Goal: Information Seeking & Learning: Learn about a topic

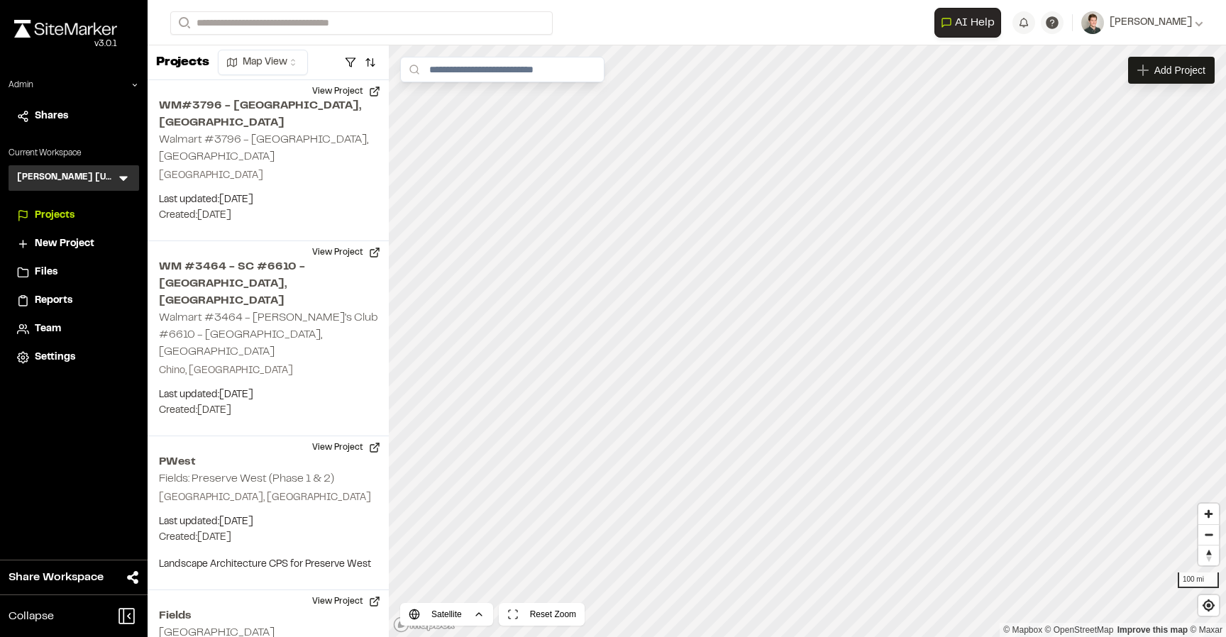
click at [45, 333] on span "Team" at bounding box center [48, 329] width 26 height 16
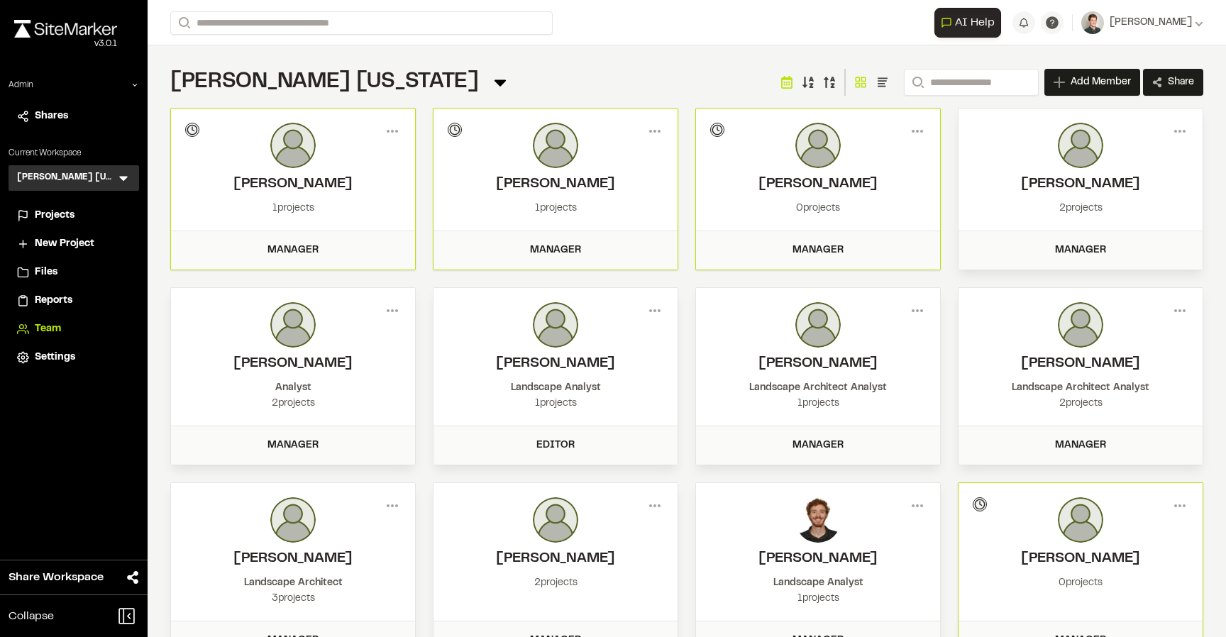
click at [489, 92] on div "Kimley Horn Texas Team Menu Search Add Member Invite New Team Member * Required…" at bounding box center [686, 82] width 1033 height 28
click at [393, 128] on icon at bounding box center [392, 131] width 23 height 23
click at [425, 82] on div "Kimley Horn Texas Team Menu Search Add Member Invite New Team Member * Required…" at bounding box center [686, 82] width 1033 height 28
click at [298, 167] on img at bounding box center [292, 145] width 45 height 45
click at [294, 238] on div "Manager" at bounding box center [293, 250] width 244 height 38
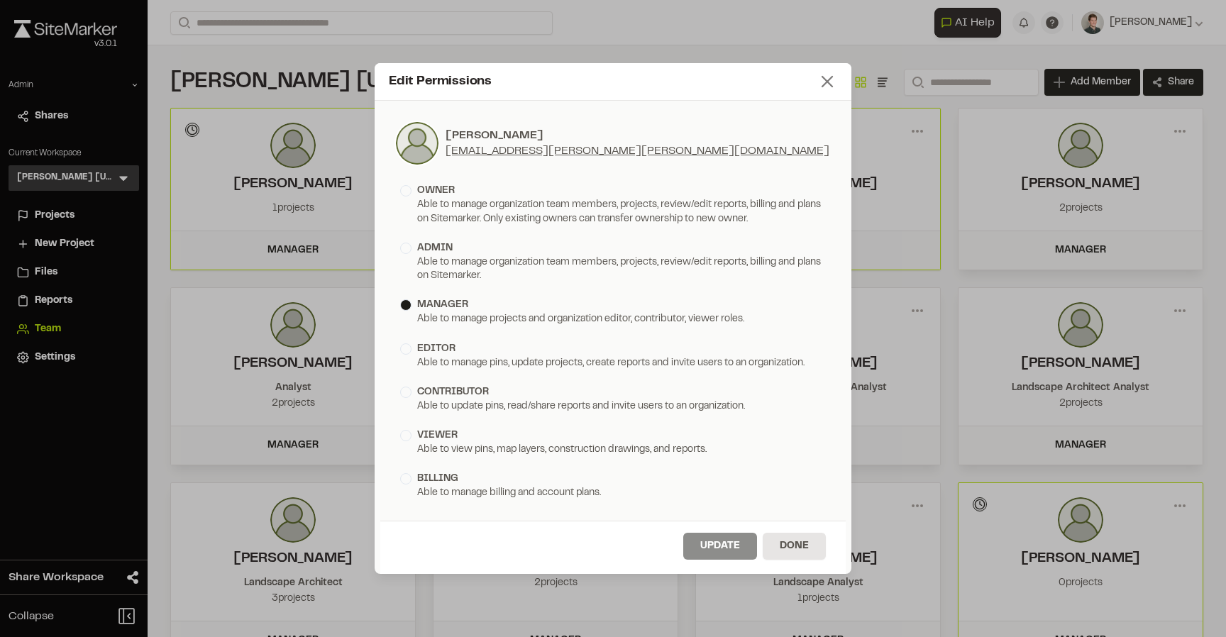
click at [834, 74] on icon at bounding box center [827, 82] width 20 height 20
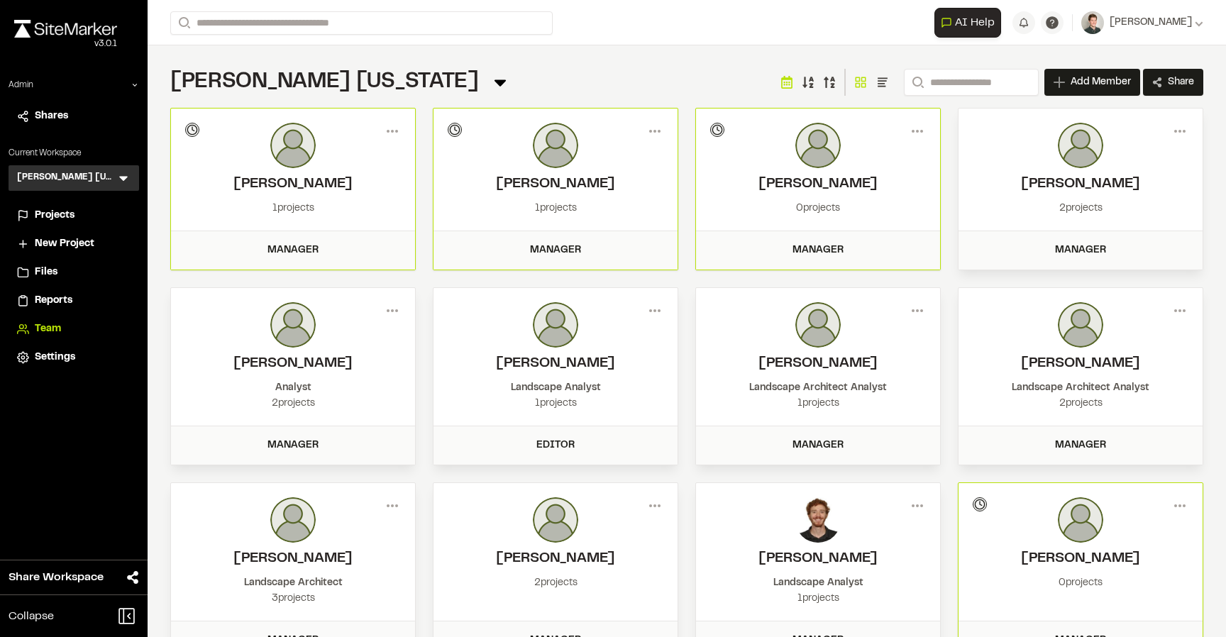
click at [60, 214] on span "Projects" at bounding box center [55, 216] width 40 height 16
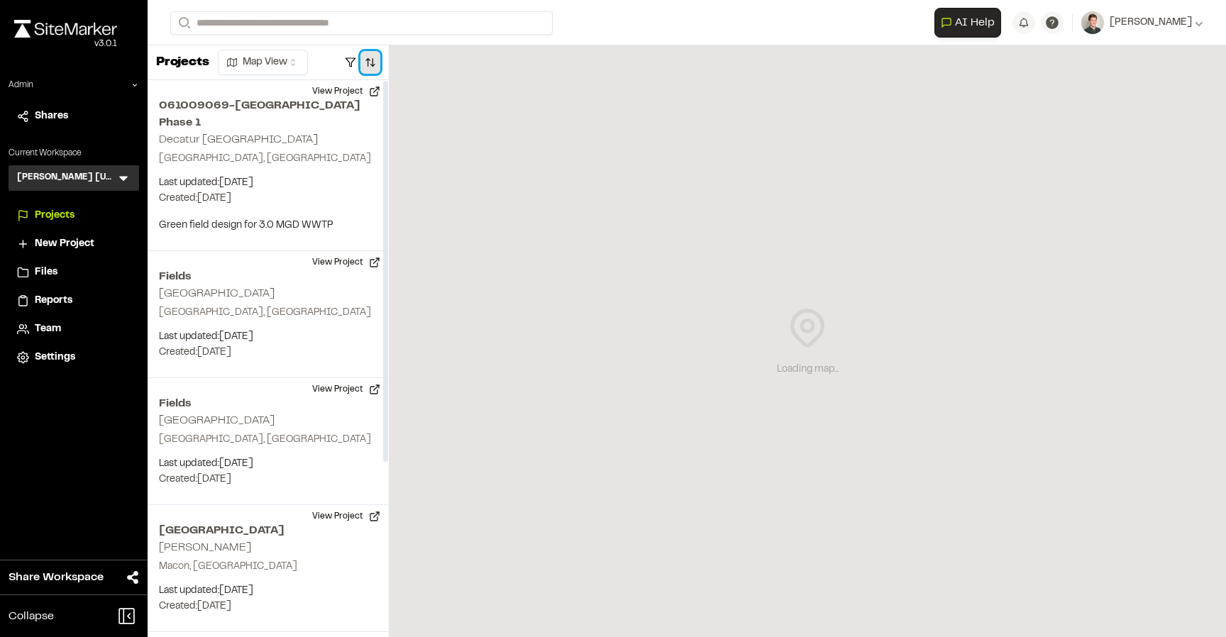
click at [377, 65] on button "button" at bounding box center [370, 62] width 20 height 23
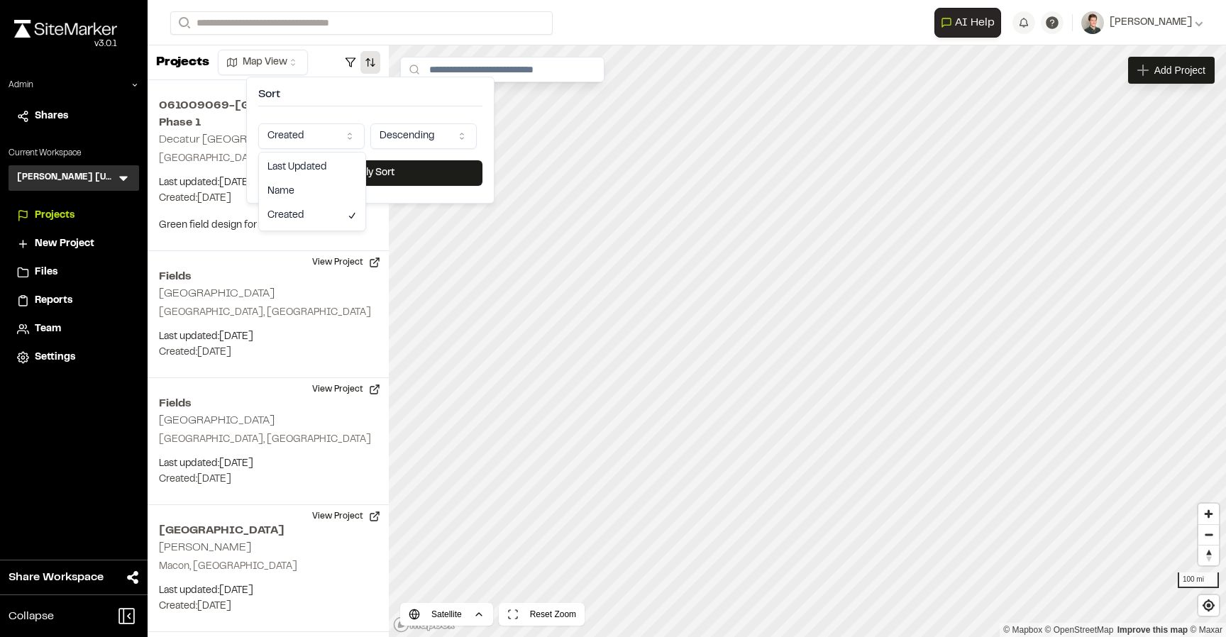
click at [330, 140] on html "Close sidebar v 3.0.1 Admin Shares Current Workspace Kimley Horn Texas KH Menu …" at bounding box center [613, 318] width 1226 height 637
click at [355, 170] on button "Apply Sort" at bounding box center [370, 173] width 224 height 26
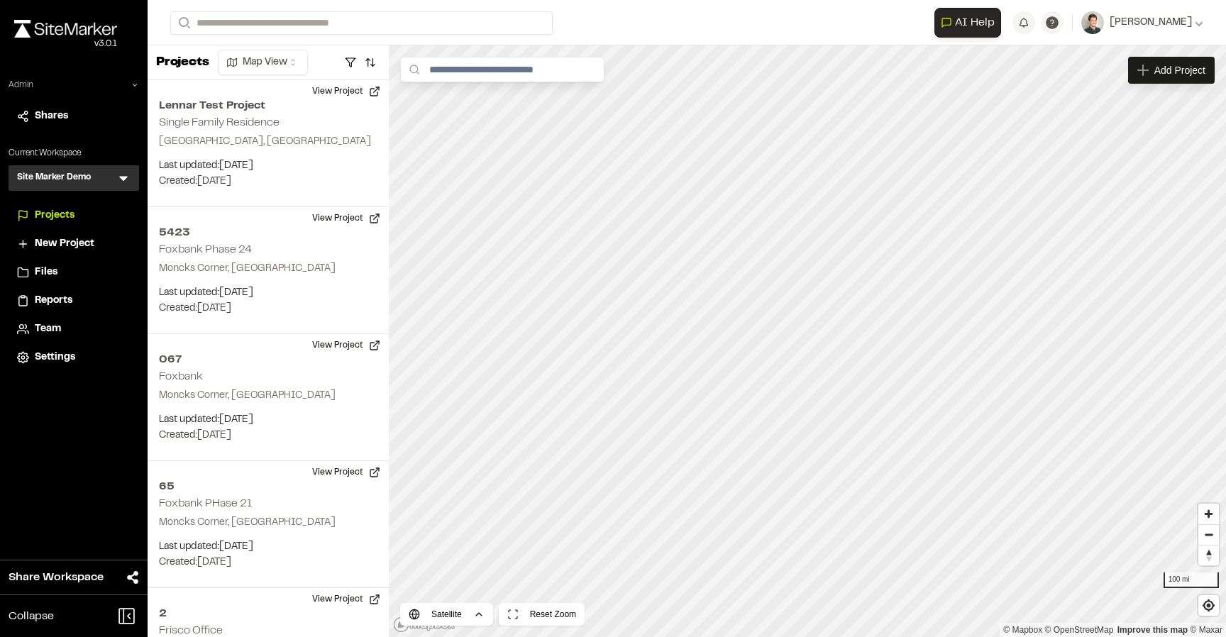
click at [128, 87] on div "Admin" at bounding box center [74, 88] width 131 height 18
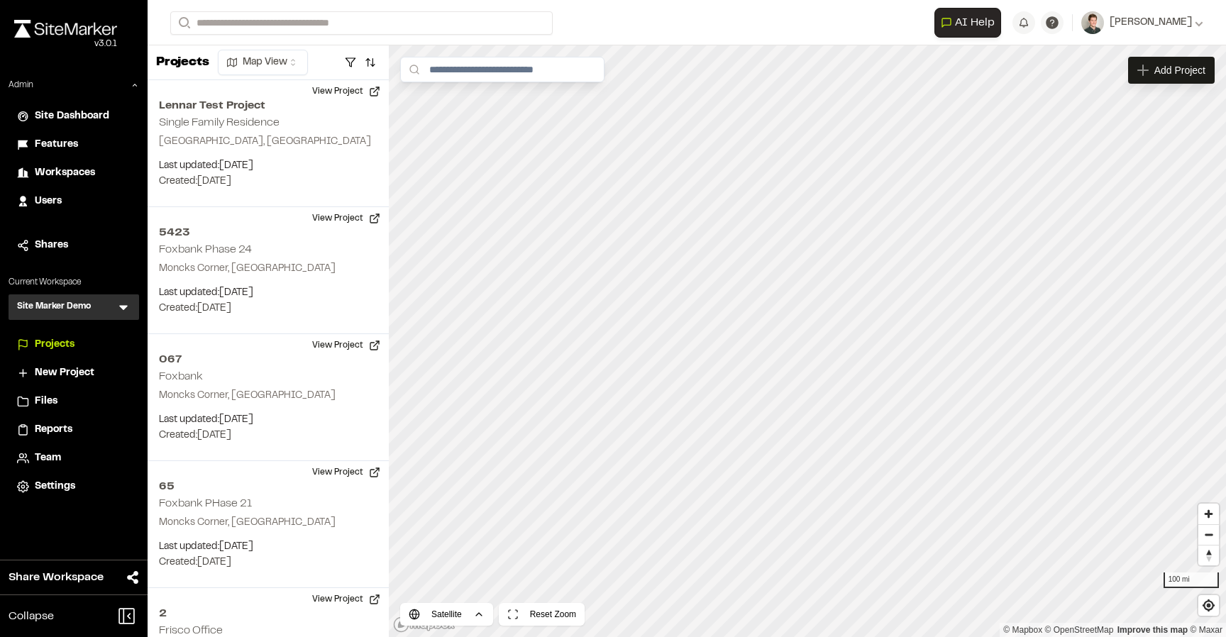
click at [125, 304] on icon at bounding box center [123, 307] width 14 height 14
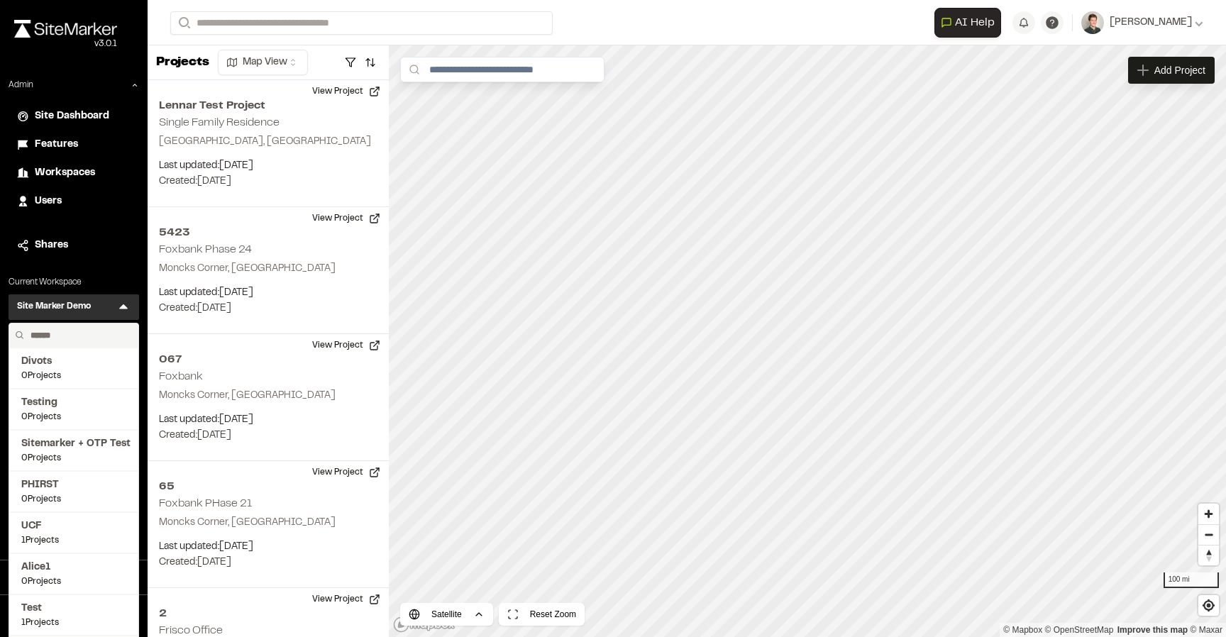
click at [67, 334] on input "text" at bounding box center [79, 336] width 108 height 24
click at [65, 338] on input "text" at bounding box center [79, 336] width 108 height 24
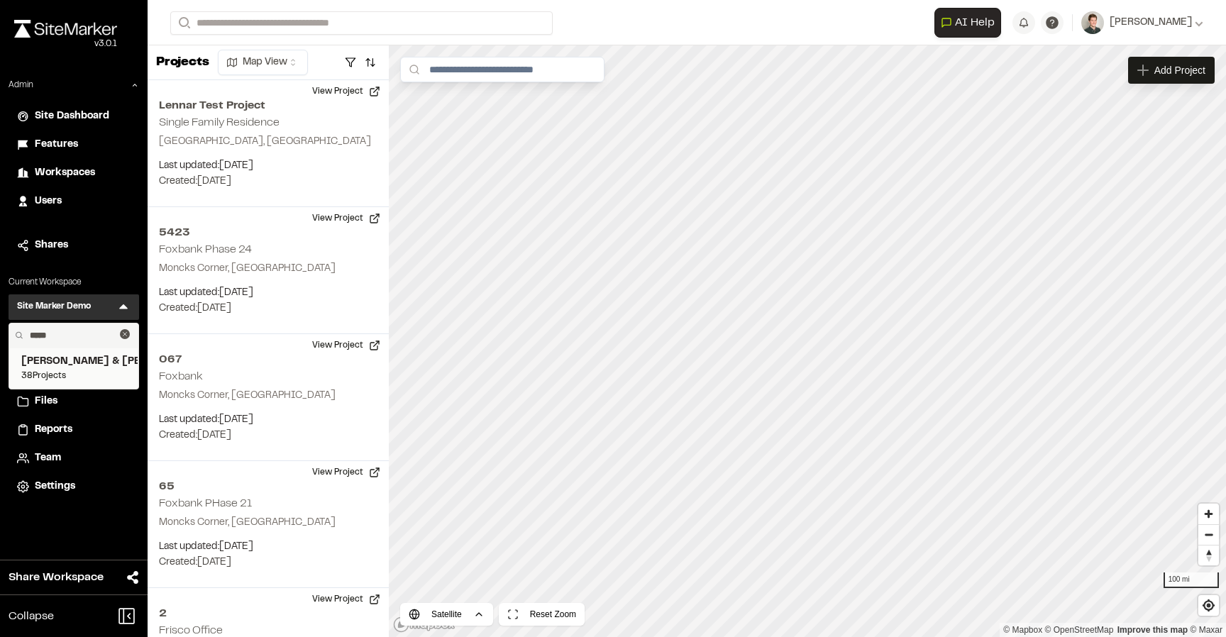
type input "*****"
click at [82, 355] on span "[PERSON_NAME] & [PERSON_NAME] Inc." at bounding box center [73, 362] width 105 height 16
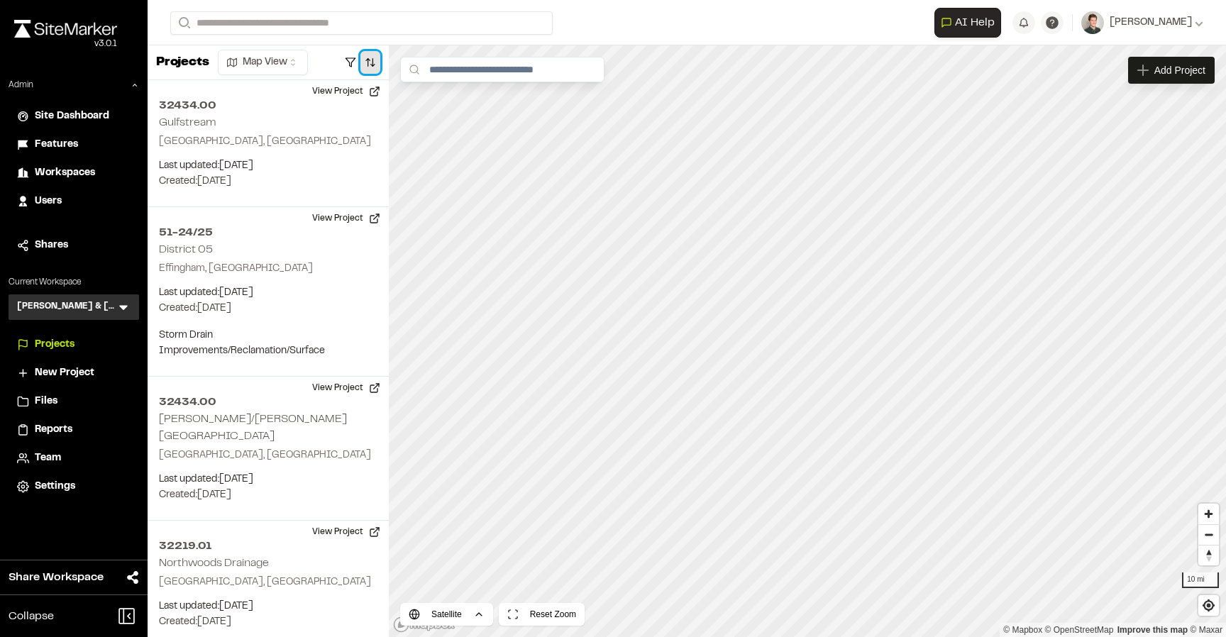
click at [365, 72] on button "button" at bounding box center [370, 62] width 20 height 23
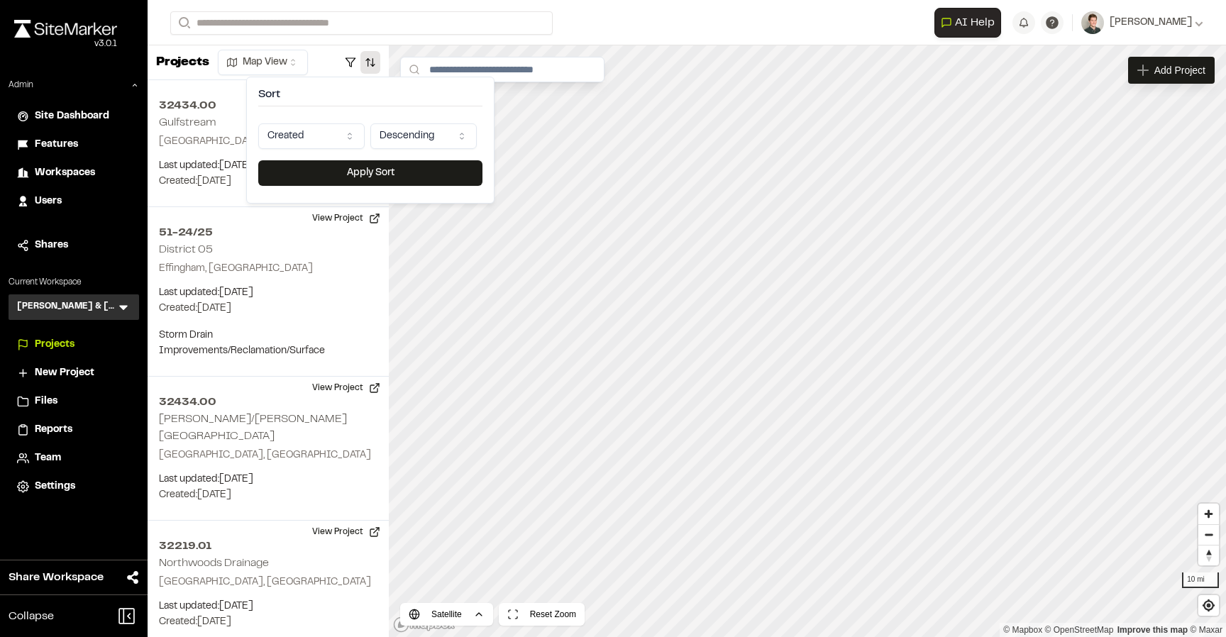
click at [331, 131] on html "Close sidebar v 3.0.1 Admin Site Dashboard Features Workspaces Users Shares Cur…" at bounding box center [613, 318] width 1226 height 637
click at [328, 171] on button "Apply Sort" at bounding box center [370, 173] width 224 height 26
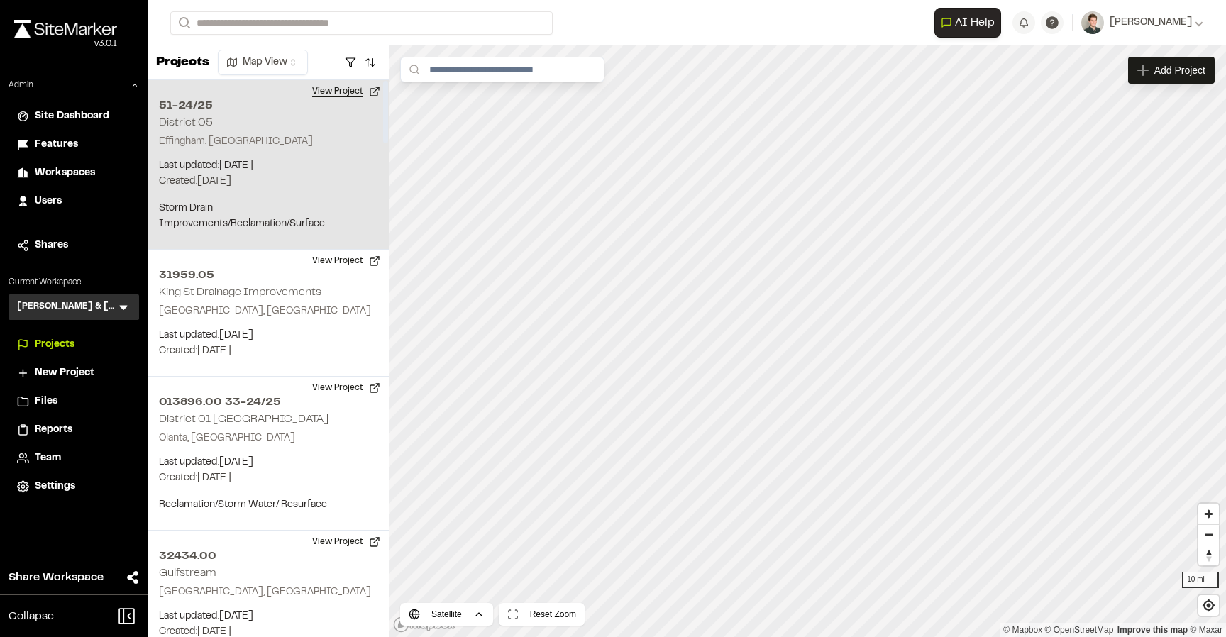
click at [342, 94] on button "View Project" at bounding box center [346, 91] width 85 height 23
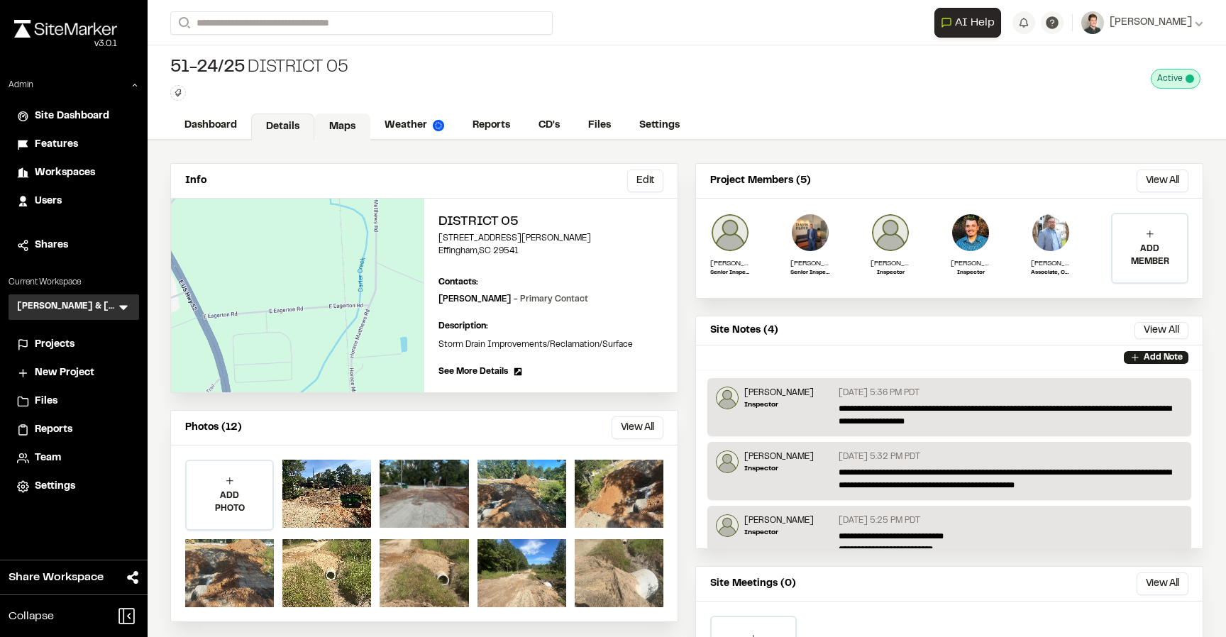
click at [346, 127] on link "Maps" at bounding box center [342, 127] width 56 height 27
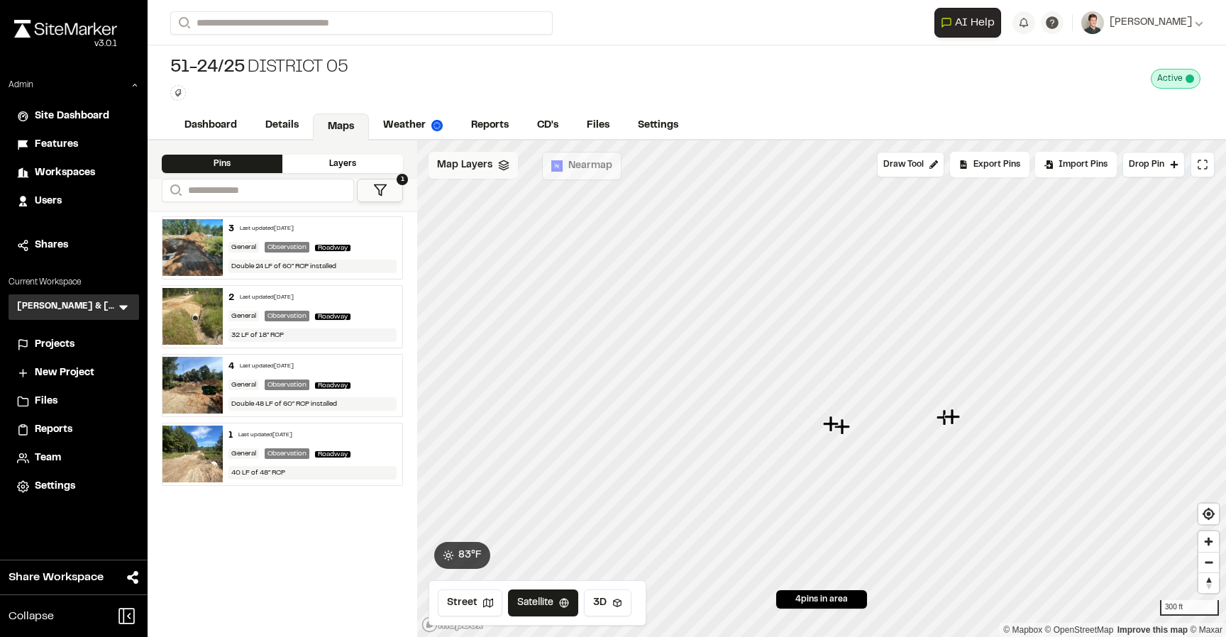
click at [485, 169] on span "Map Layers" at bounding box center [464, 166] width 55 height 16
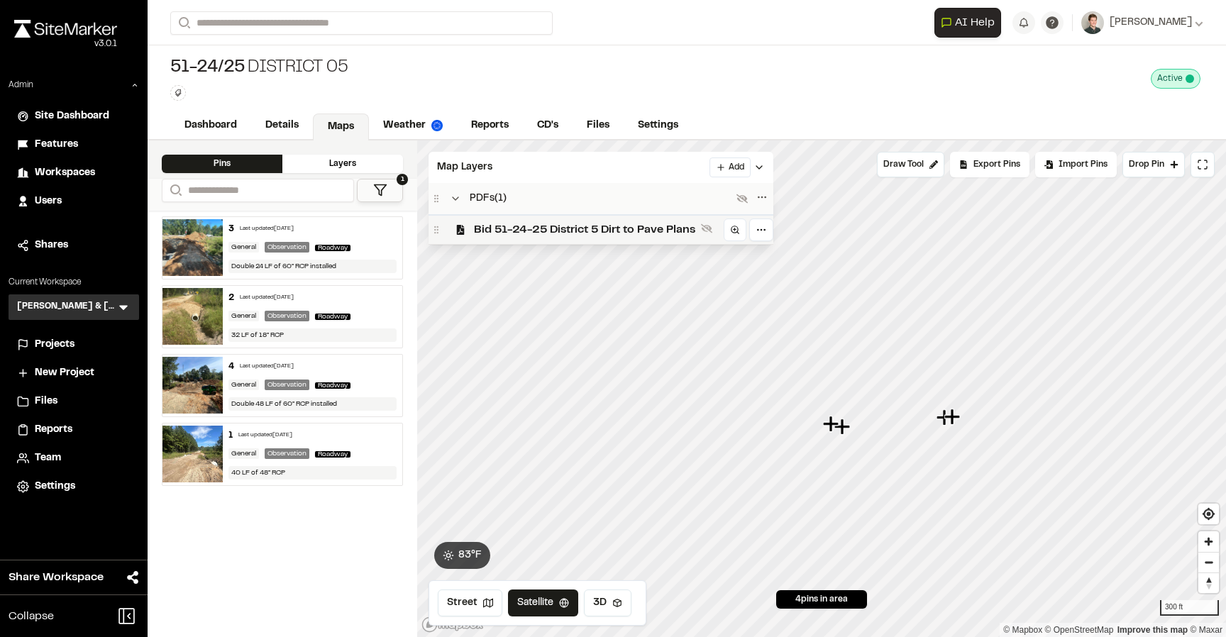
click at [563, 231] on span "Bid 51-24-25 District 5 Dirt to Pave Plans" at bounding box center [584, 229] width 221 height 17
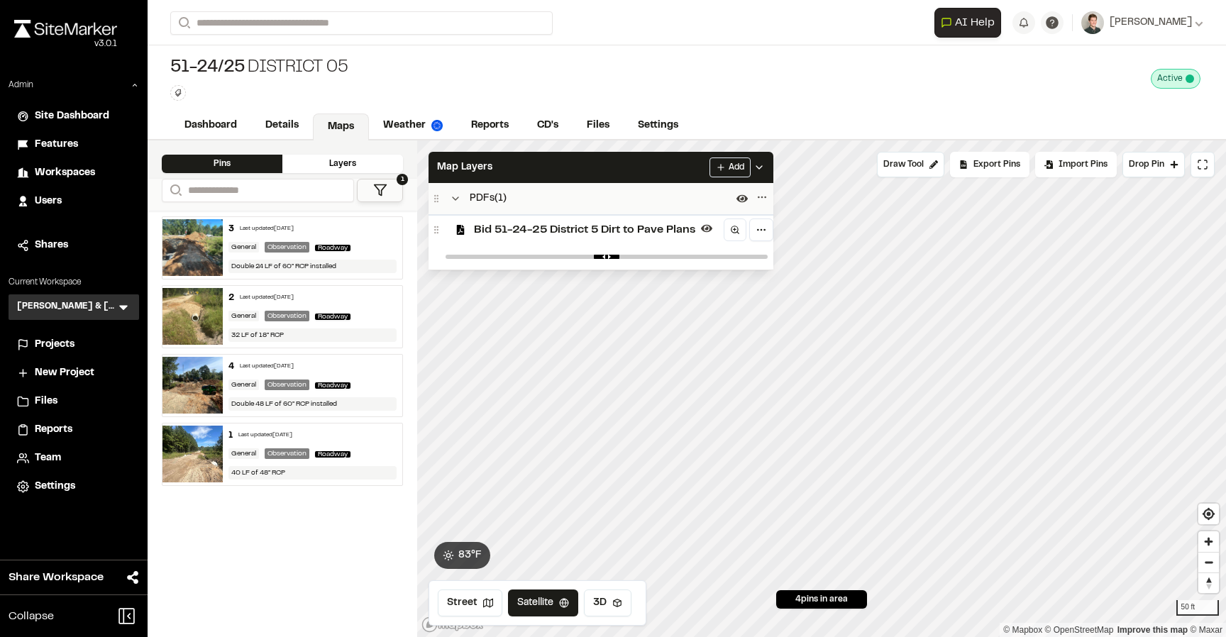
click at [749, 252] on div at bounding box center [606, 257] width 333 height 26
type input "*"
drag, startPoint x: 756, startPoint y: 255, endPoint x: 766, endPoint y: 250, distance: 10.2
click at [766, 255] on input "range" at bounding box center [607, 257] width 322 height 4
click at [630, 172] on div "Map Layers Add" at bounding box center [601, 167] width 345 height 31
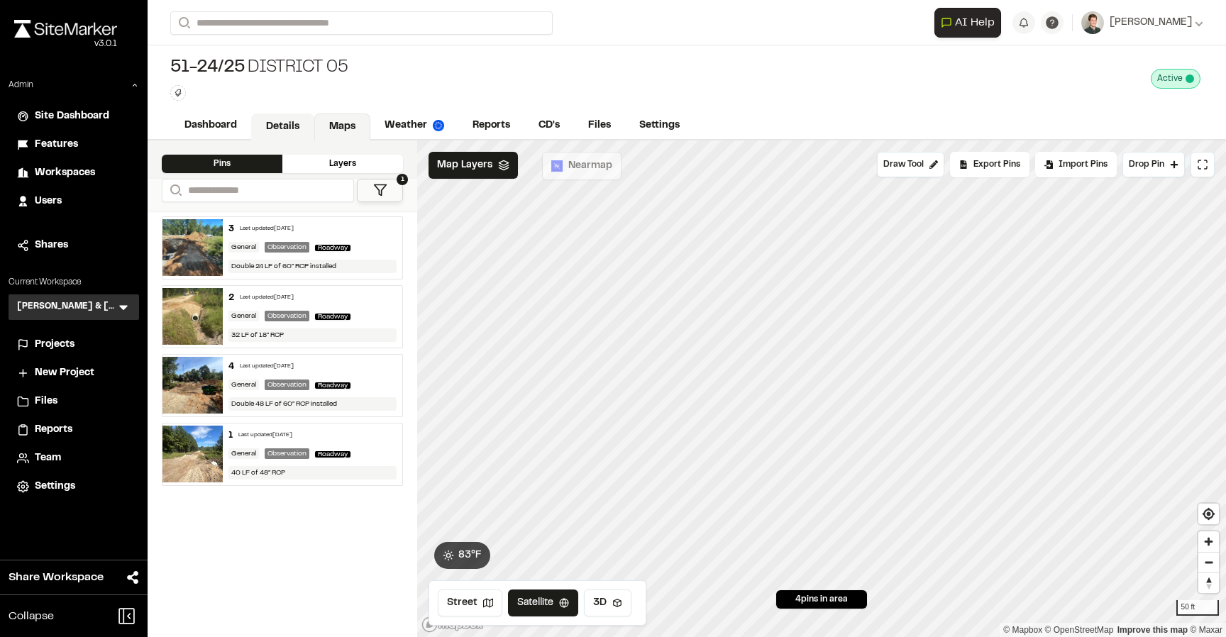
click at [278, 121] on link "Details" at bounding box center [282, 127] width 63 height 27
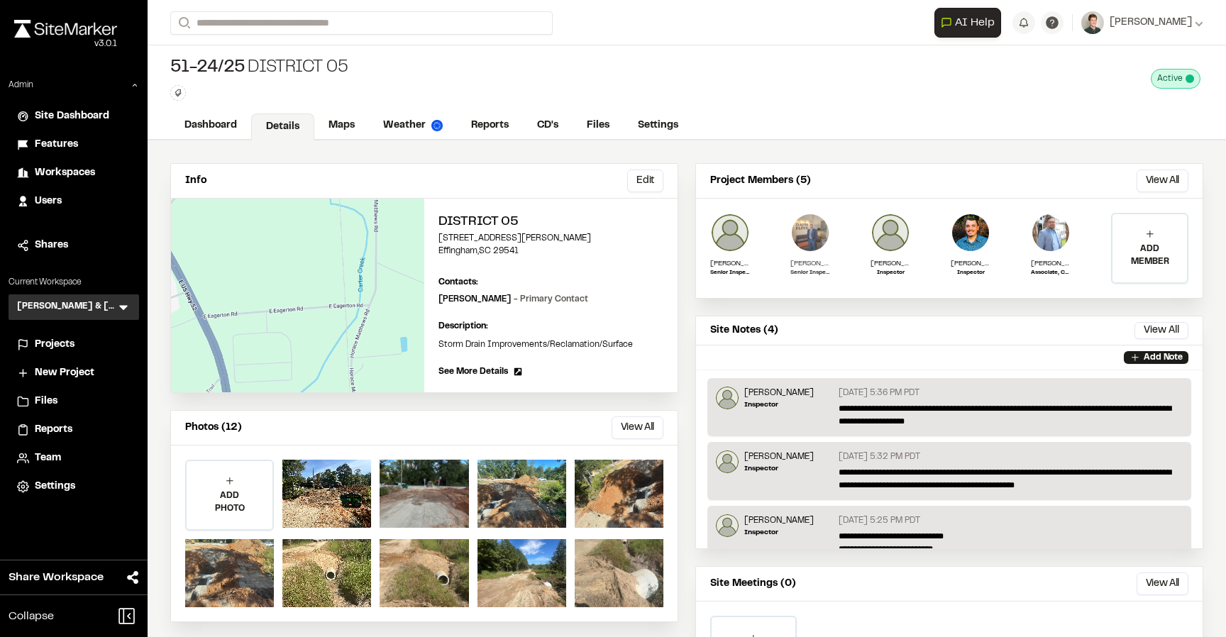
click at [812, 251] on img at bounding box center [810, 233] width 40 height 40
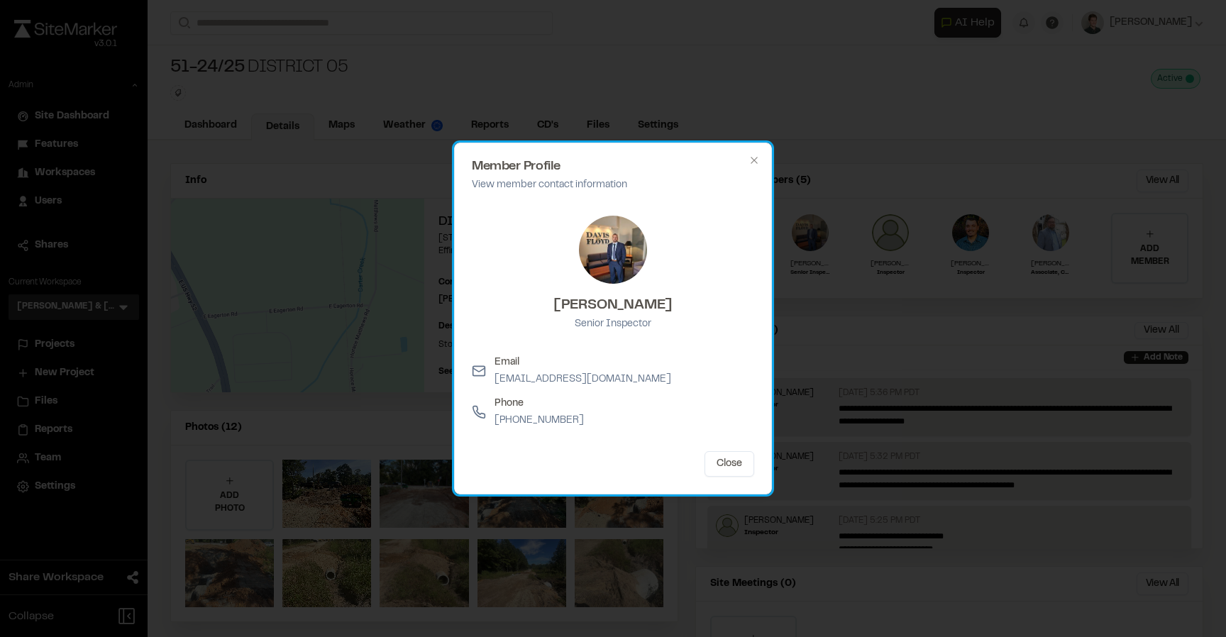
click at [530, 187] on p "View member contact information" at bounding box center [613, 185] width 282 height 16
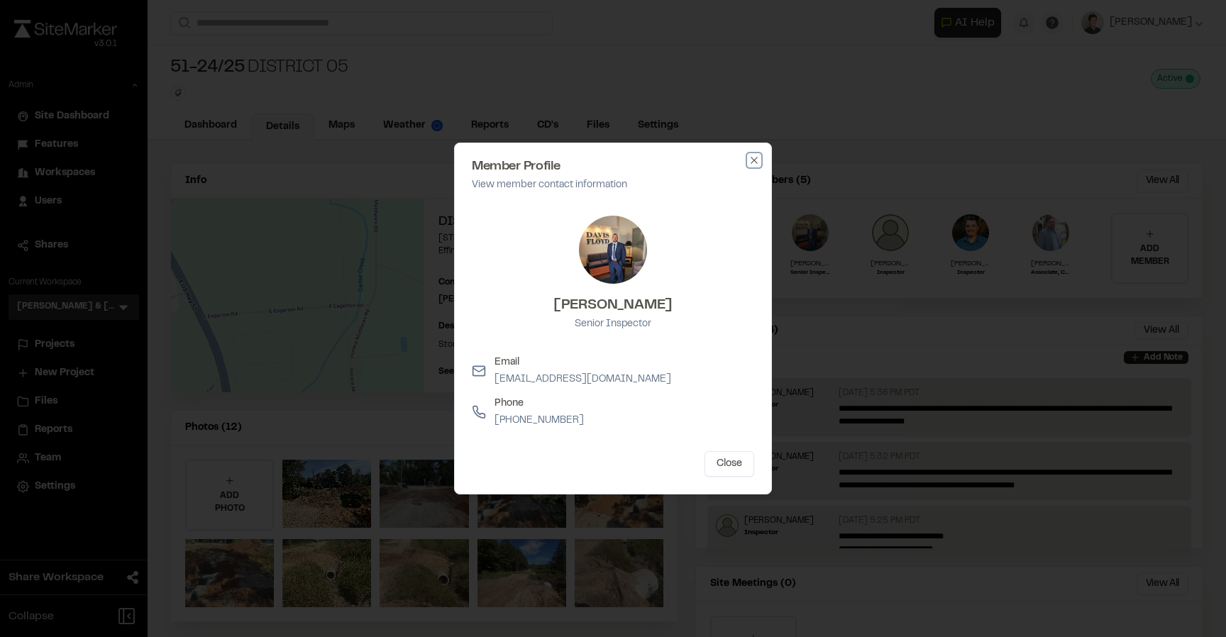
click at [749, 158] on icon "button" at bounding box center [753, 160] width 11 height 11
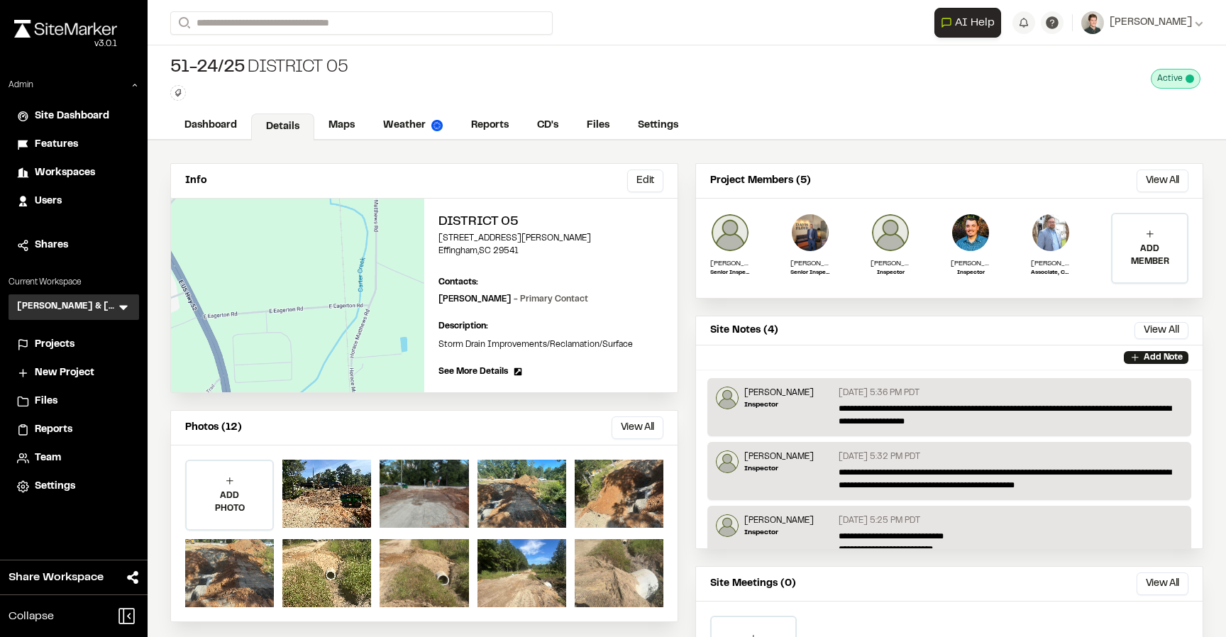
click at [43, 451] on span "Team" at bounding box center [48, 459] width 26 height 16
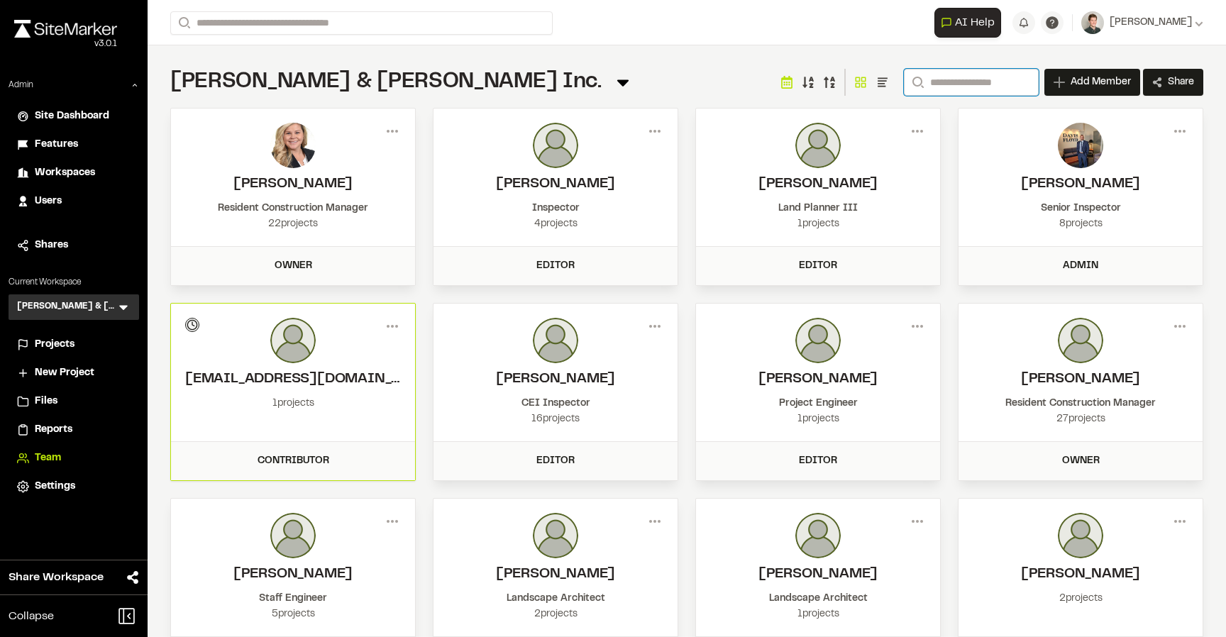
click at [973, 94] on input "Search" at bounding box center [971, 82] width 135 height 27
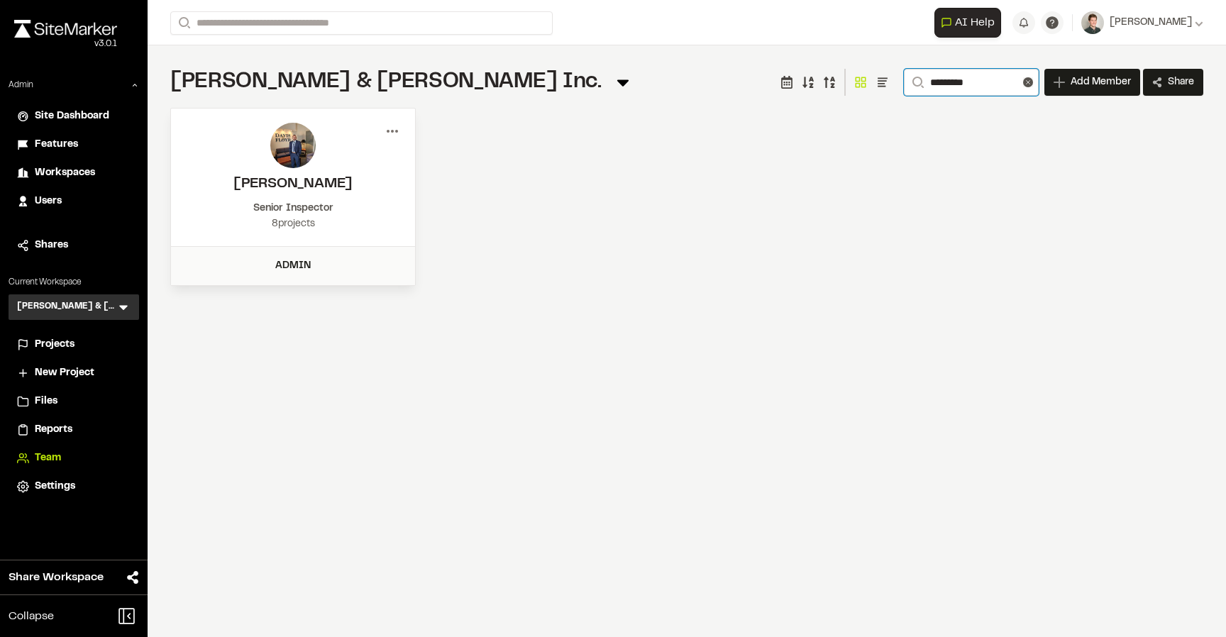
type input "*********"
click at [389, 134] on icon at bounding box center [392, 131] width 23 height 23
click at [336, 178] on div "Edit Permissions" at bounding box center [341, 182] width 123 height 21
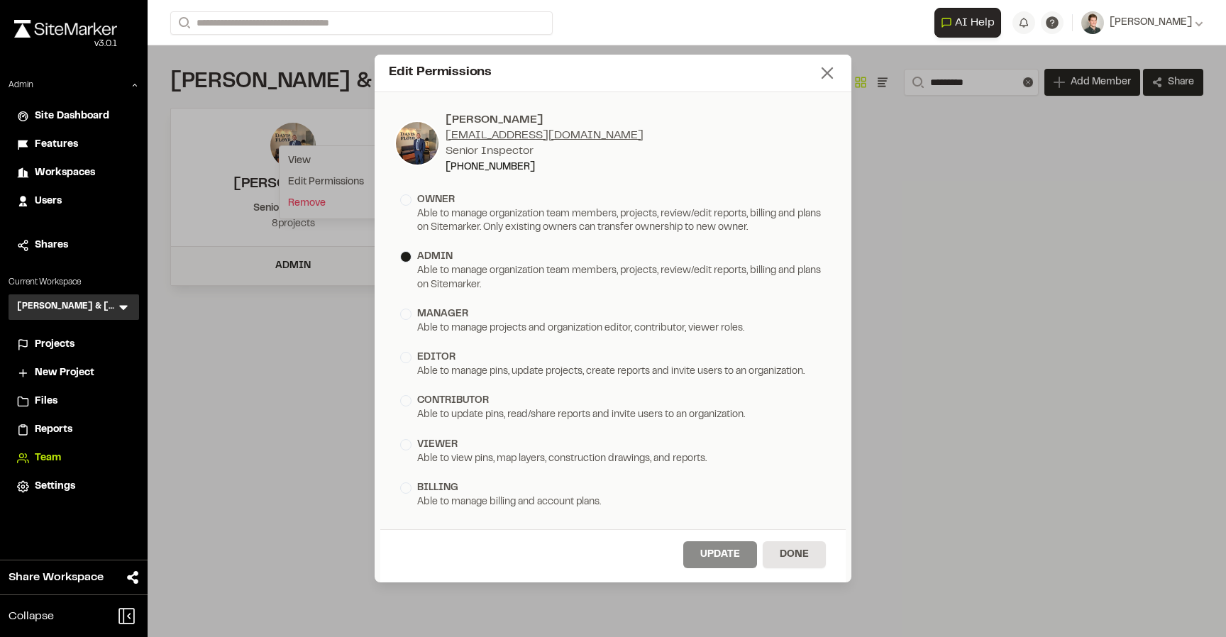
click at [824, 68] on icon at bounding box center [827, 73] width 20 height 20
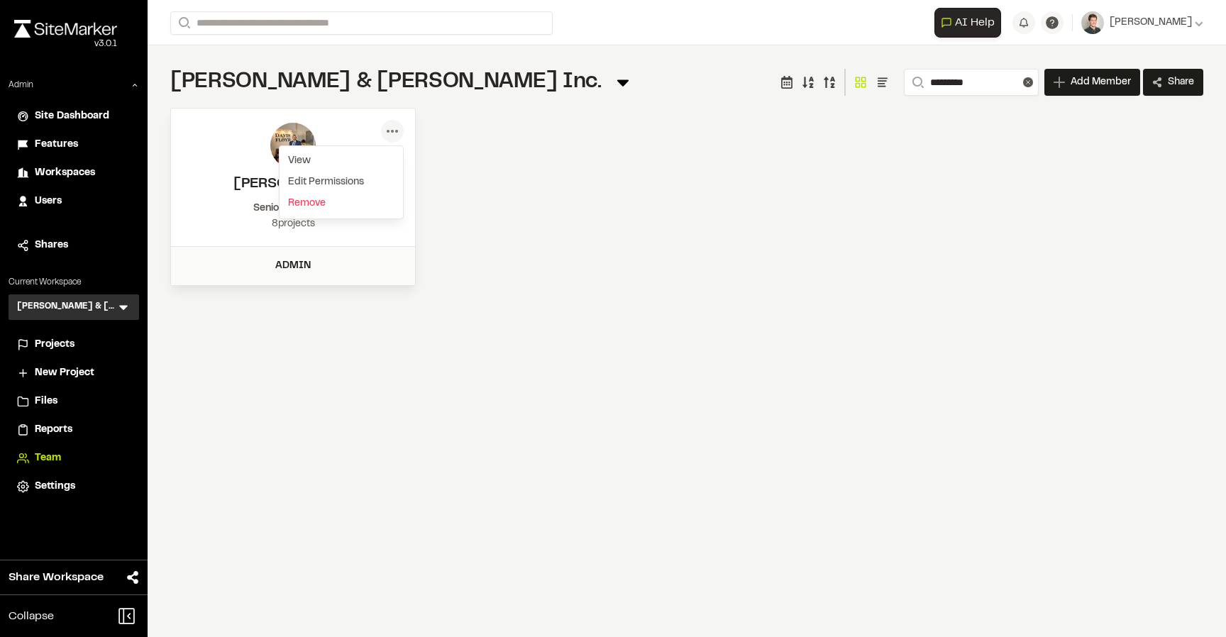
click at [464, 162] on div "Menu View Member Info David W Hyatt dhyatt@davisfloyd.com Senior Inspector (843…" at bounding box center [686, 197] width 1033 height 178
click at [387, 132] on circle at bounding box center [388, 131] width 3 height 3
click at [342, 180] on div "Edit Permissions" at bounding box center [341, 182] width 123 height 21
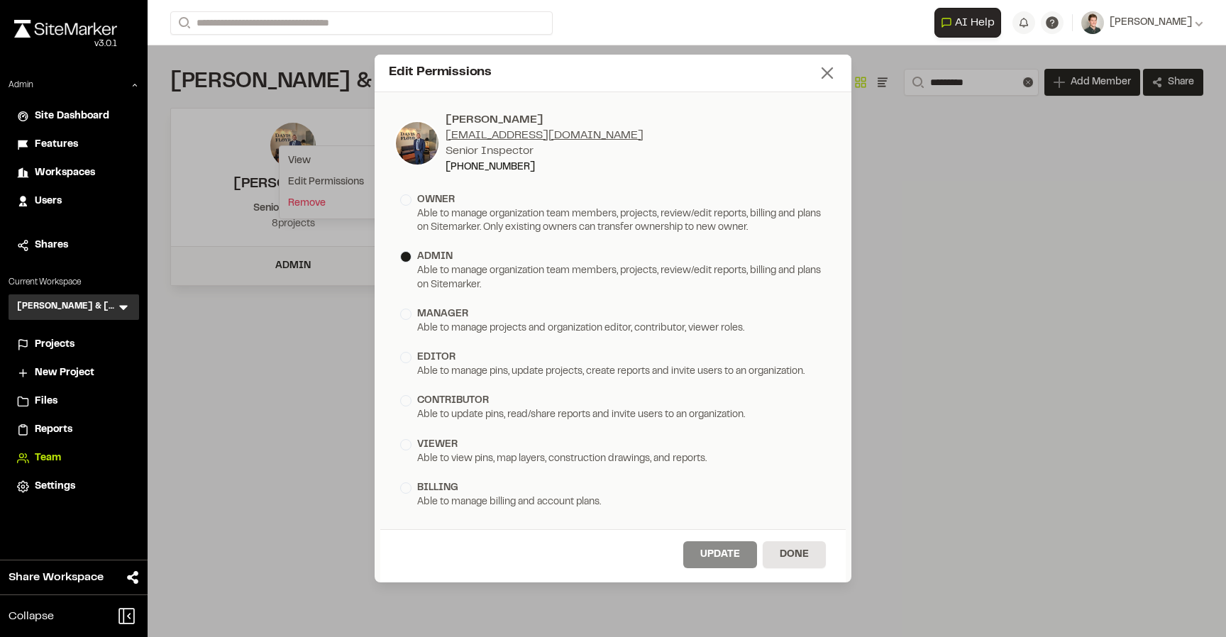
click at [827, 75] on icon at bounding box center [827, 73] width 20 height 20
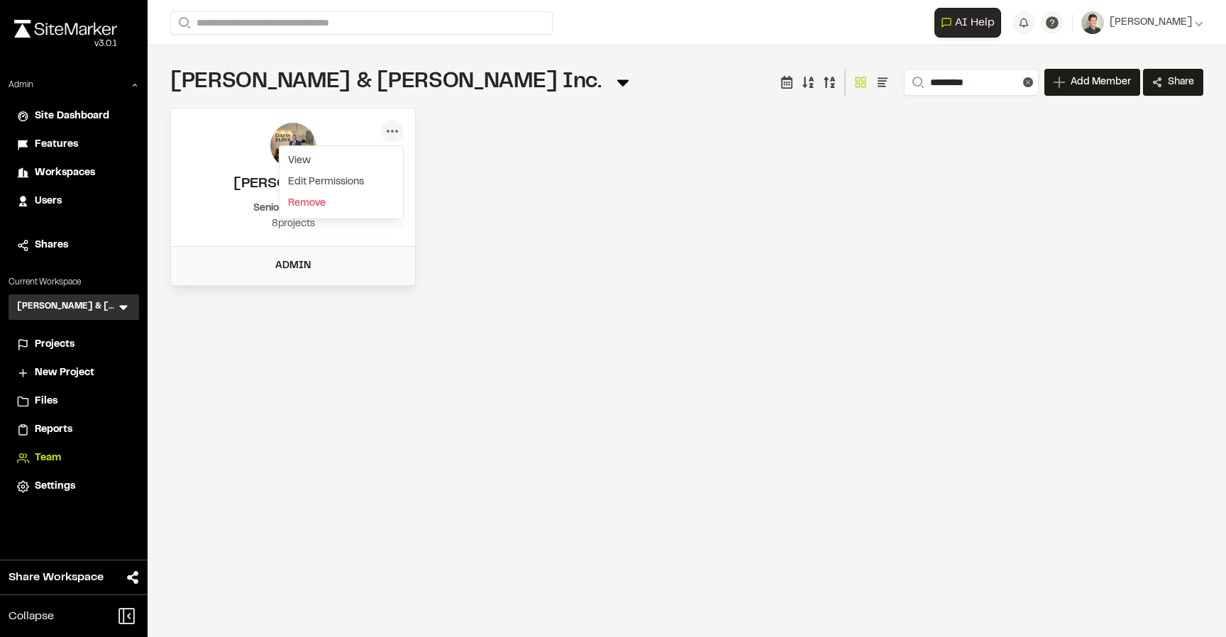
click at [614, 222] on div "Menu View Member Info David W Hyatt dhyatt@davisfloyd.com Senior Inspector (843…" at bounding box center [686, 197] width 1033 height 178
click at [76, 341] on div "Projects" at bounding box center [83, 345] width 96 height 16
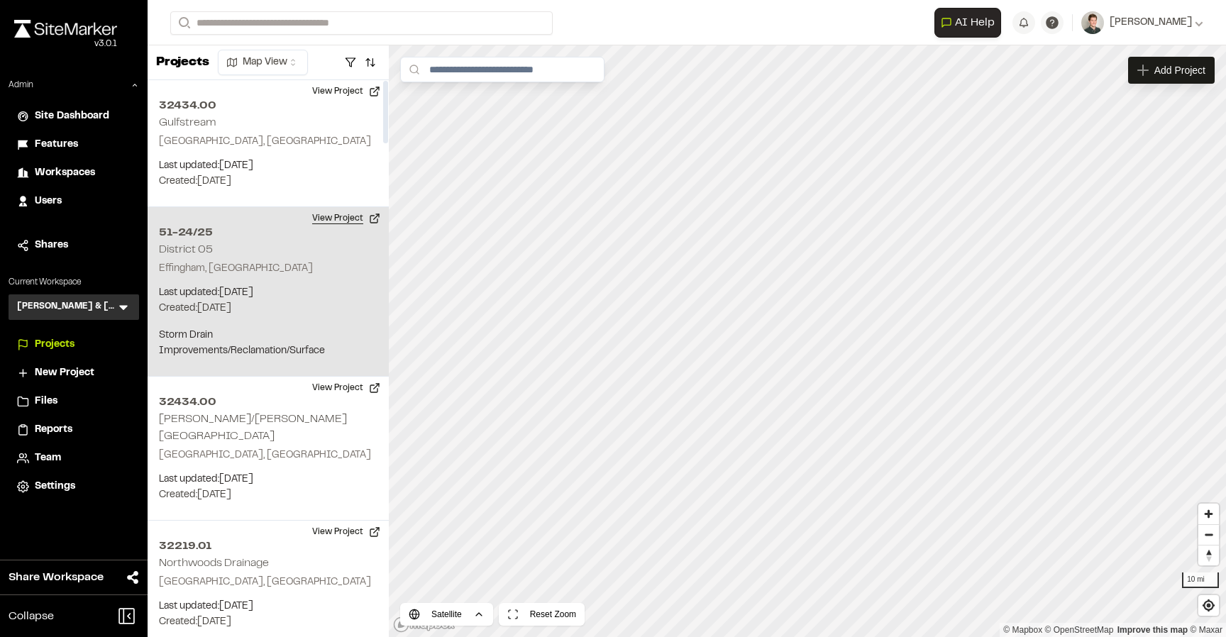
click at [355, 221] on button "View Project" at bounding box center [346, 218] width 85 height 23
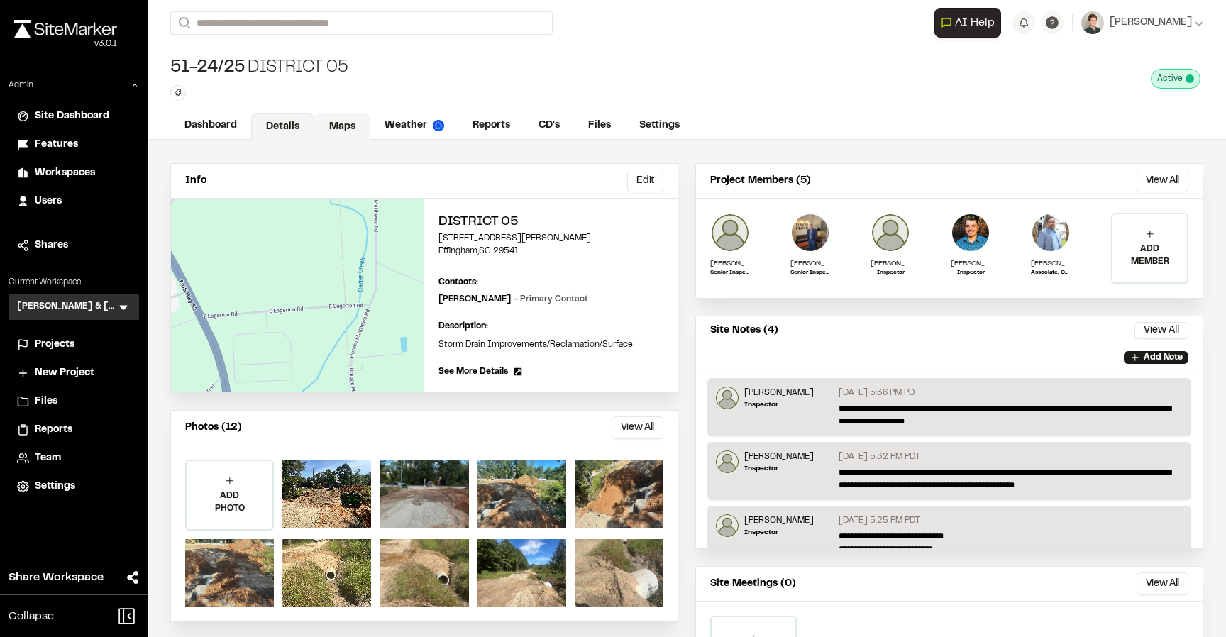
click at [341, 126] on link "Maps" at bounding box center [342, 127] width 56 height 27
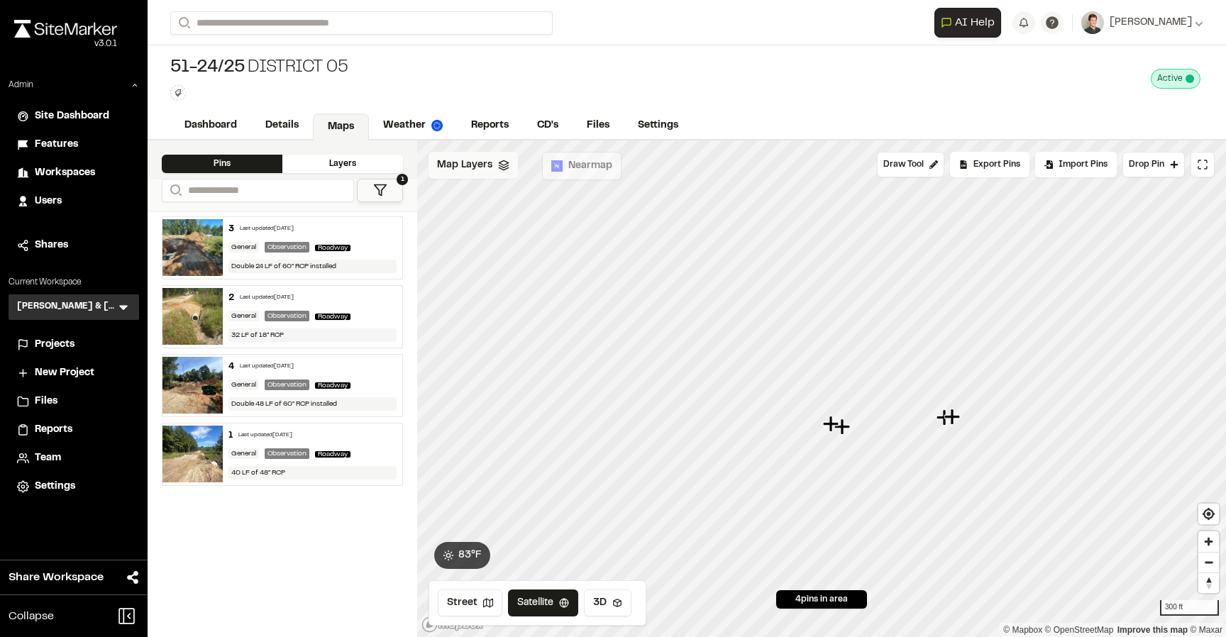
click at [503, 173] on div "Map Layers" at bounding box center [473, 165] width 89 height 27
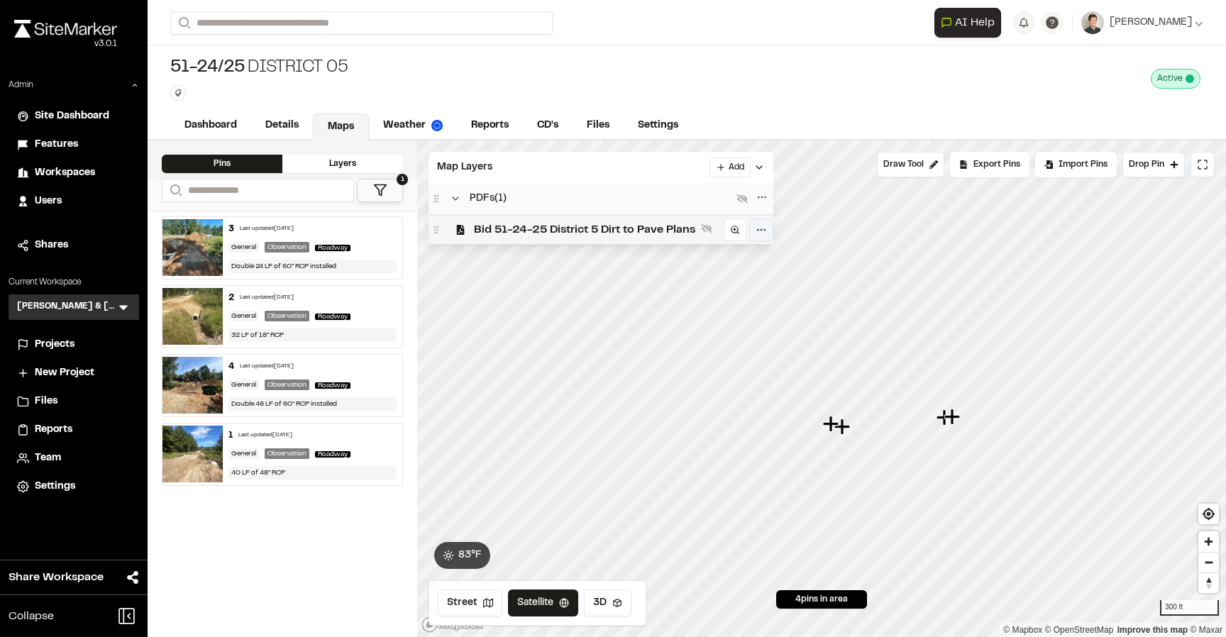
click at [768, 232] on html "Close sidebar v 3.0.1 Admin Site Dashboard Features Workspaces Users Shares Cur…" at bounding box center [613, 318] width 1226 height 637
click at [703, 252] on div "Edit" at bounding box center [713, 259] width 118 height 24
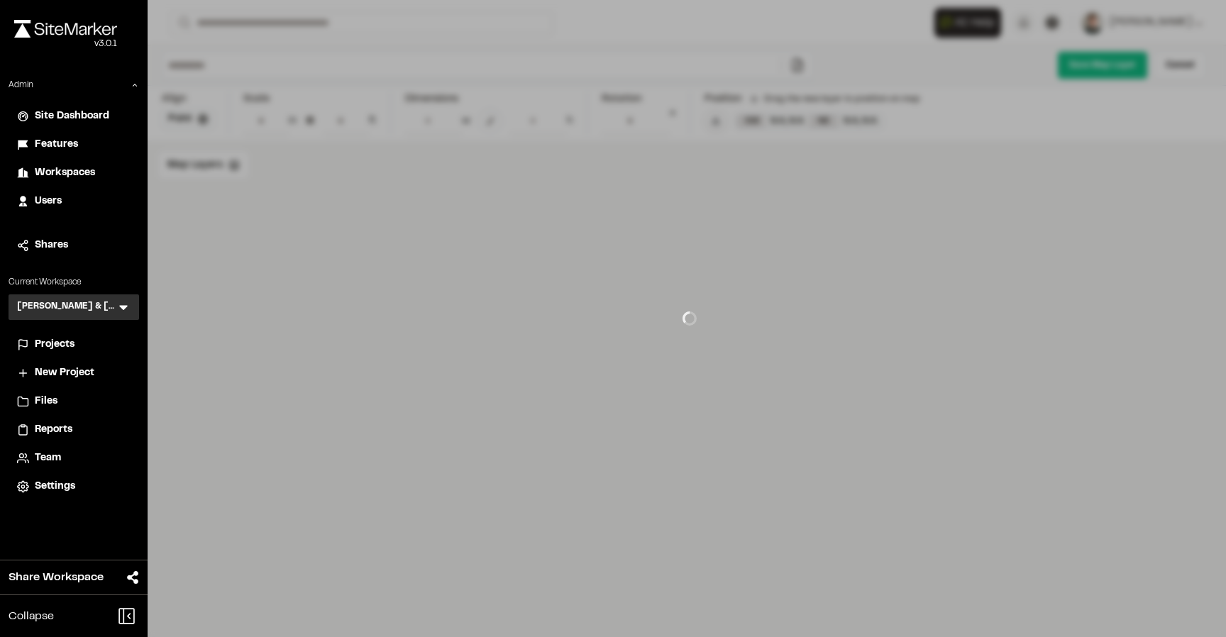
type input "**********"
type input "**"
type input "***"
type input "*****"
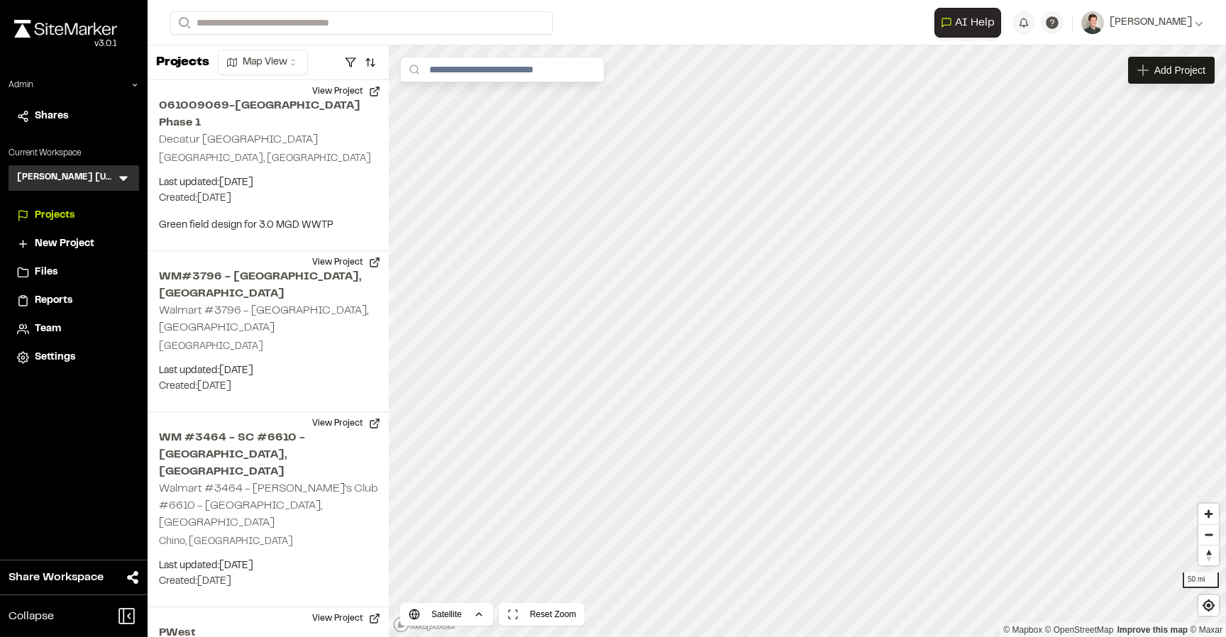
click at [258, 69] on html "Close sidebar v 3.0.1 Admin Shares Current Workspace [PERSON_NAME] [US_STATE] K…" at bounding box center [613, 318] width 1226 height 637
click at [354, 66] on html "Close sidebar v 3.0.1 Admin Shares Current Workspace [PERSON_NAME] [US_STATE] K…" at bounding box center [613, 318] width 1226 height 637
click at [350, 66] on button "button" at bounding box center [351, 62] width 20 height 23
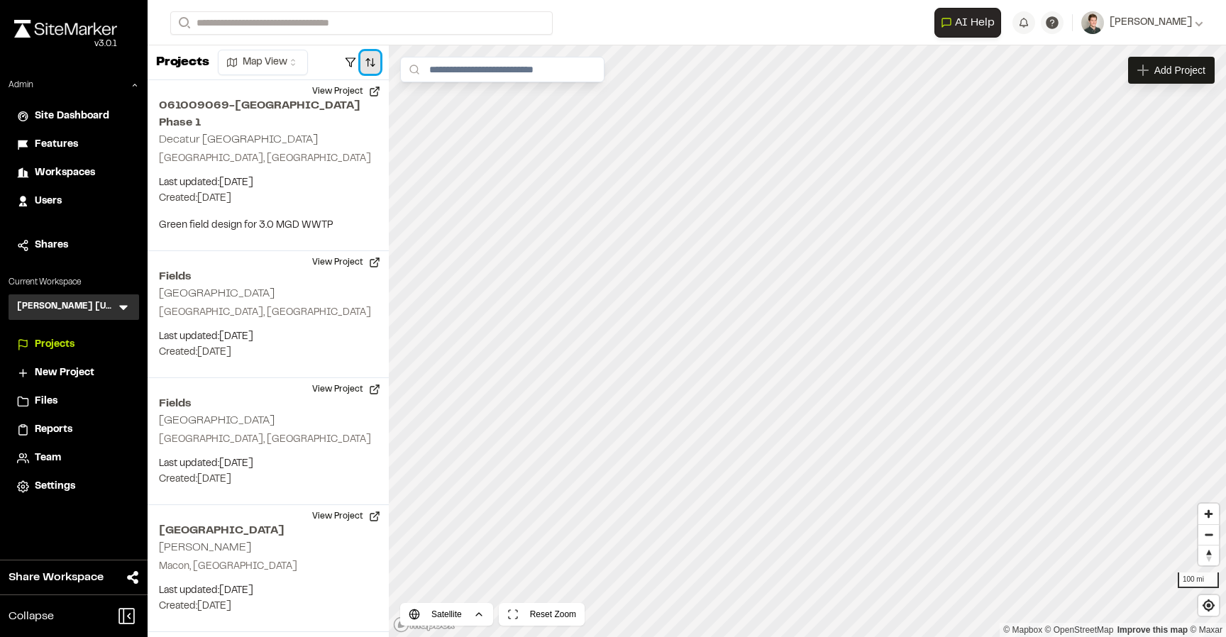
click at [370, 62] on button "button" at bounding box center [370, 62] width 20 height 23
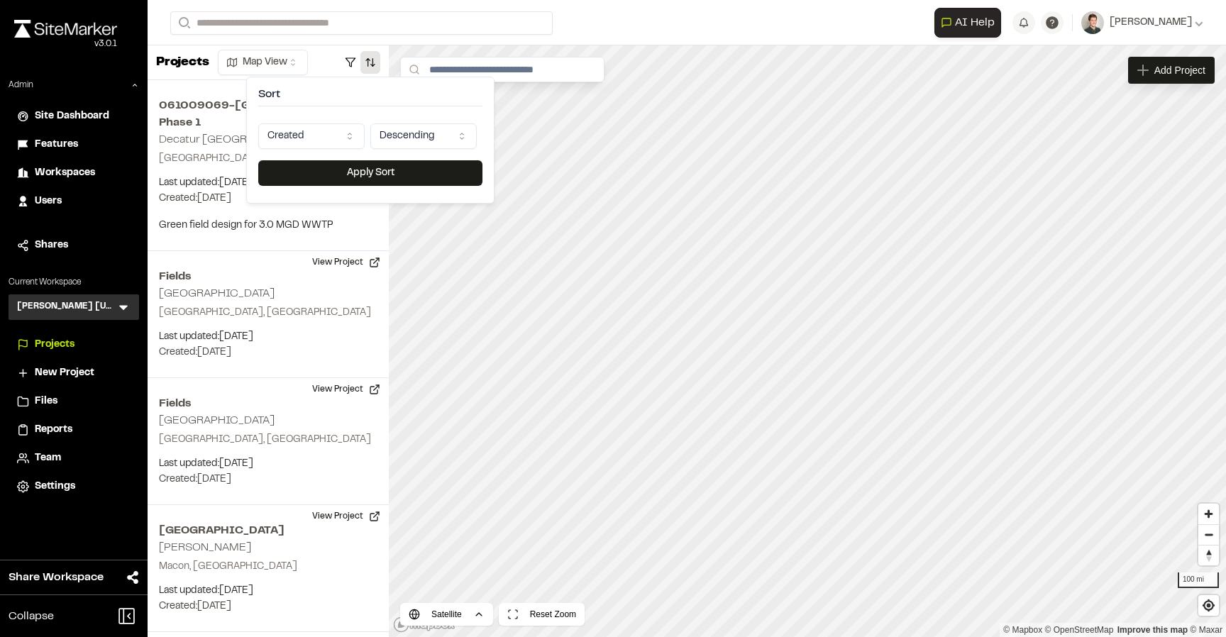
click at [325, 129] on html "Close sidebar v 3.0.1 Admin Site Dashboard Features Workspaces Users Shares Cur…" at bounding box center [613, 318] width 1226 height 637
click at [313, 154] on div "Last Updated Name Created" at bounding box center [312, 192] width 106 height 78
click at [343, 170] on button "Apply Sort" at bounding box center [370, 173] width 224 height 26
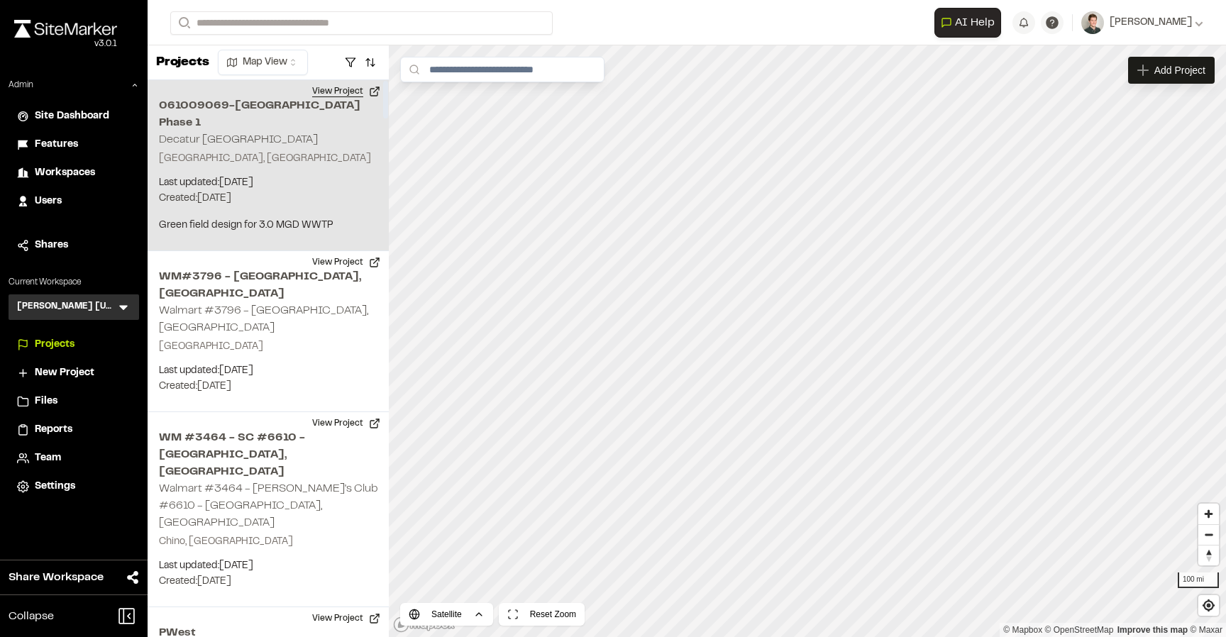
click at [352, 92] on button "View Project" at bounding box center [346, 91] width 85 height 23
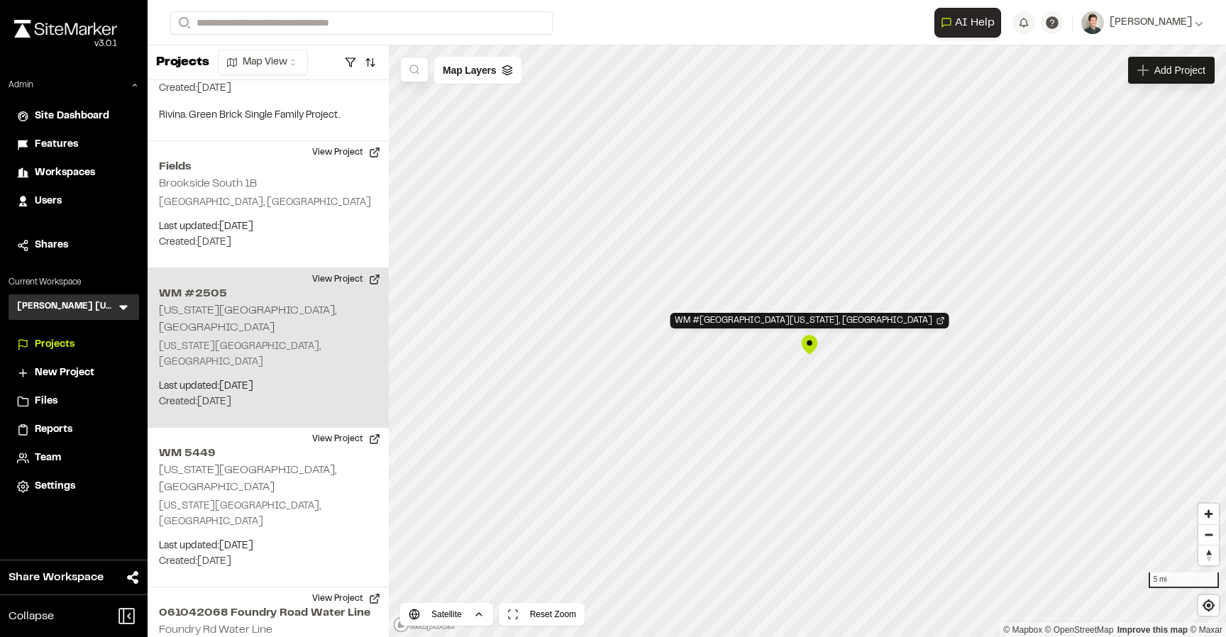
scroll to position [3879, 0]
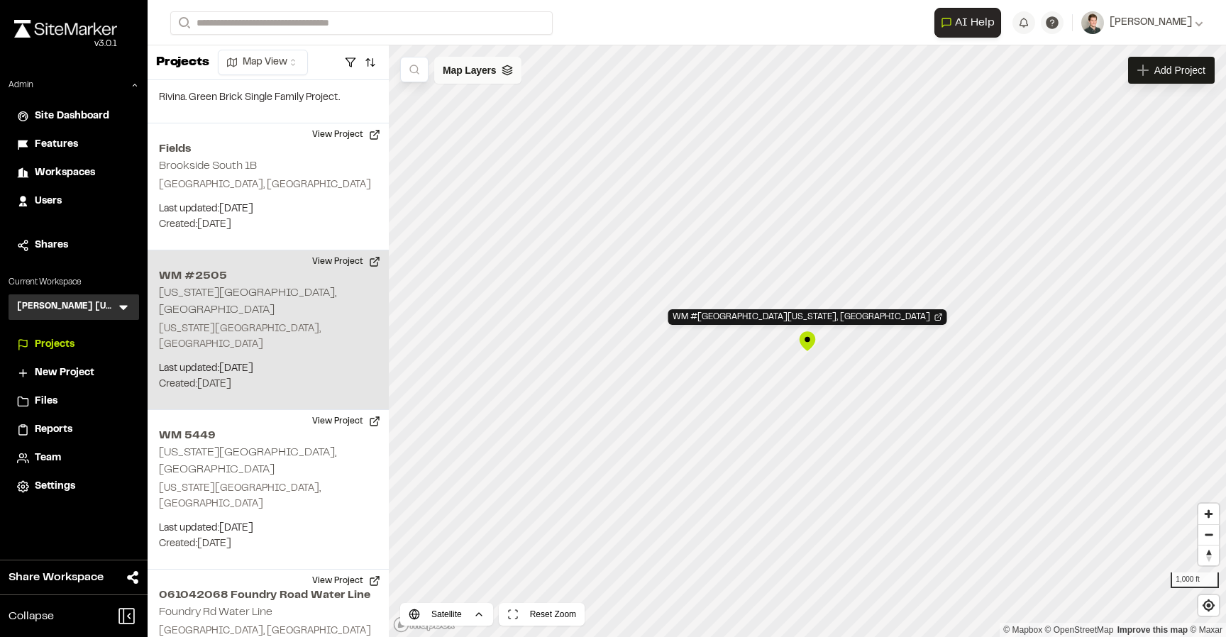
click at [486, 70] on span "Map Layers" at bounding box center [469, 70] width 53 height 16
click at [488, 96] on div "All Layers" at bounding box center [499, 101] width 131 height 27
click at [556, 109] on div "All Layers" at bounding box center [499, 101] width 131 height 27
click at [458, 75] on span "Map Layers" at bounding box center [469, 73] width 53 height 16
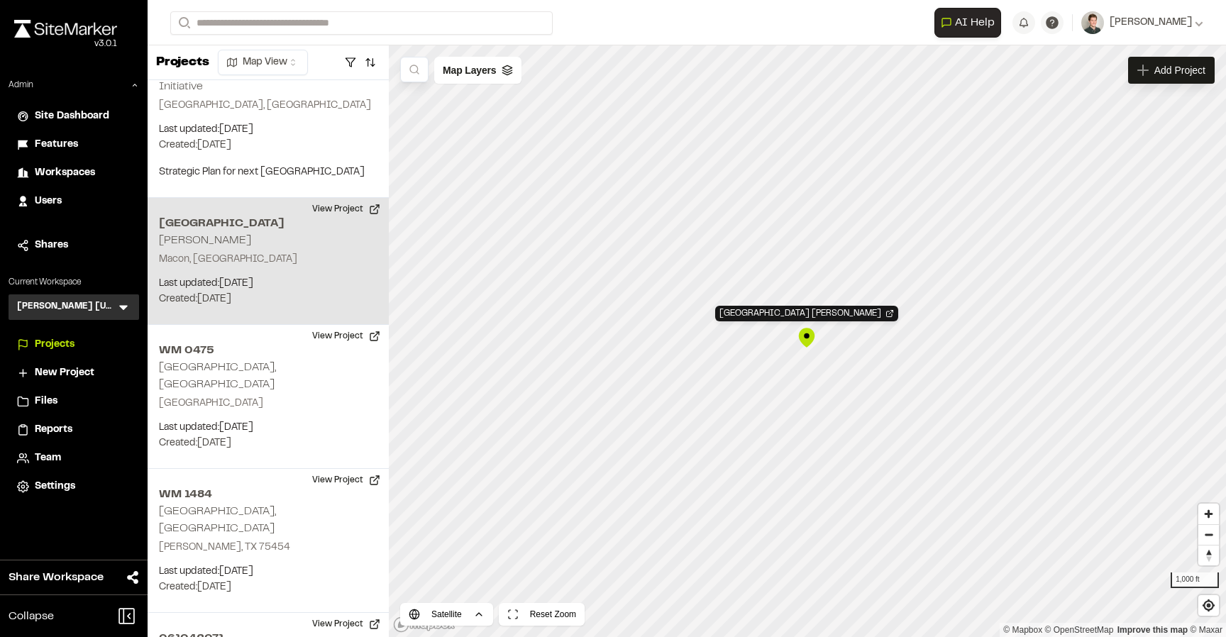
scroll to position [1412, 0]
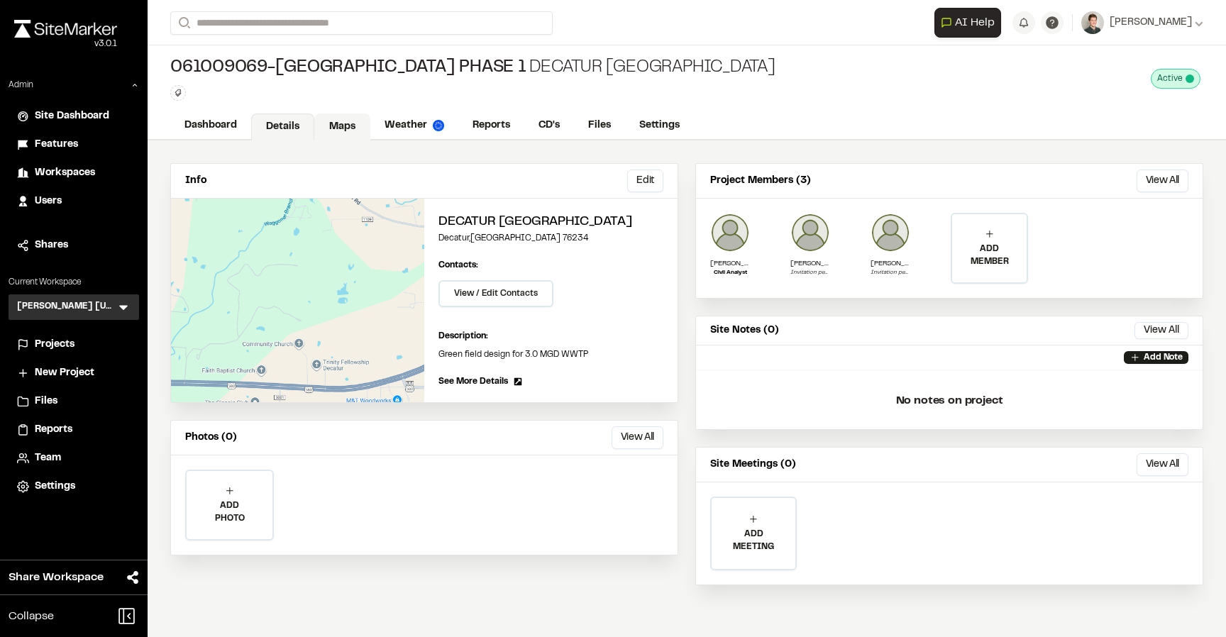
click at [345, 128] on link "Maps" at bounding box center [342, 127] width 56 height 27
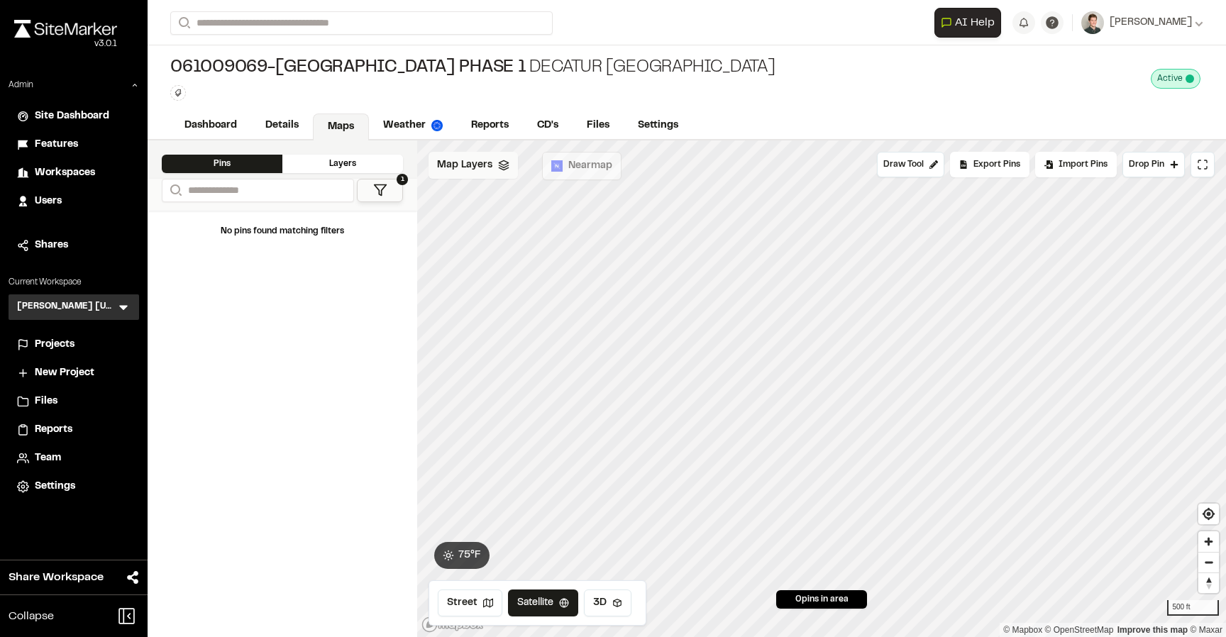
click at [460, 167] on span "Map Layers" at bounding box center [464, 166] width 55 height 16
click at [460, 167] on span "Map Layers" at bounding box center [464, 168] width 55 height 16
click at [261, 118] on link "Details" at bounding box center [282, 127] width 63 height 27
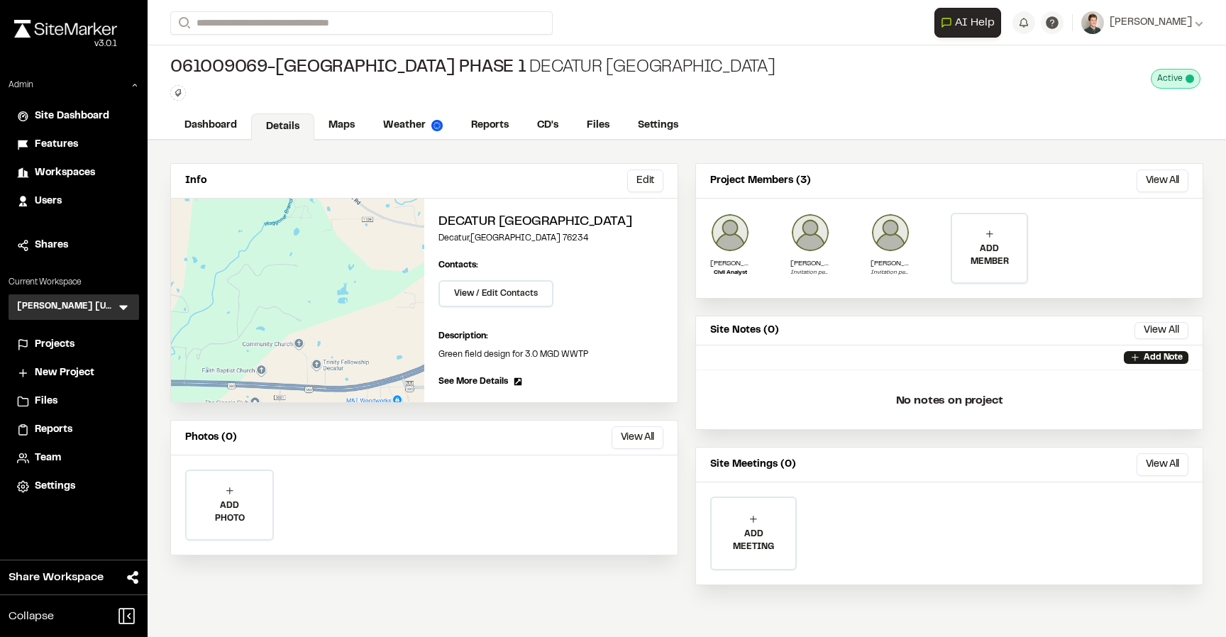
click at [830, 192] on div "Project Members (3) View All ... Close" at bounding box center [949, 181] width 507 height 35
click at [815, 247] on img at bounding box center [810, 233] width 40 height 40
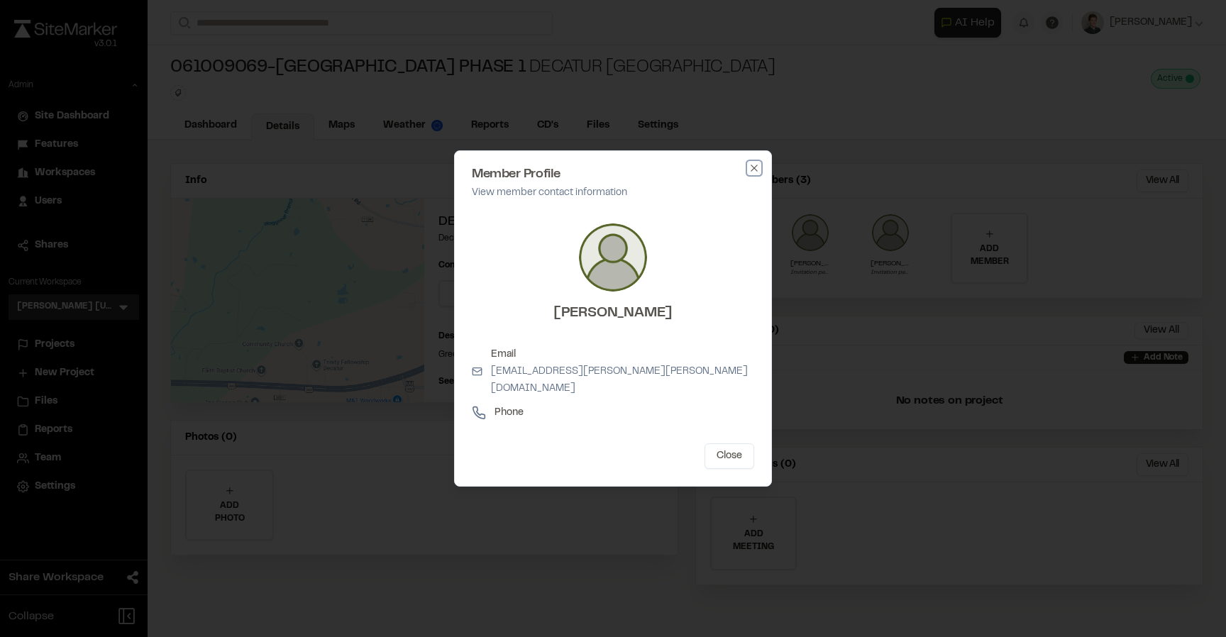
click at [749, 173] on icon "button" at bounding box center [753, 167] width 11 height 11
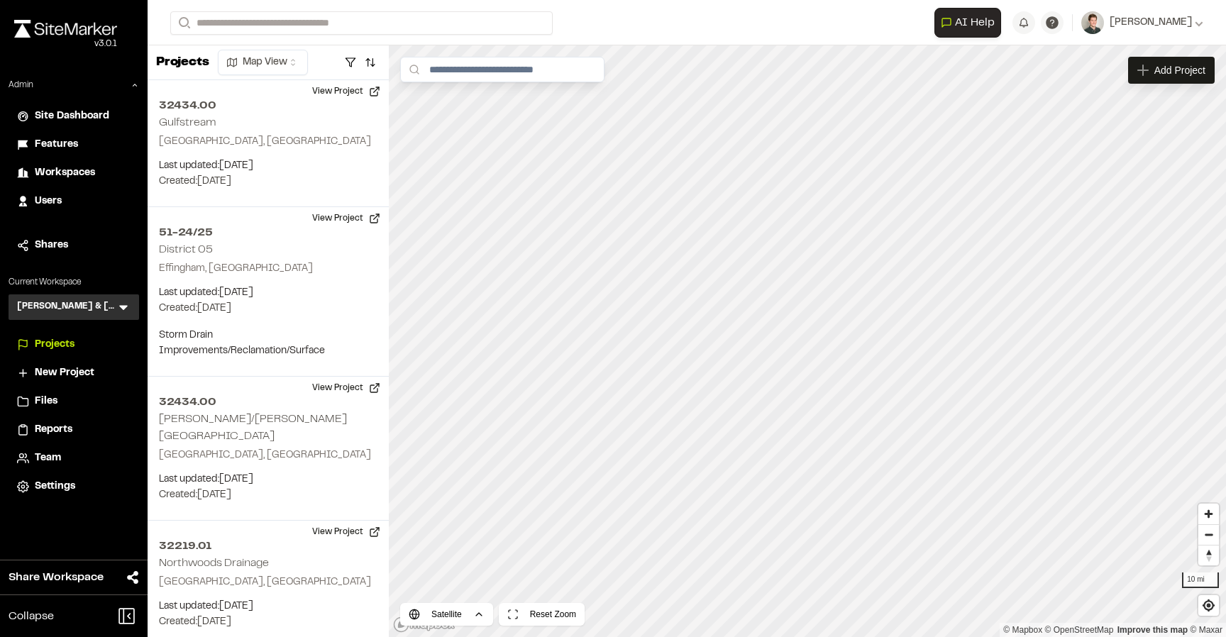
click at [126, 309] on icon at bounding box center [123, 307] width 14 height 14
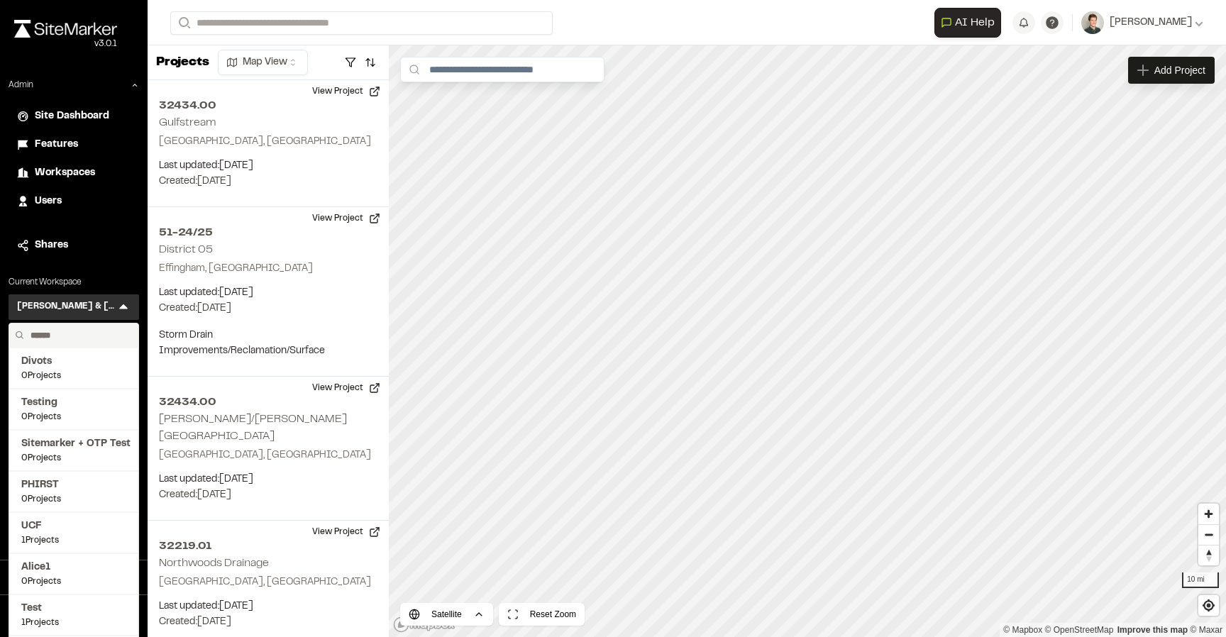
click at [80, 333] on input "text" at bounding box center [79, 336] width 108 height 24
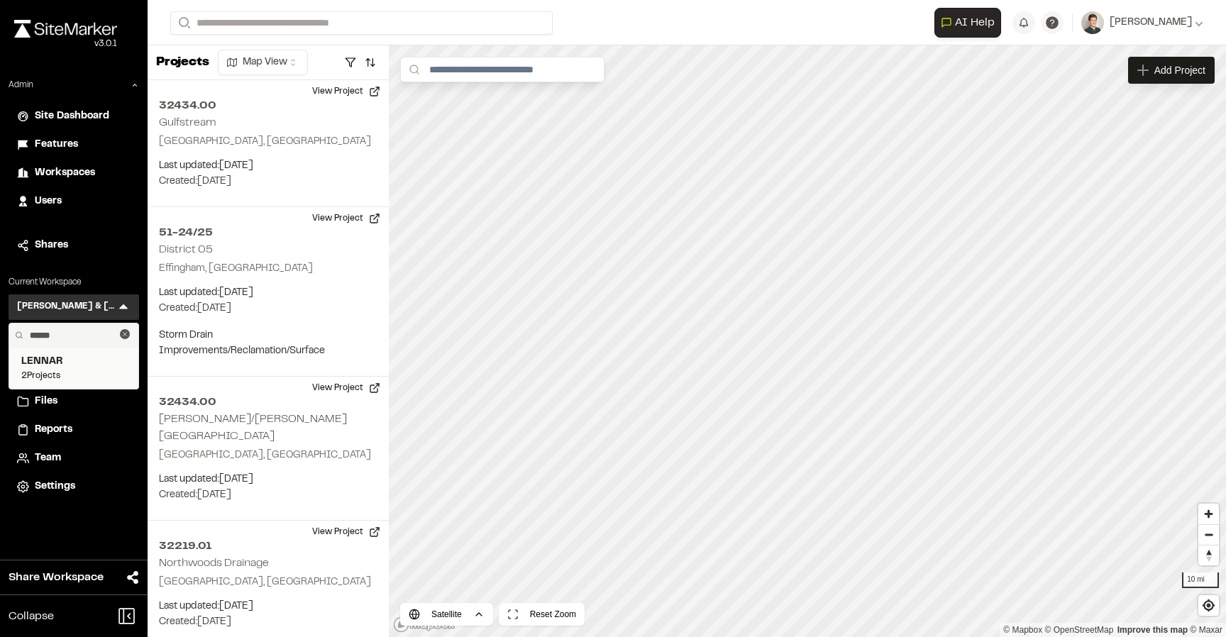
type input "******"
click at [79, 379] on span "2 Projects" at bounding box center [73, 376] width 105 height 13
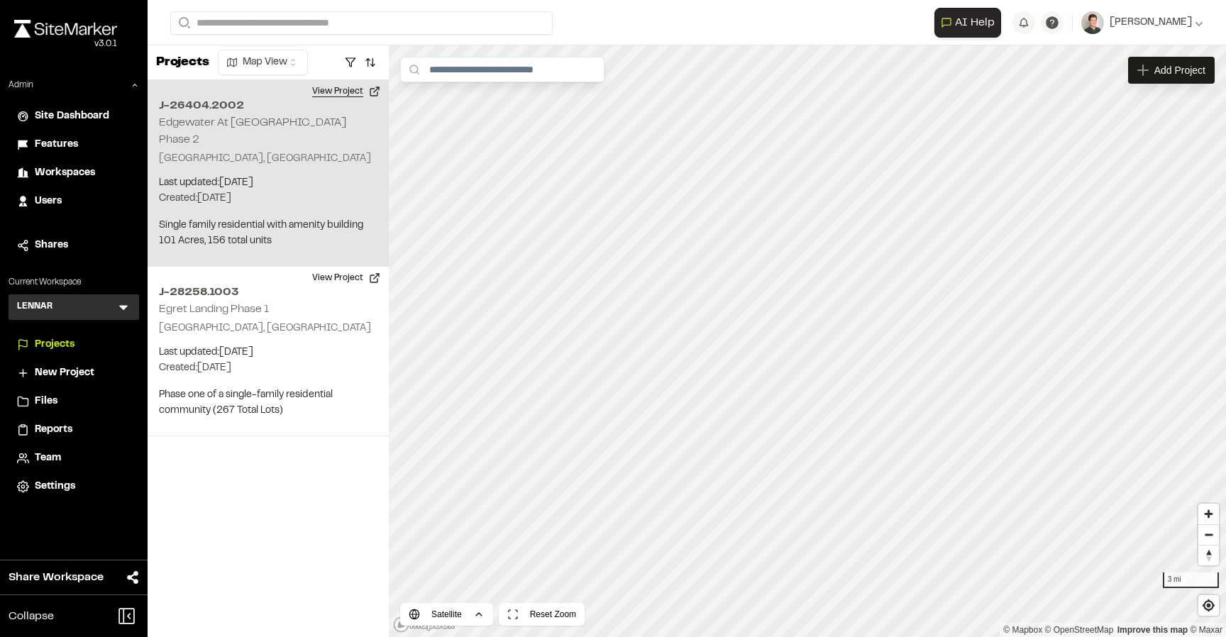
click at [326, 94] on button "View Project" at bounding box center [346, 91] width 85 height 23
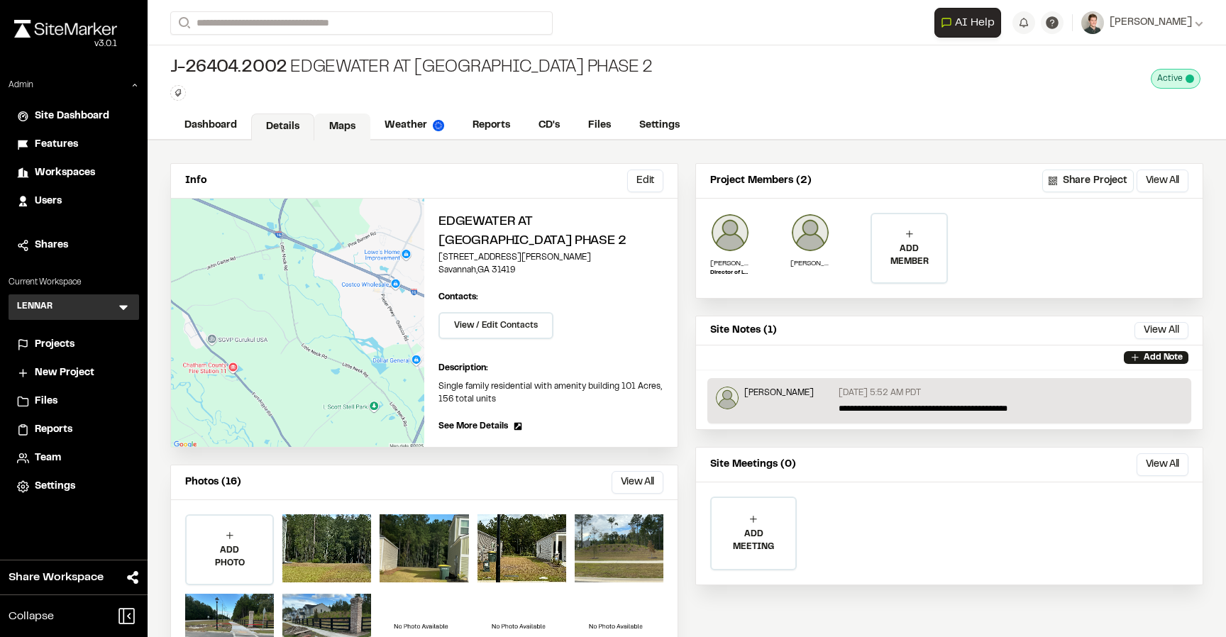
click at [336, 127] on link "Maps" at bounding box center [342, 127] width 56 height 27
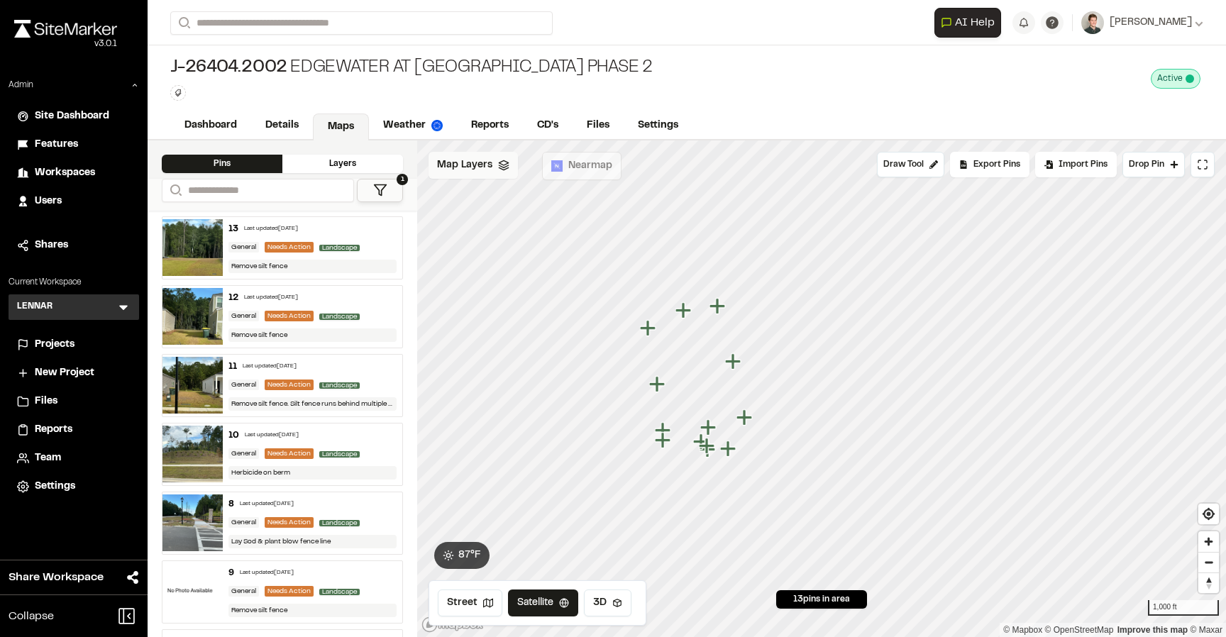
click at [498, 167] on icon at bounding box center [503, 165] width 11 height 11
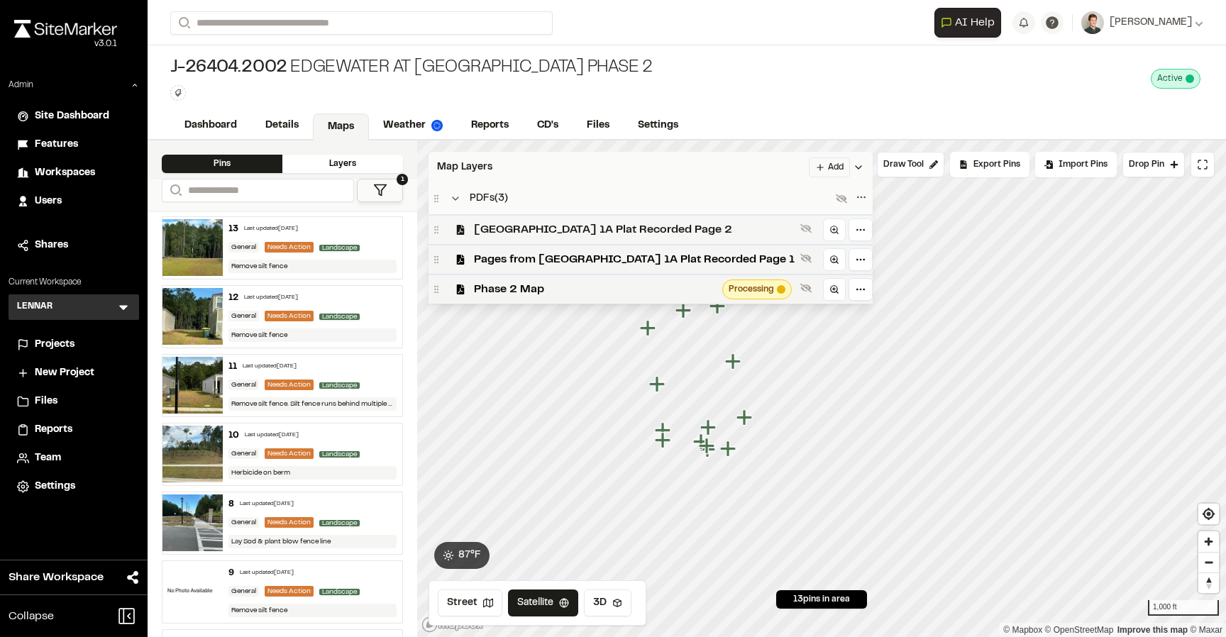
click at [507, 222] on span "[GEOGRAPHIC_DATA] 1A Plat Recorded Page 2" at bounding box center [634, 229] width 321 height 17
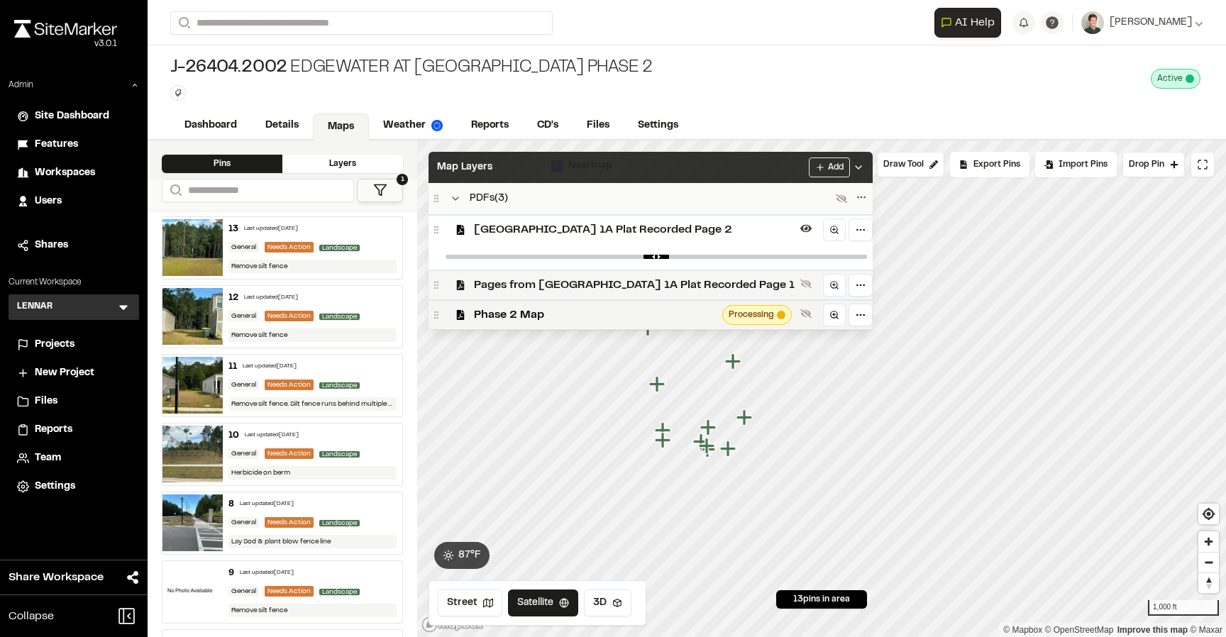
click at [506, 282] on span "Pages from [GEOGRAPHIC_DATA] 1A Plat Recorded Page 1" at bounding box center [634, 285] width 321 height 17
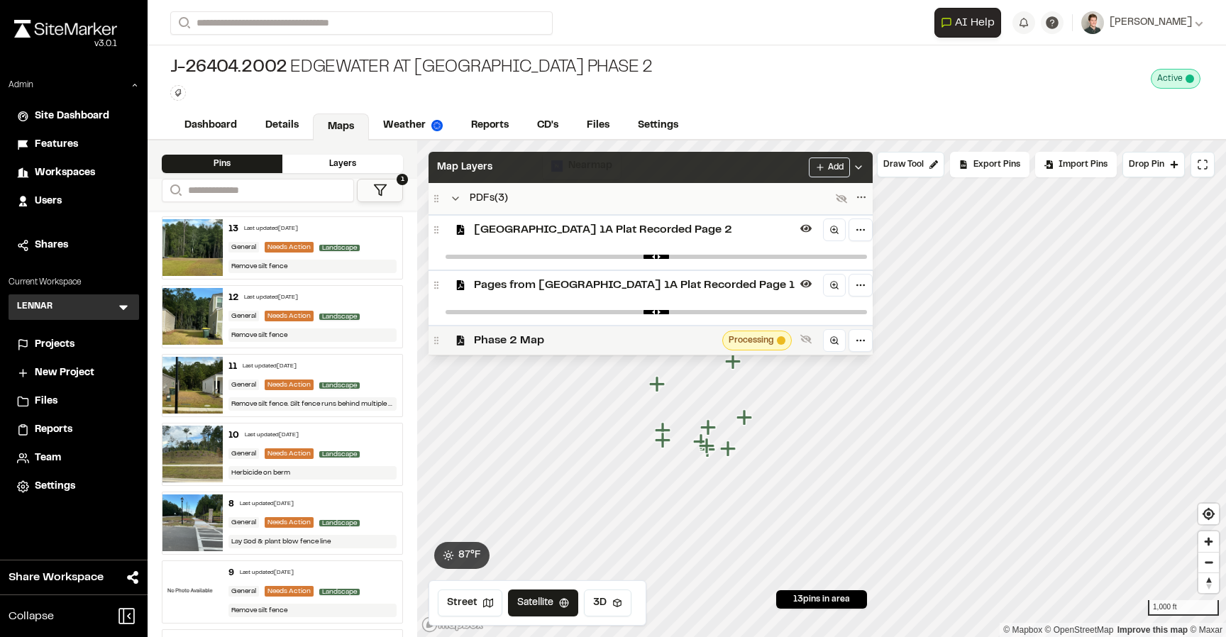
click at [516, 331] on div "Phase 2 Map Processing" at bounding box center [651, 340] width 444 height 30
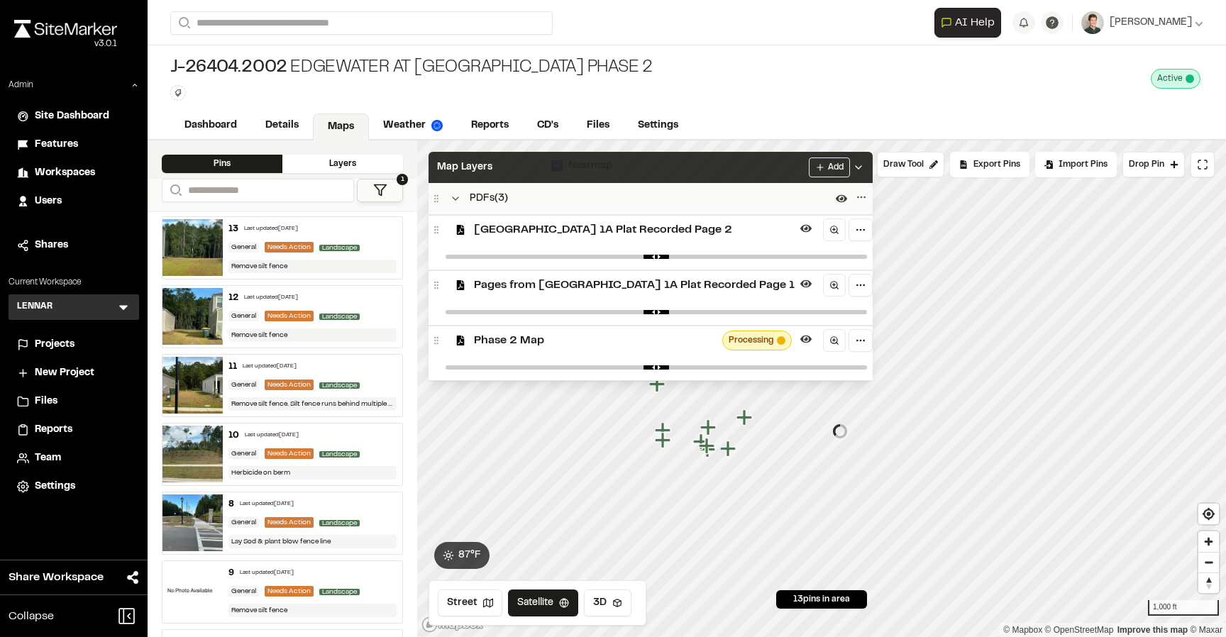
click at [576, 173] on div "Map Layers Add" at bounding box center [651, 167] width 444 height 31
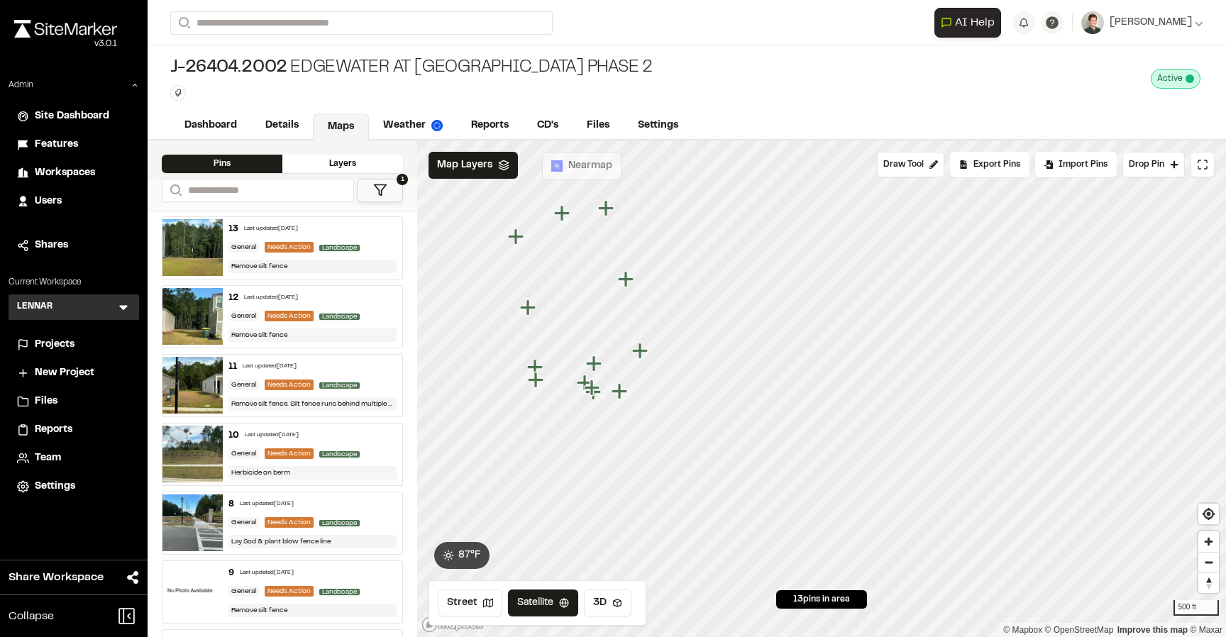
click at [116, 303] on div "LENNAR L Menu" at bounding box center [74, 307] width 131 height 26
click at [126, 306] on icon at bounding box center [123, 308] width 9 height 5
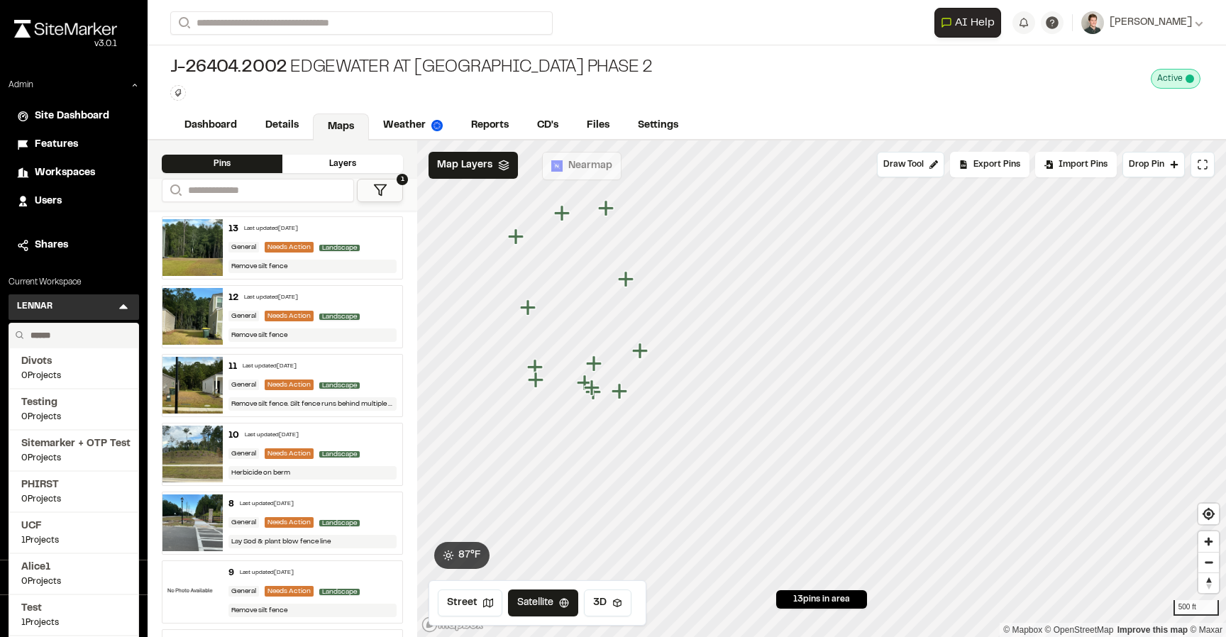
click at [57, 333] on input "text" at bounding box center [79, 336] width 108 height 24
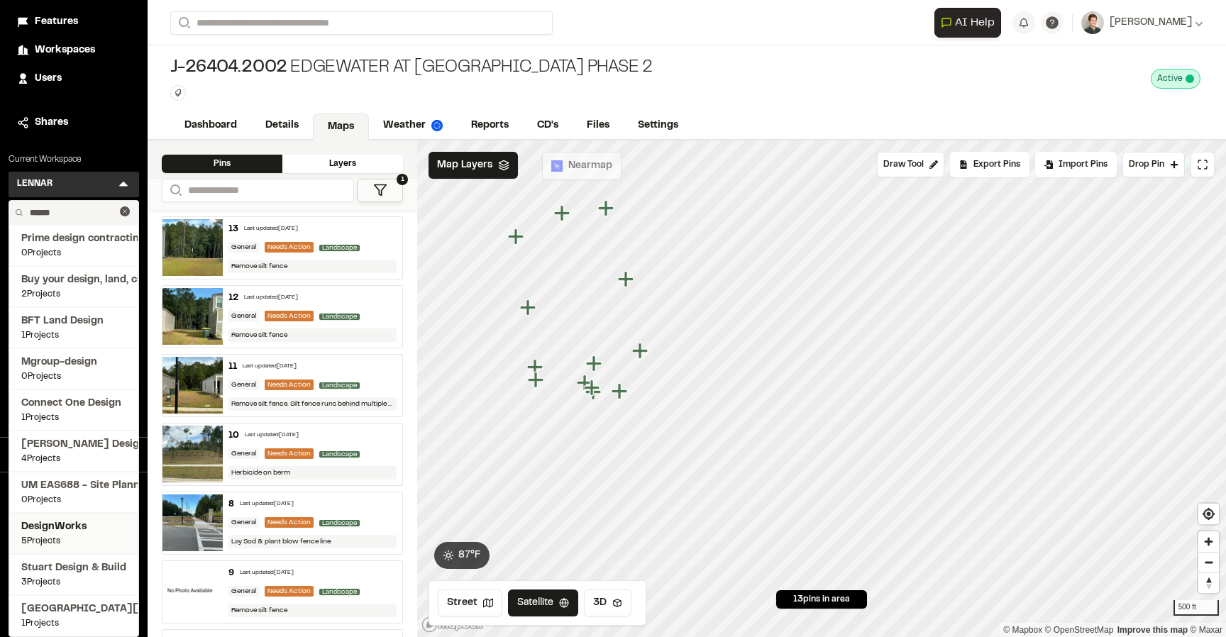
type input "******"
click at [67, 541] on span "5 Projects" at bounding box center [73, 541] width 105 height 13
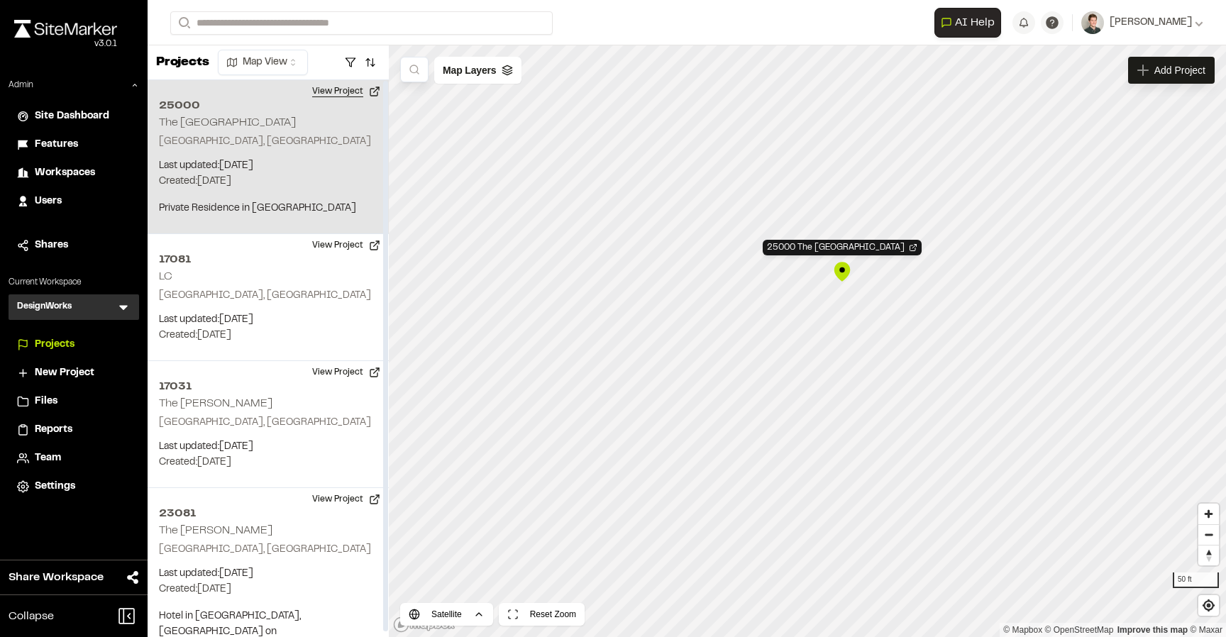
click at [344, 90] on button "View Project" at bounding box center [346, 91] width 85 height 23
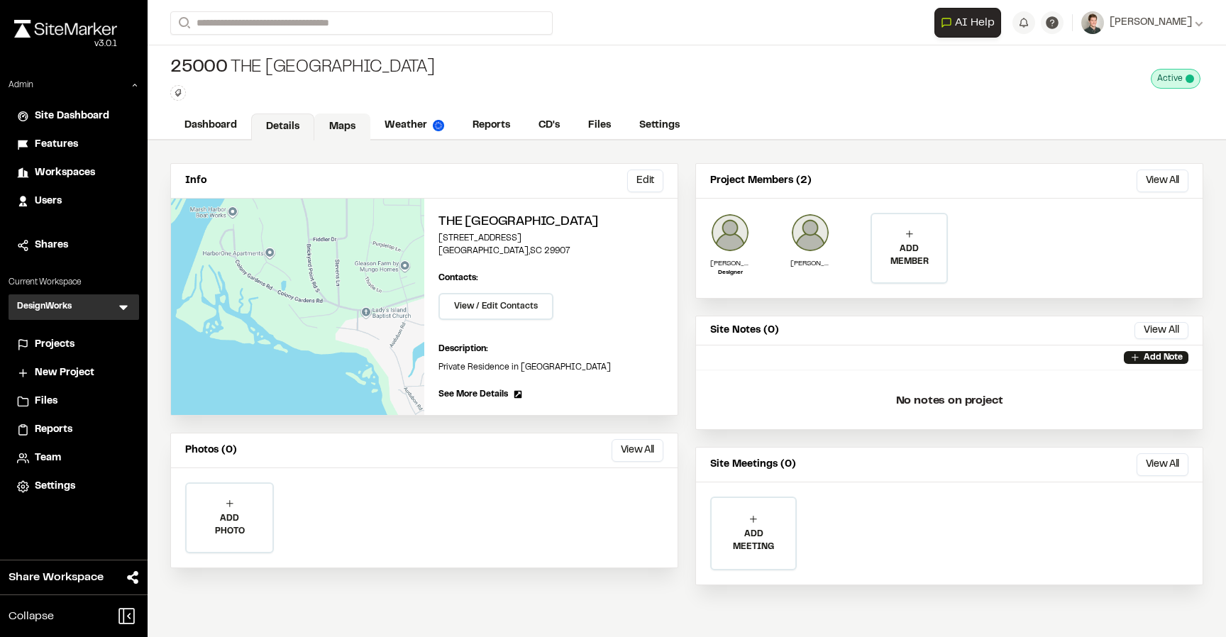
click at [332, 128] on link "Maps" at bounding box center [342, 127] width 56 height 27
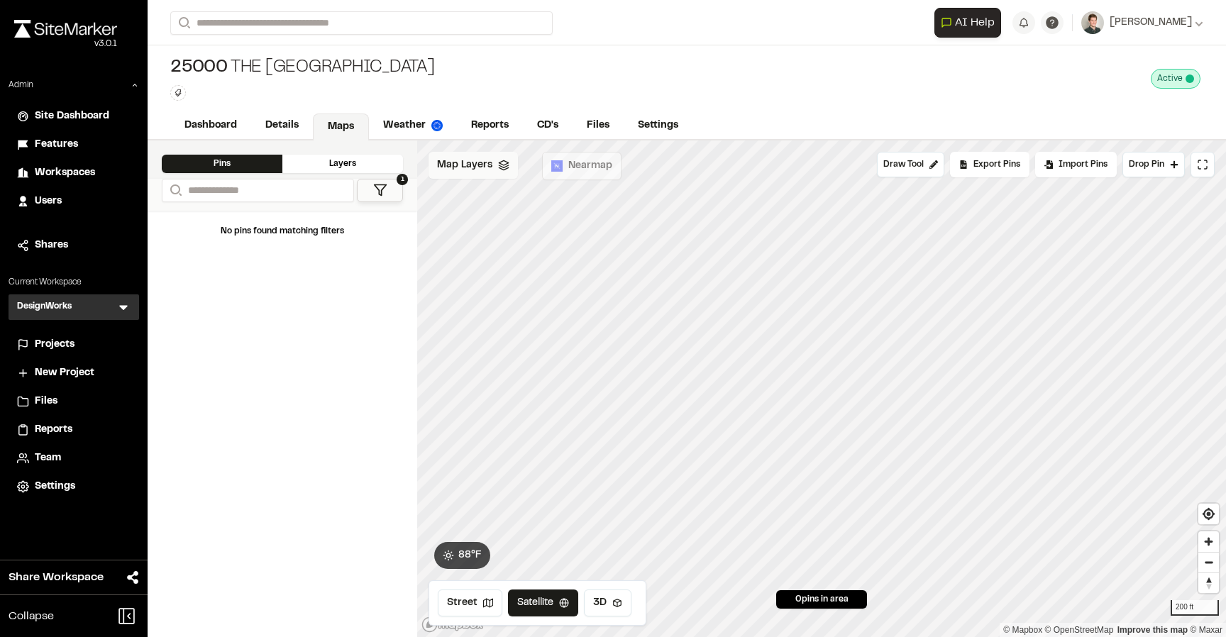
click at [481, 174] on div "Map Layers" at bounding box center [473, 165] width 89 height 27
click at [480, 172] on span "Map Layers" at bounding box center [464, 168] width 55 height 16
click at [309, 125] on link "Details" at bounding box center [282, 127] width 63 height 27
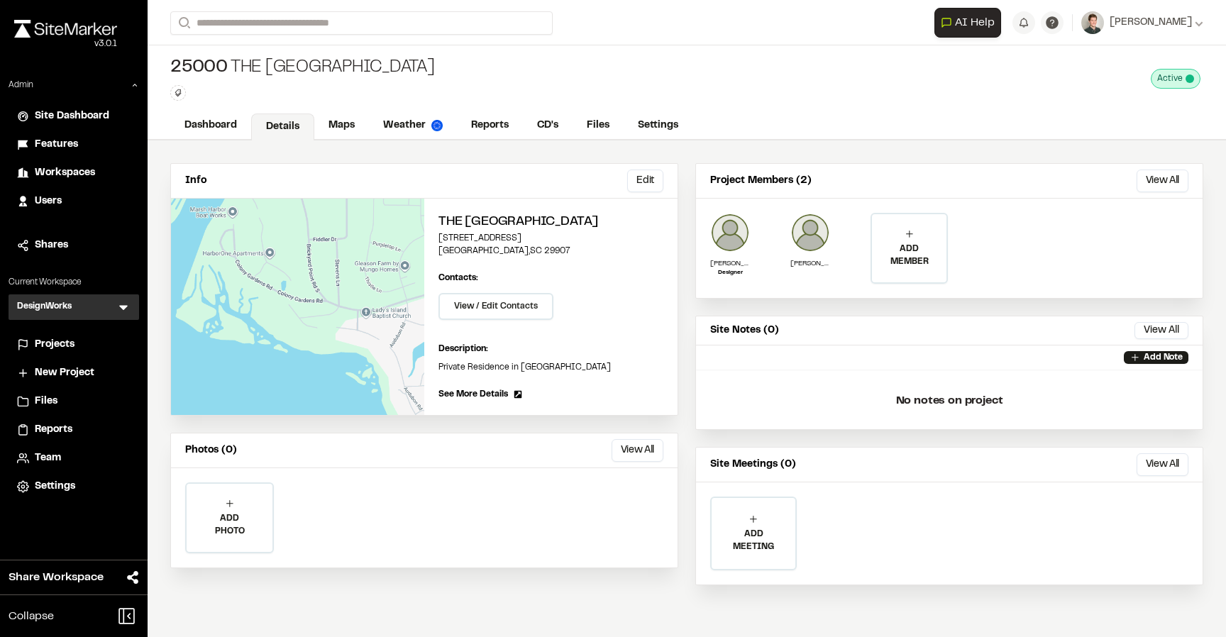
click at [52, 491] on span "Settings" at bounding box center [55, 487] width 40 height 16
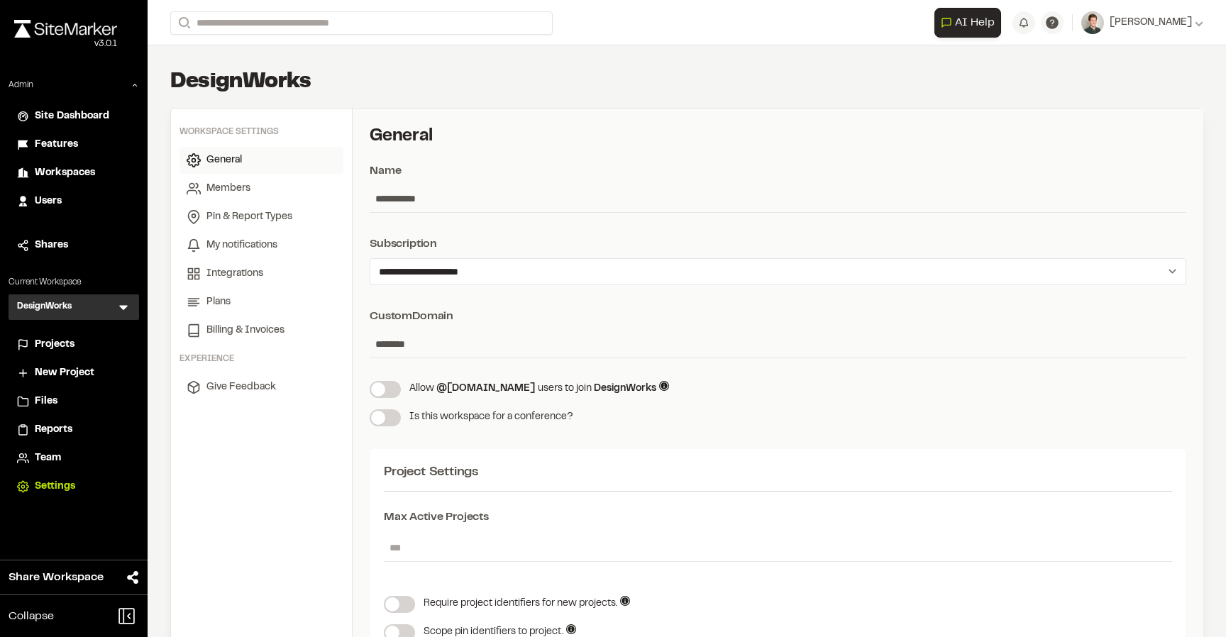
click at [55, 340] on span "Projects" at bounding box center [55, 345] width 40 height 16
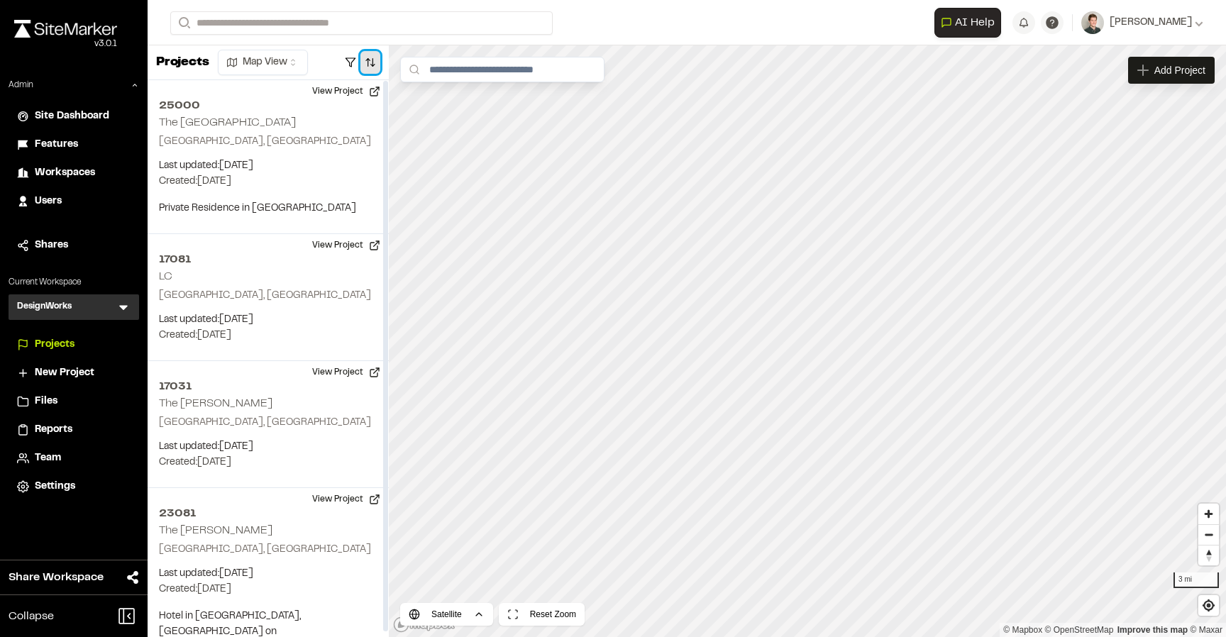
click at [372, 63] on button "button" at bounding box center [370, 62] width 20 height 23
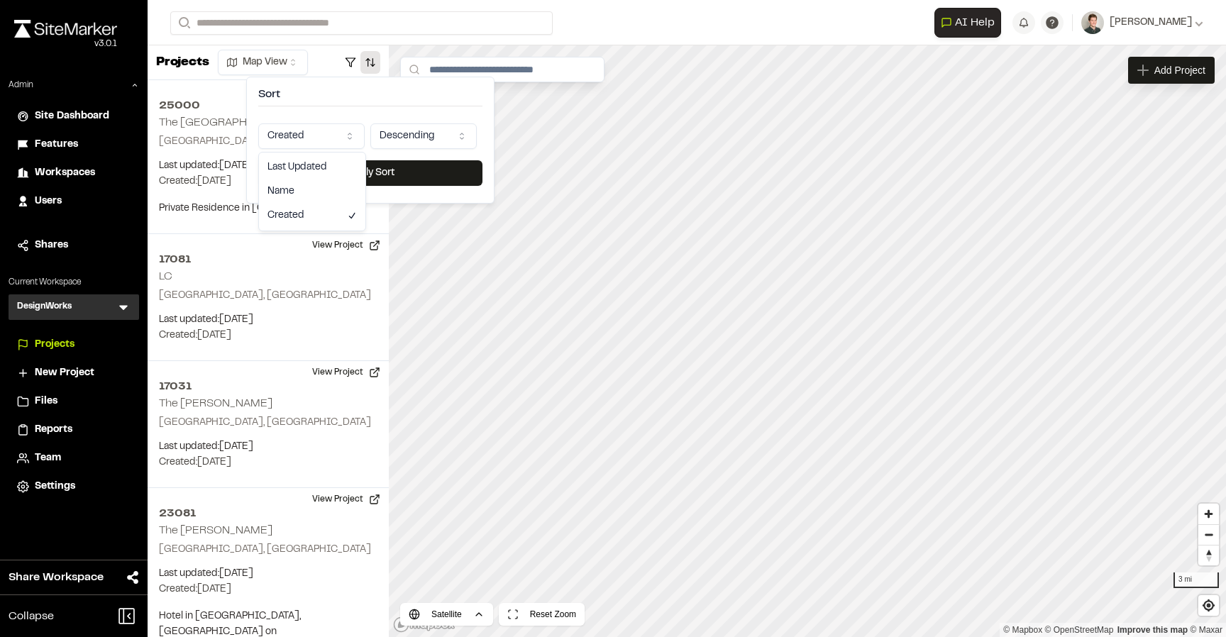
click at [305, 131] on html "Close sidebar v 3.0.1 Admin Site Dashboard Features Workspaces Users Shares Cur…" at bounding box center [613, 318] width 1226 height 637
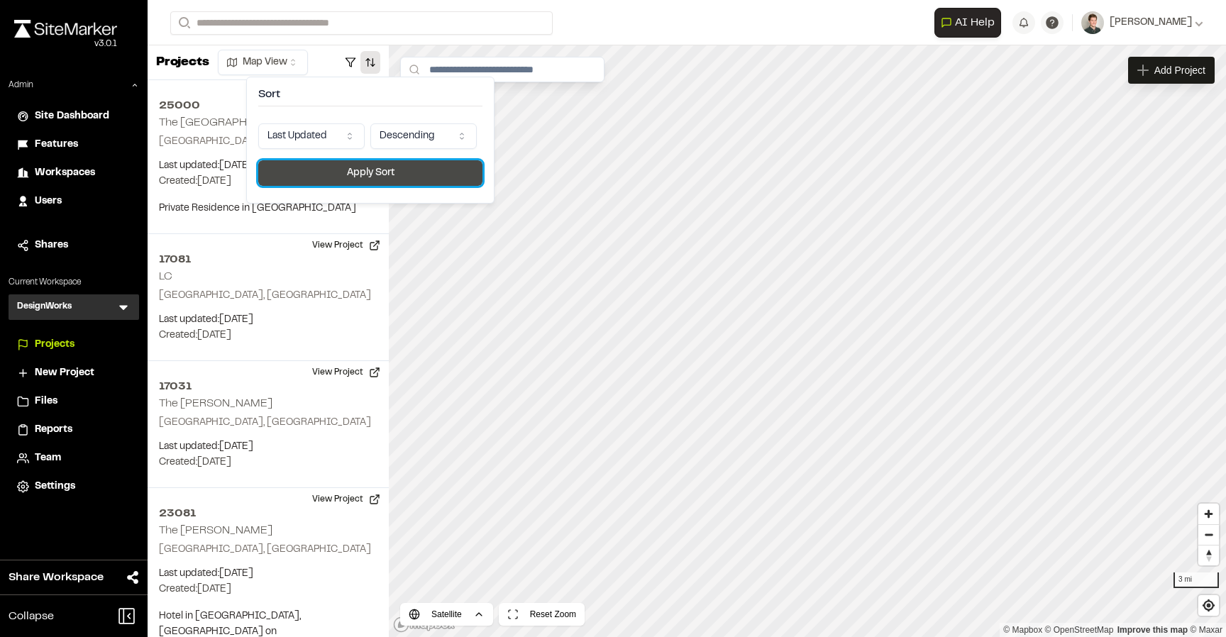
click at [327, 180] on button "Apply Sort" at bounding box center [370, 173] width 224 height 26
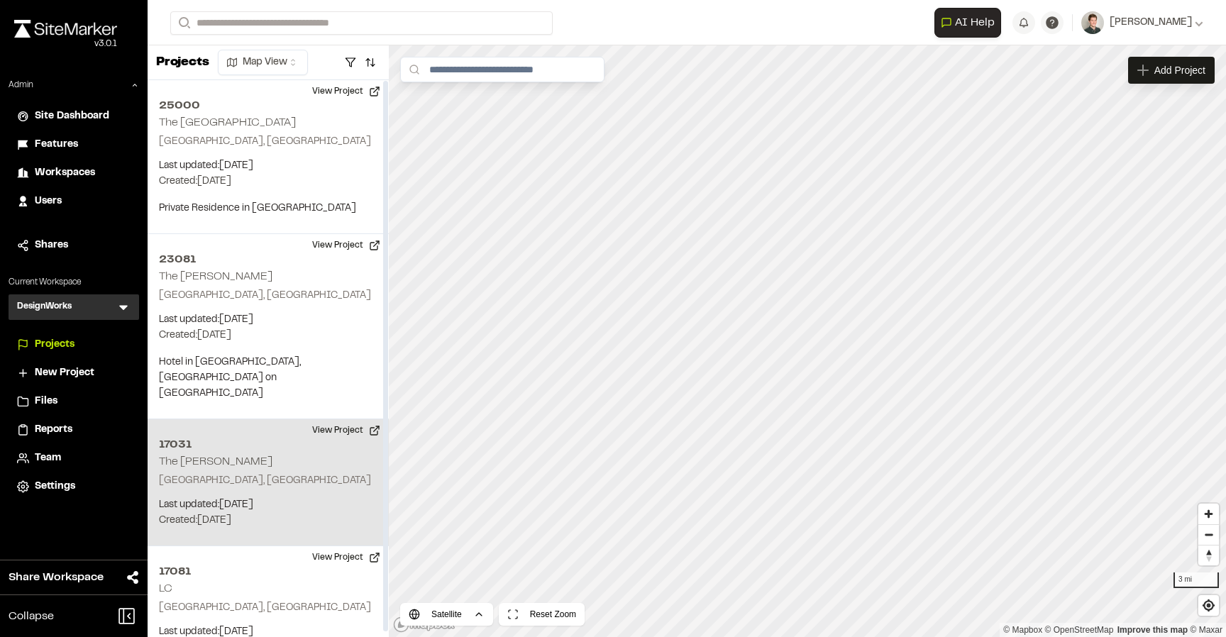
scroll to position [5, 0]
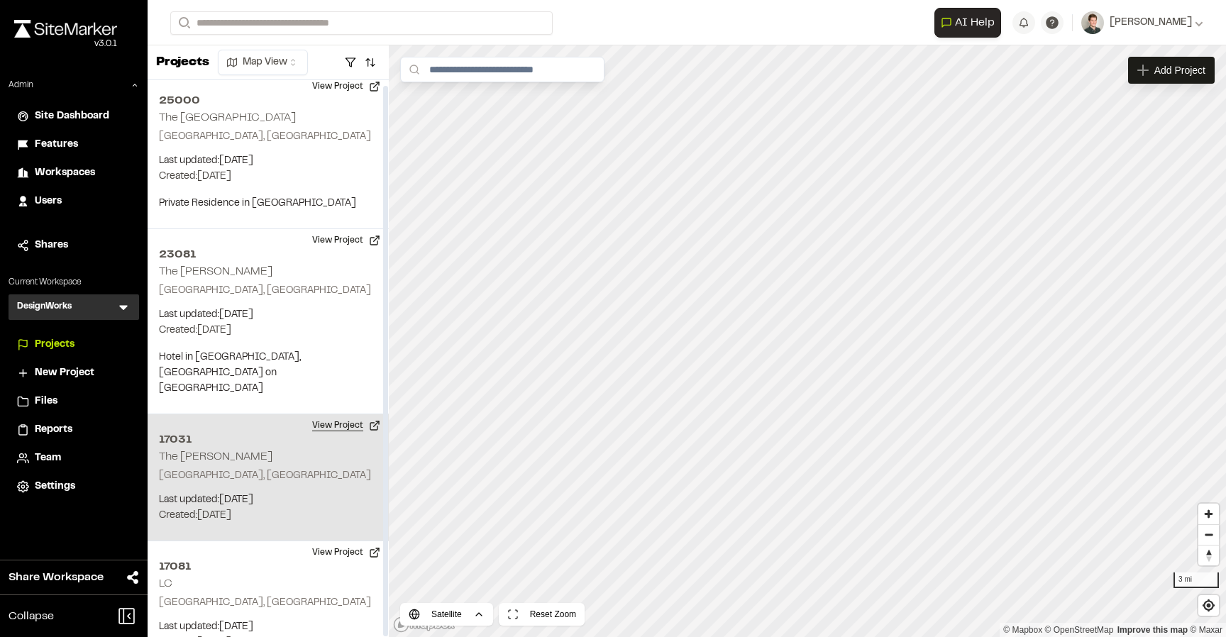
click at [339, 414] on button "View Project" at bounding box center [346, 425] width 85 height 23
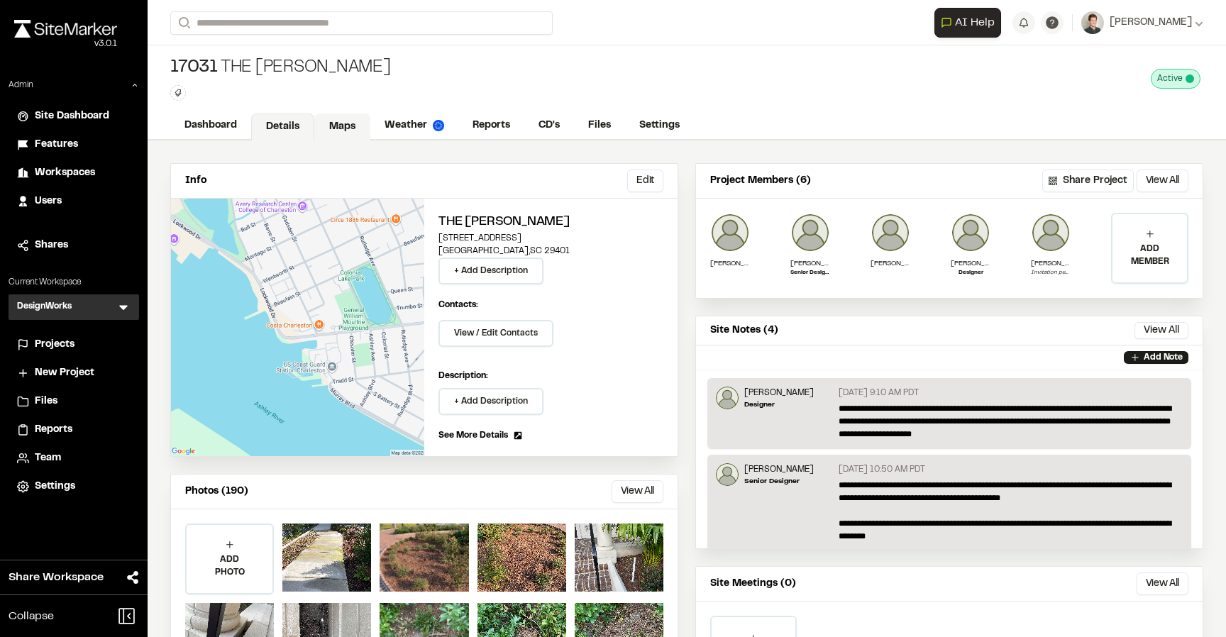
click at [340, 132] on link "Maps" at bounding box center [342, 127] width 56 height 27
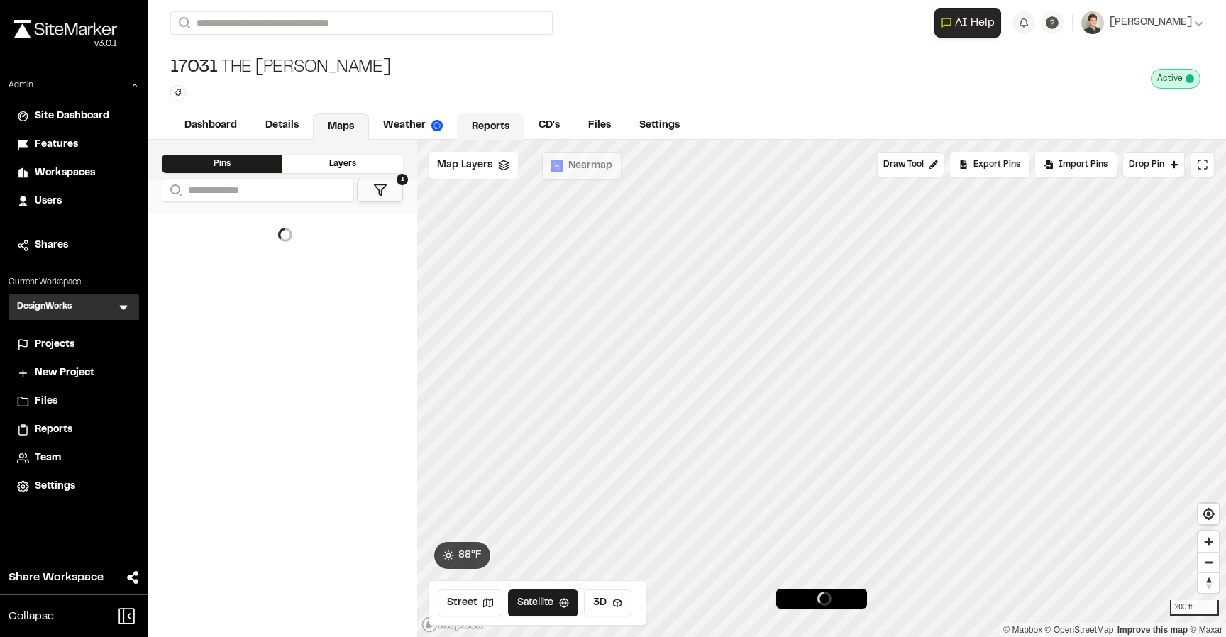
click at [471, 120] on link "Reports" at bounding box center [490, 127] width 67 height 27
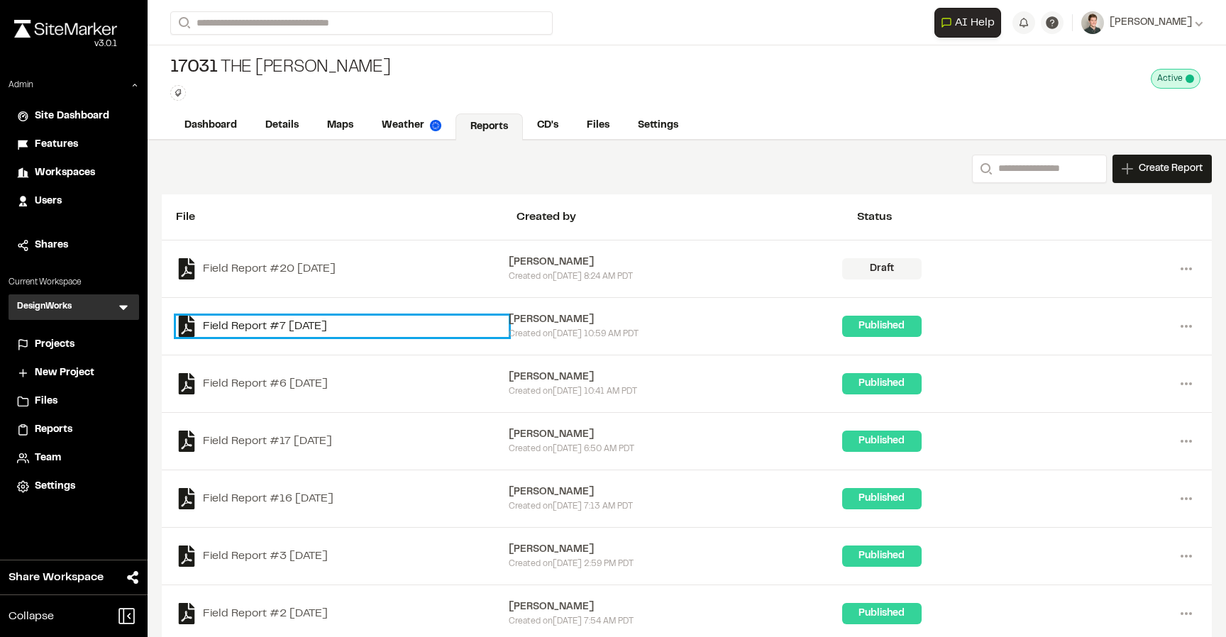
click at [283, 325] on link "Field Report #7 [DATE]" at bounding box center [342, 326] width 333 height 21
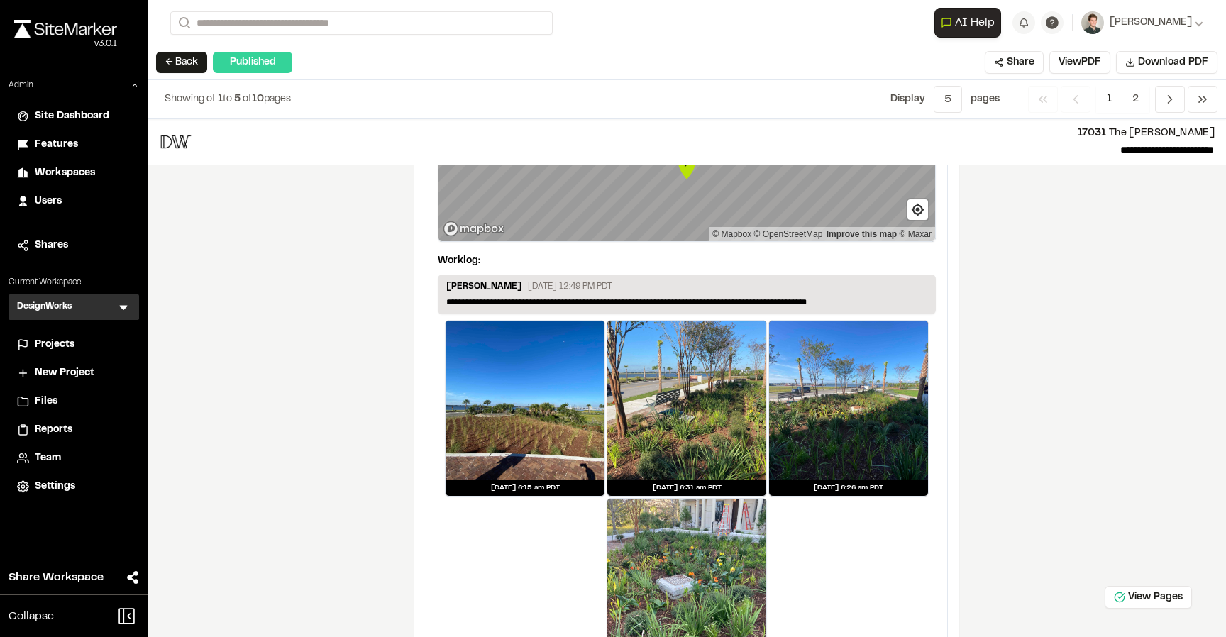
scroll to position [2356, 0]
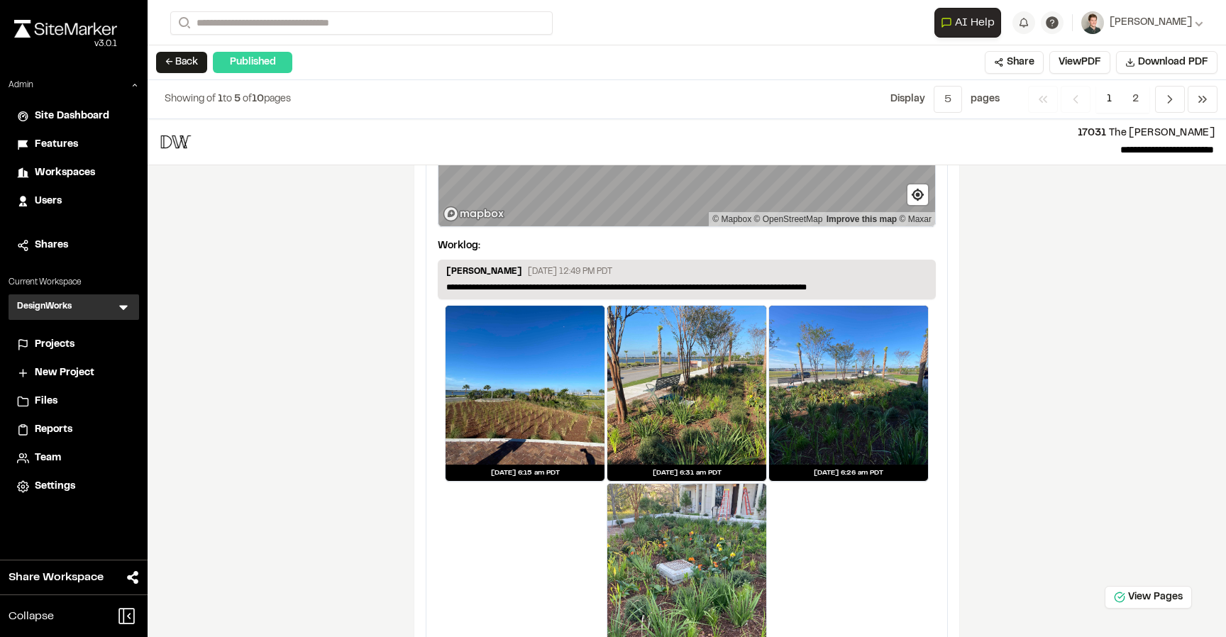
click at [567, 457] on div at bounding box center [525, 385] width 159 height 159
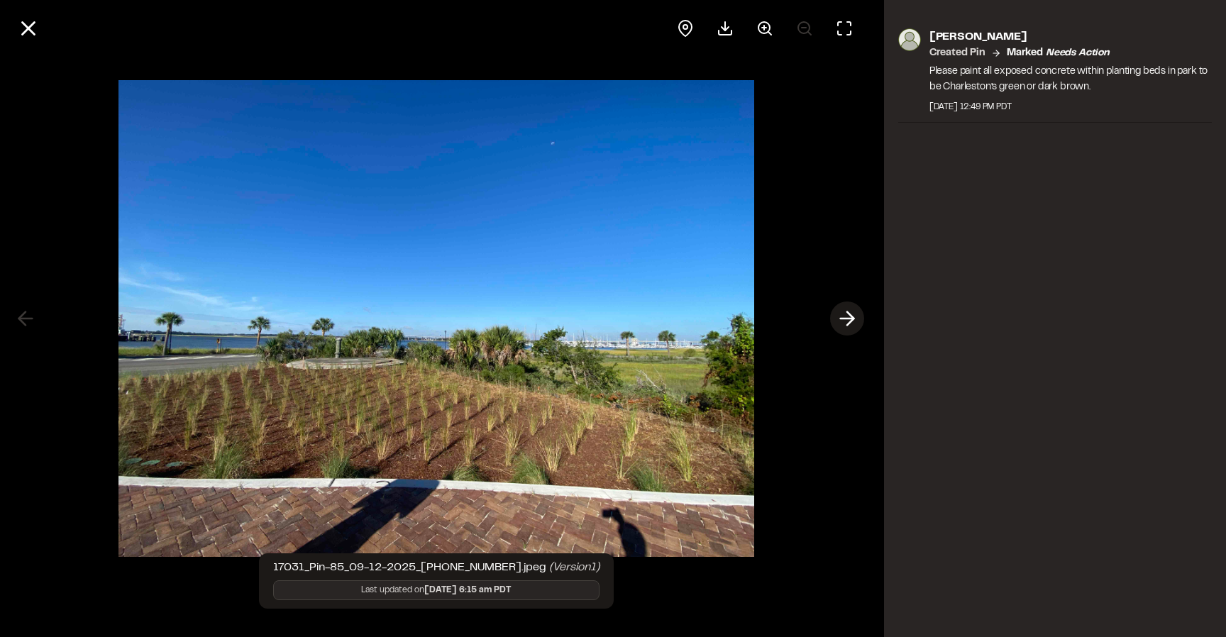
click at [846, 316] on icon at bounding box center [847, 318] width 23 height 24
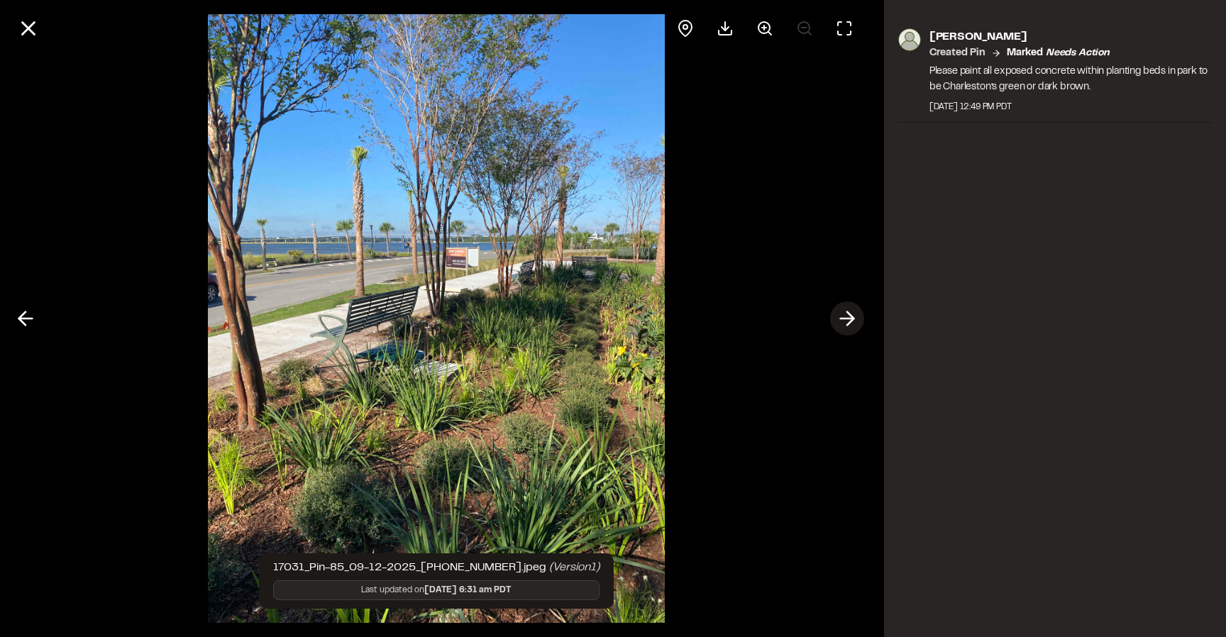
click at [846, 316] on icon at bounding box center [847, 318] width 23 height 24
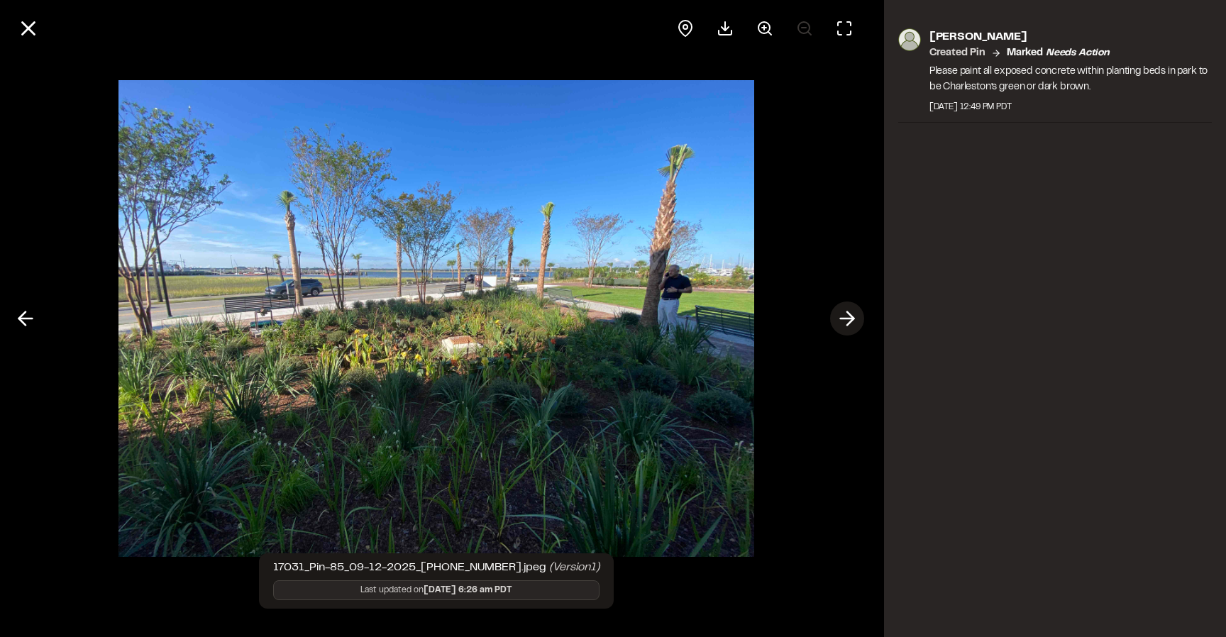
click at [846, 316] on icon at bounding box center [847, 318] width 23 height 24
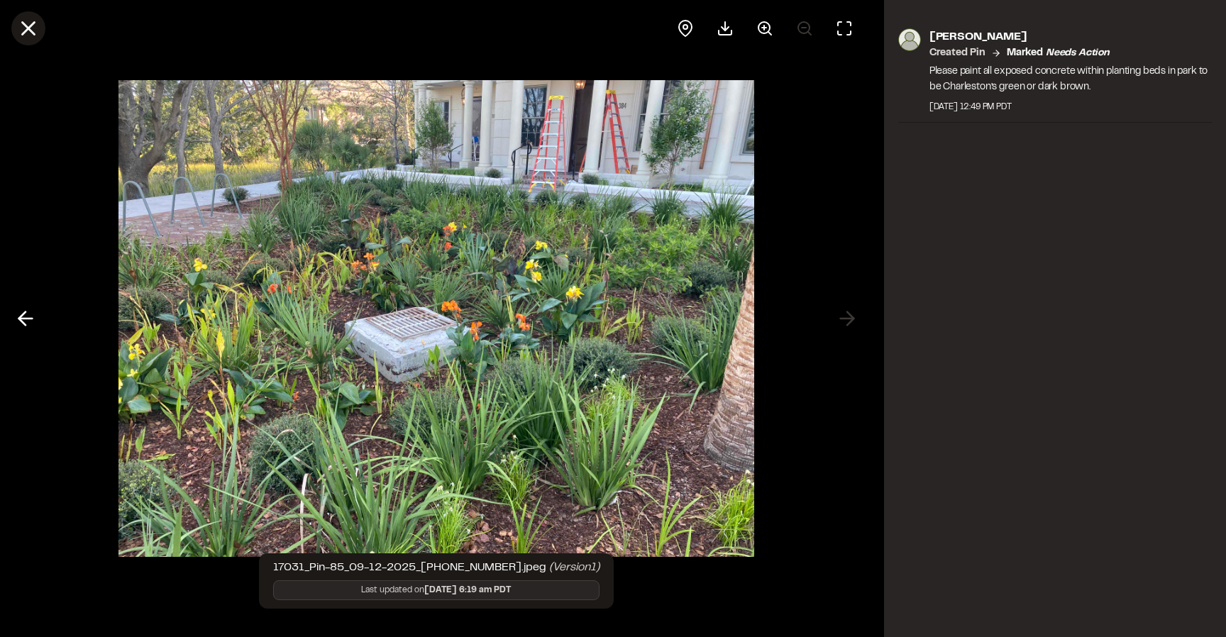
click at [23, 31] on icon at bounding box center [28, 28] width 24 height 24
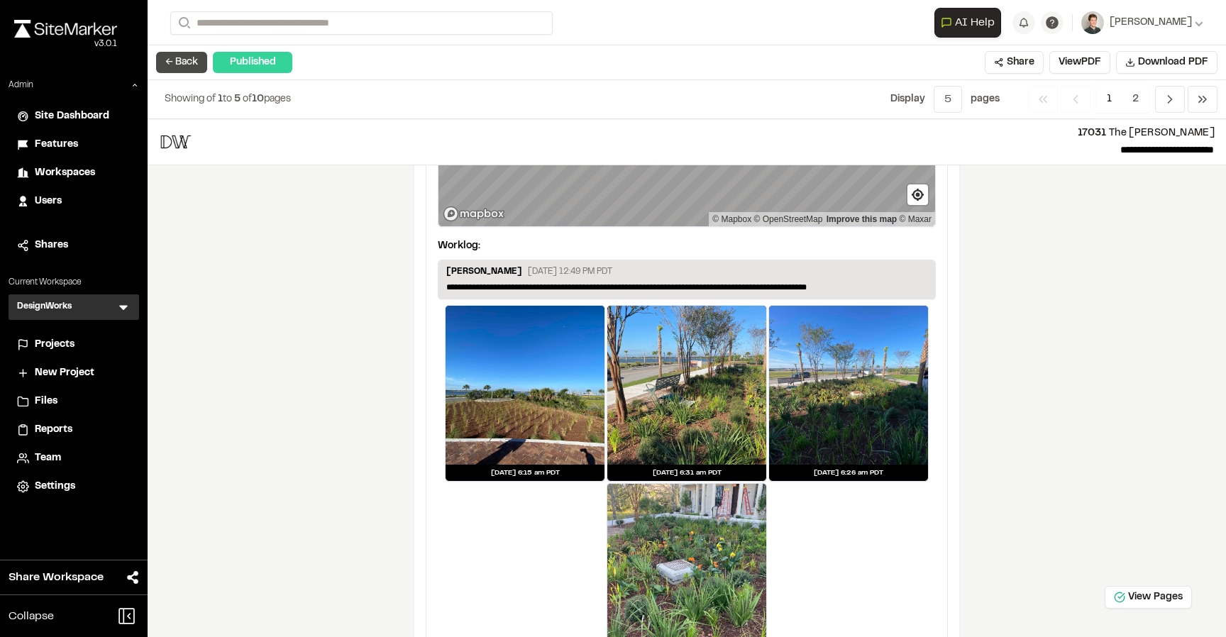
click at [170, 58] on button "← Back" at bounding box center [181, 62] width 51 height 21
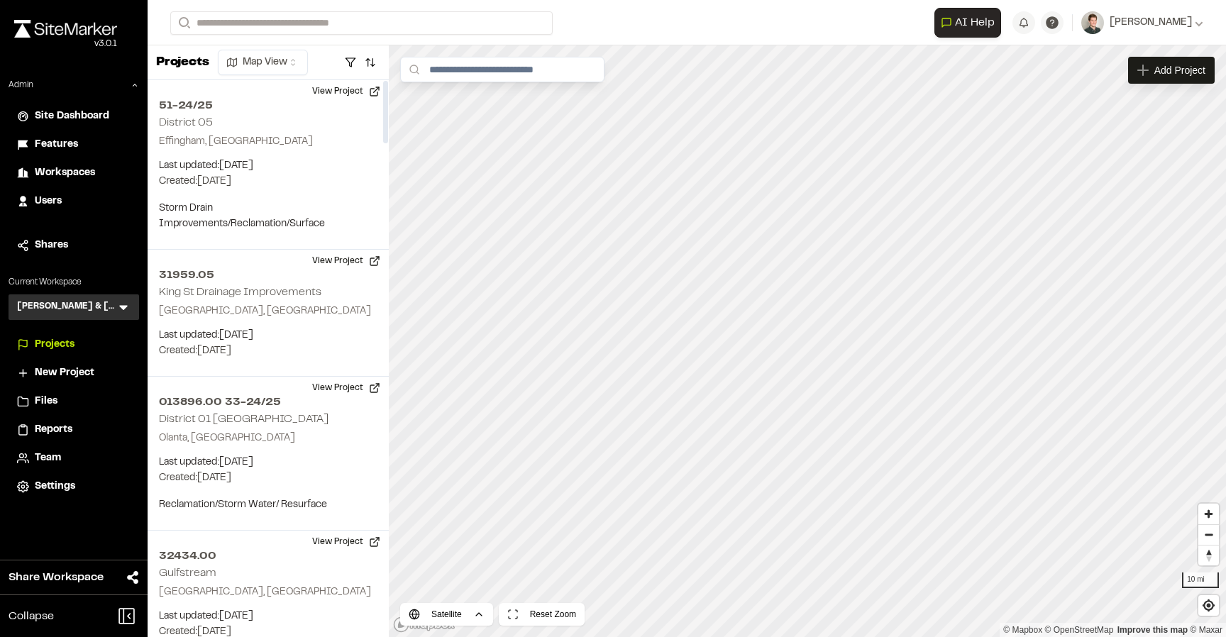
click at [128, 306] on icon at bounding box center [123, 307] width 14 height 14
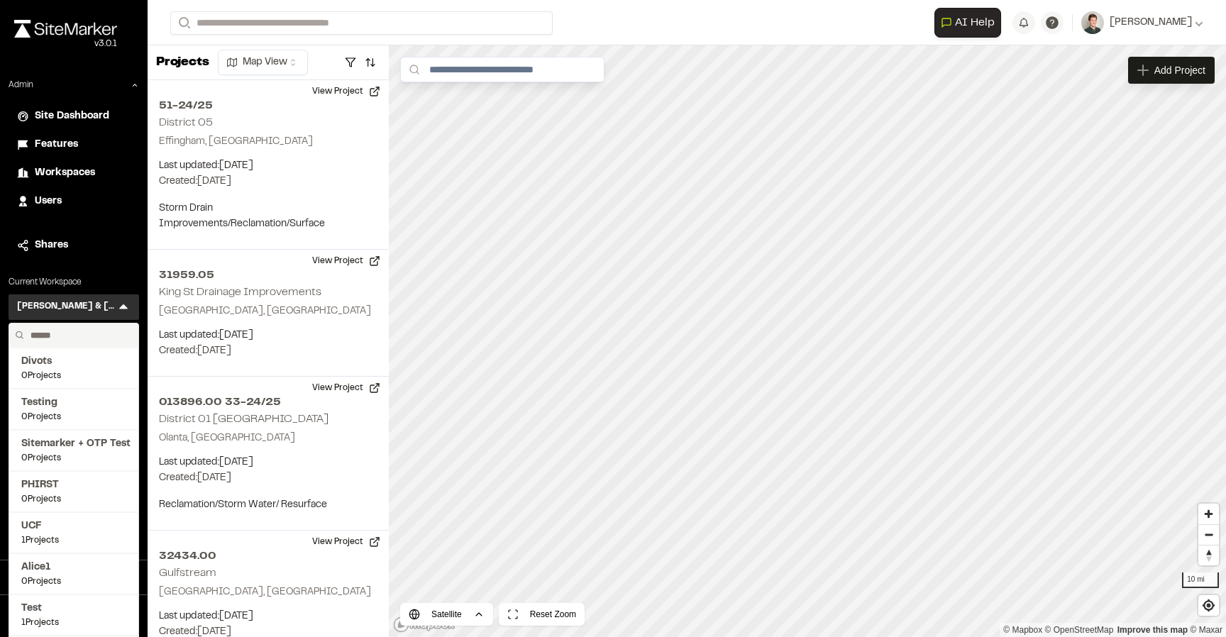
click at [62, 332] on input "text" at bounding box center [79, 336] width 108 height 24
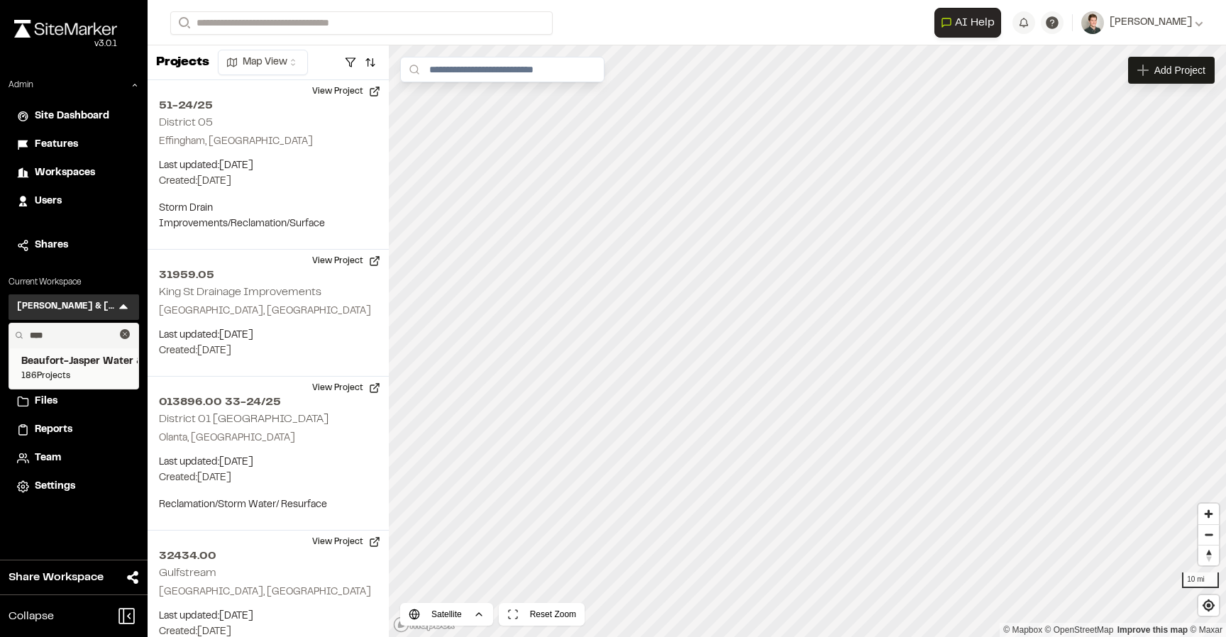
type input "****"
click at [41, 375] on span "186 Projects" at bounding box center [73, 376] width 105 height 13
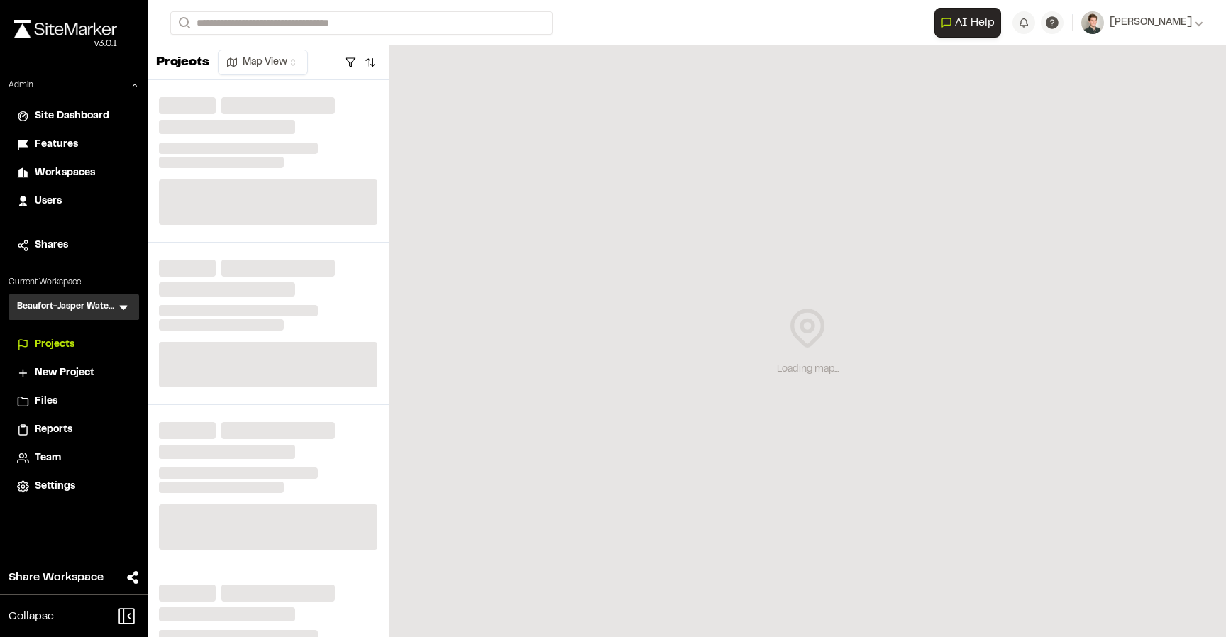
click at [326, 63] on div at bounding box center [351, 62] width 58 height 23
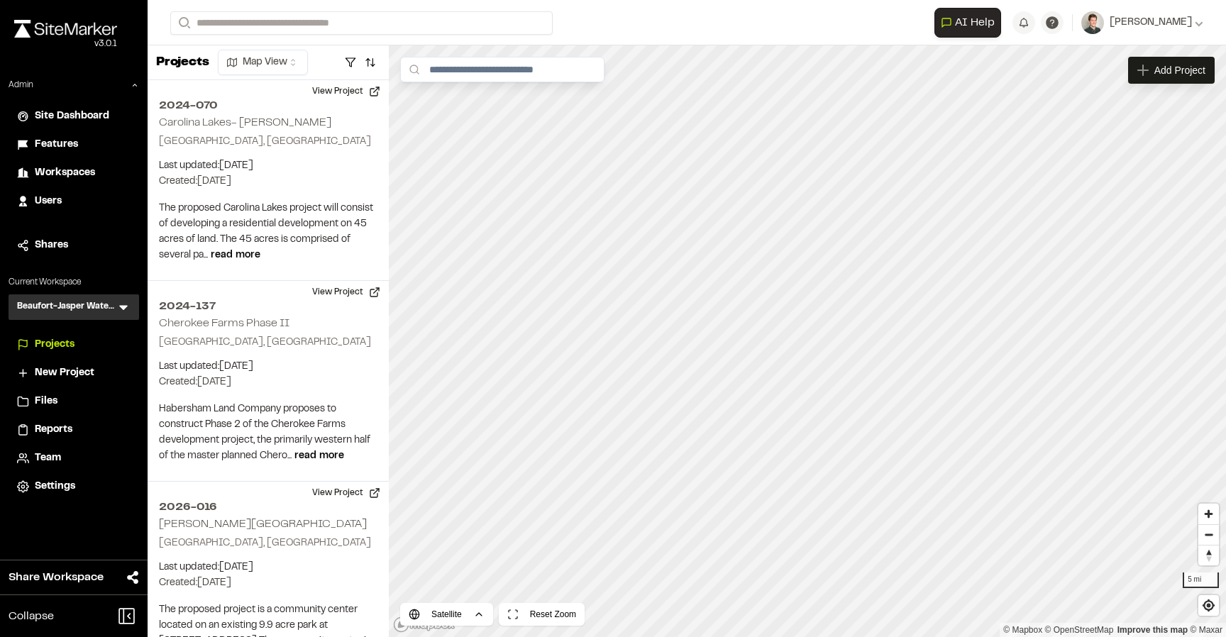
click at [125, 309] on icon at bounding box center [123, 307] width 14 height 14
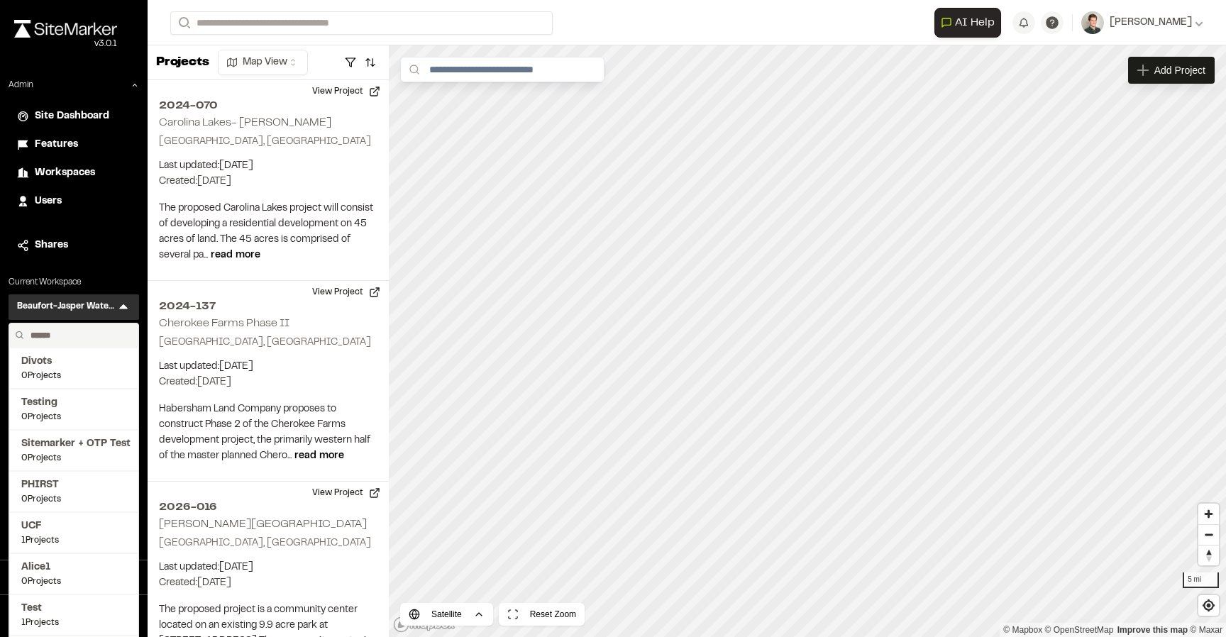
click at [77, 334] on input "text" at bounding box center [79, 336] width 108 height 24
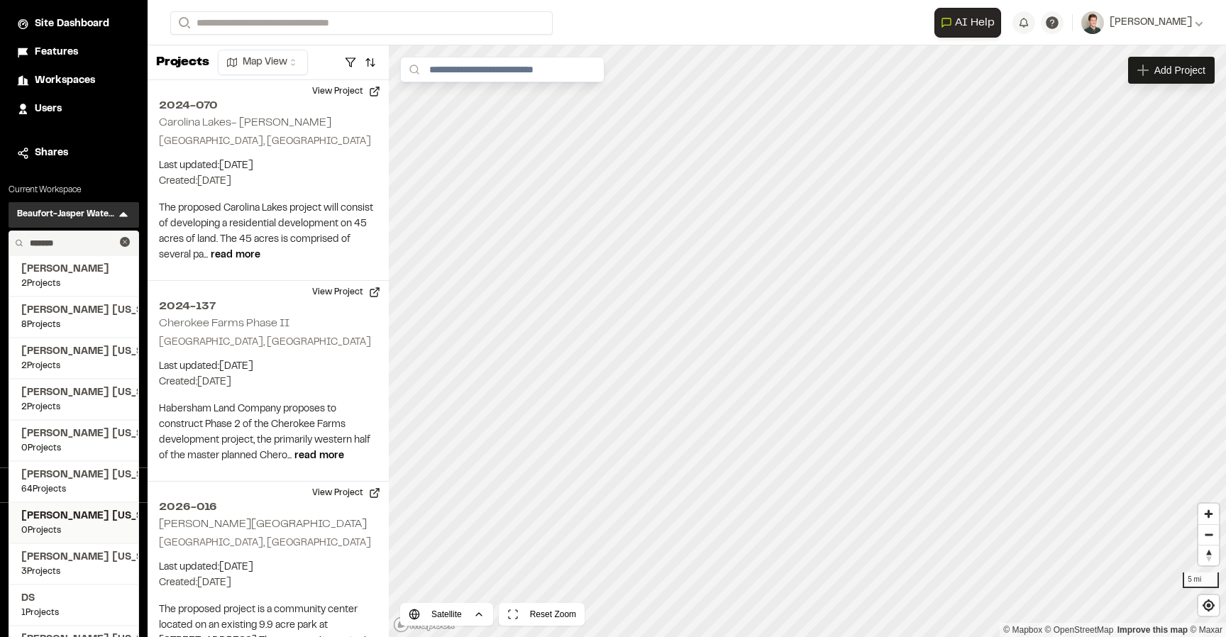
scroll to position [123, 0]
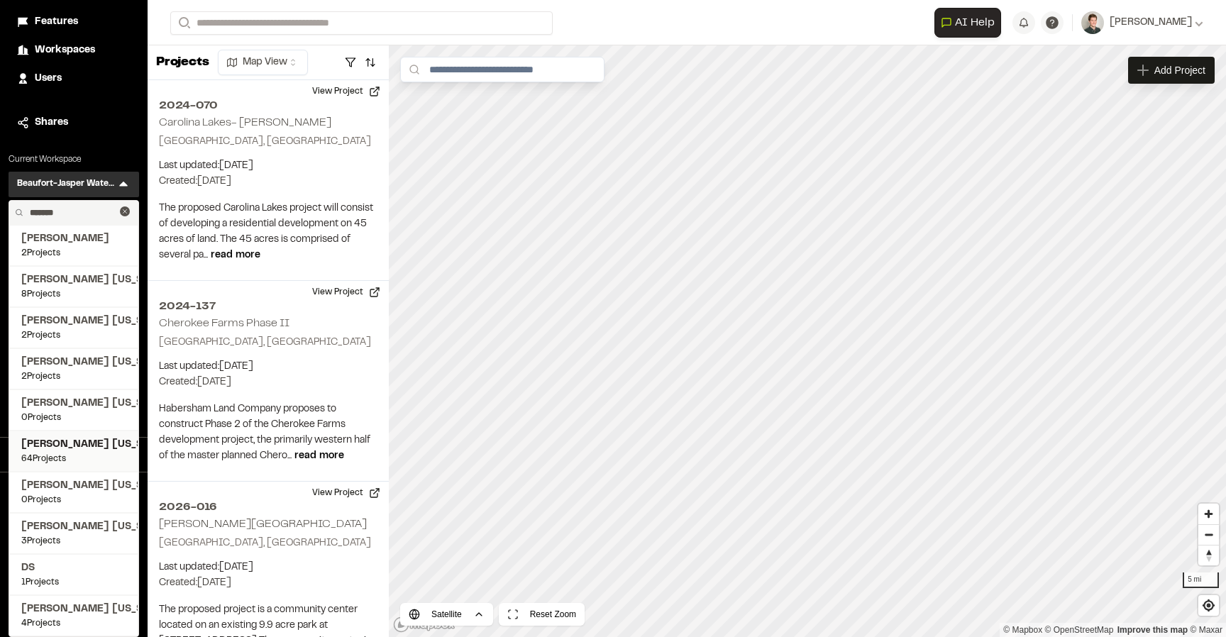
type input "******"
click at [89, 449] on span "[PERSON_NAME] [US_STATE]" at bounding box center [73, 445] width 105 height 16
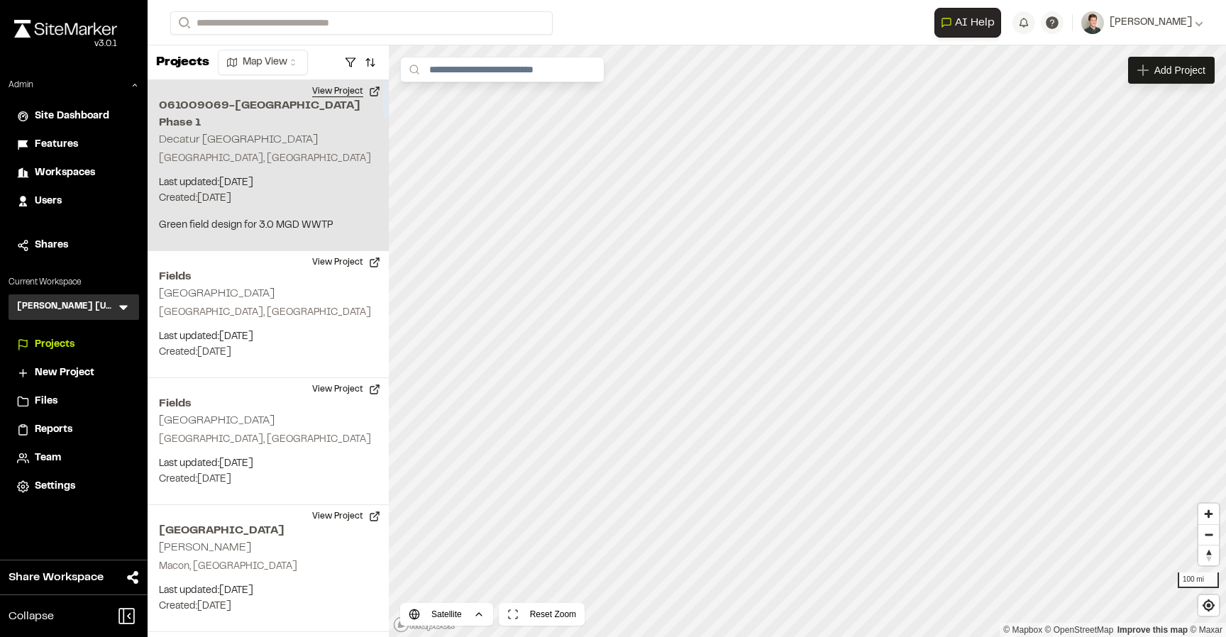
click at [343, 92] on button "View Project" at bounding box center [346, 91] width 85 height 23
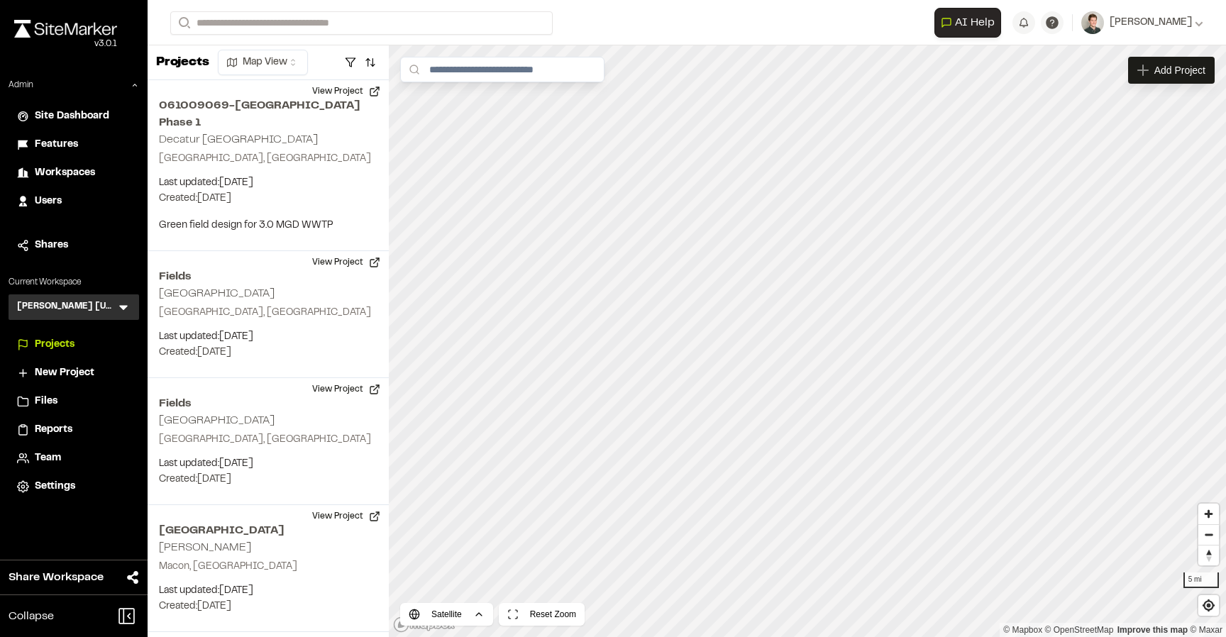
click at [127, 314] on icon at bounding box center [123, 307] width 14 height 14
click at [96, 331] on li at bounding box center [73, 339] width 129 height 31
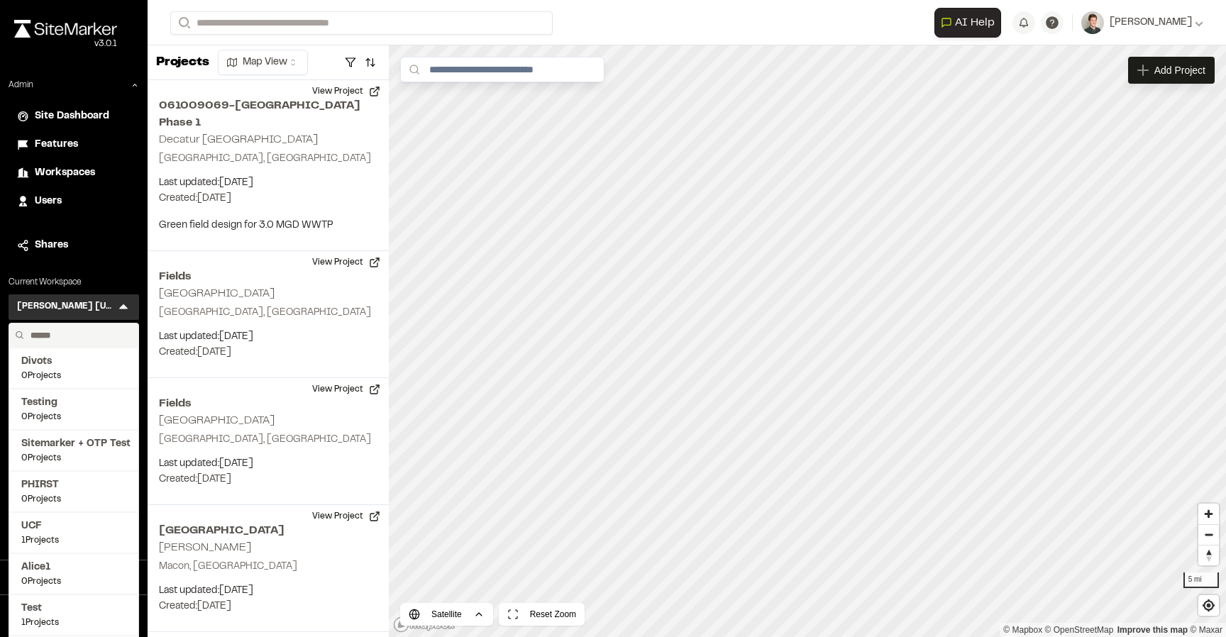
click at [78, 343] on input "text" at bounding box center [79, 336] width 108 height 24
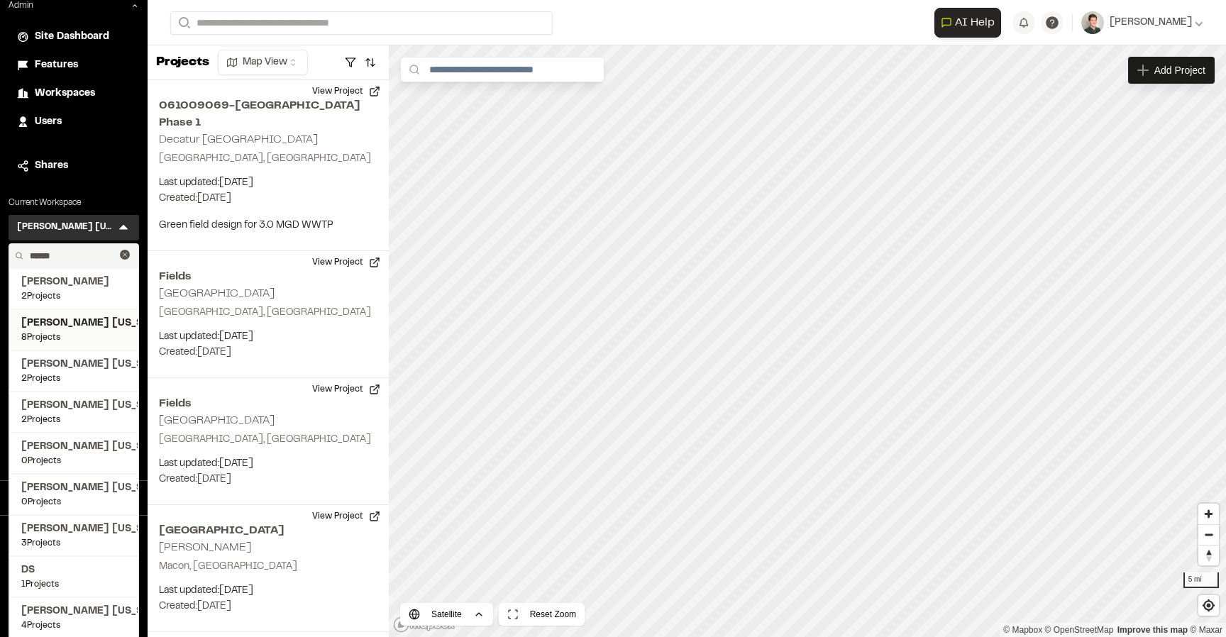
scroll to position [82, 0]
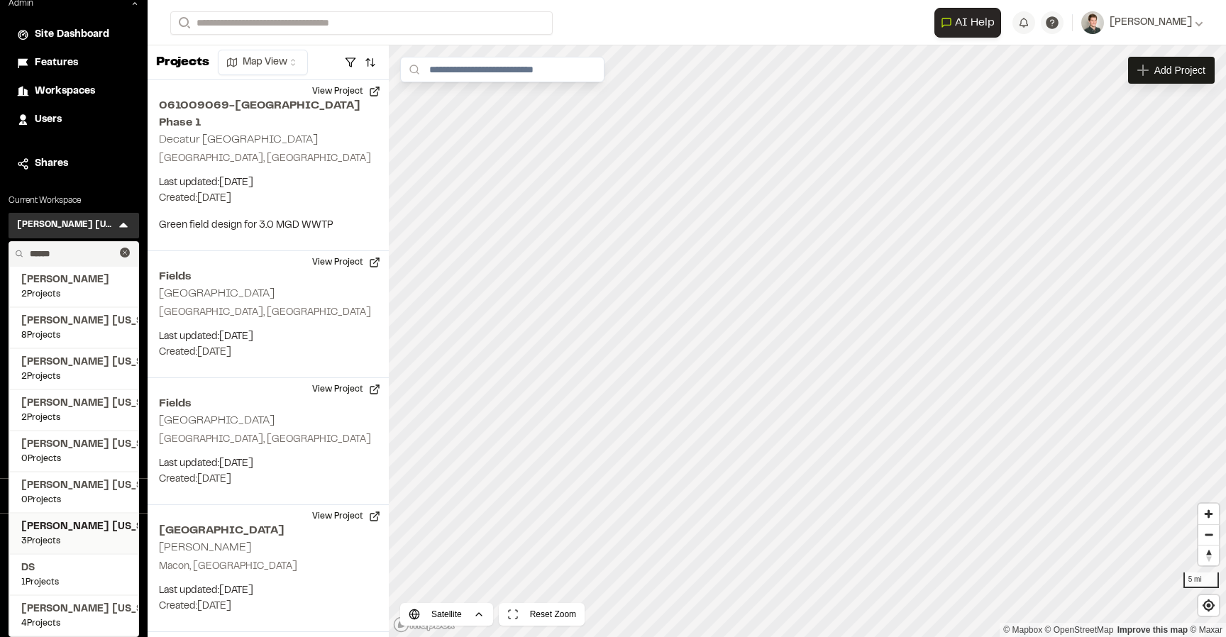
type input "******"
click at [74, 528] on span "Kimley Horn North Carolina" at bounding box center [73, 527] width 105 height 16
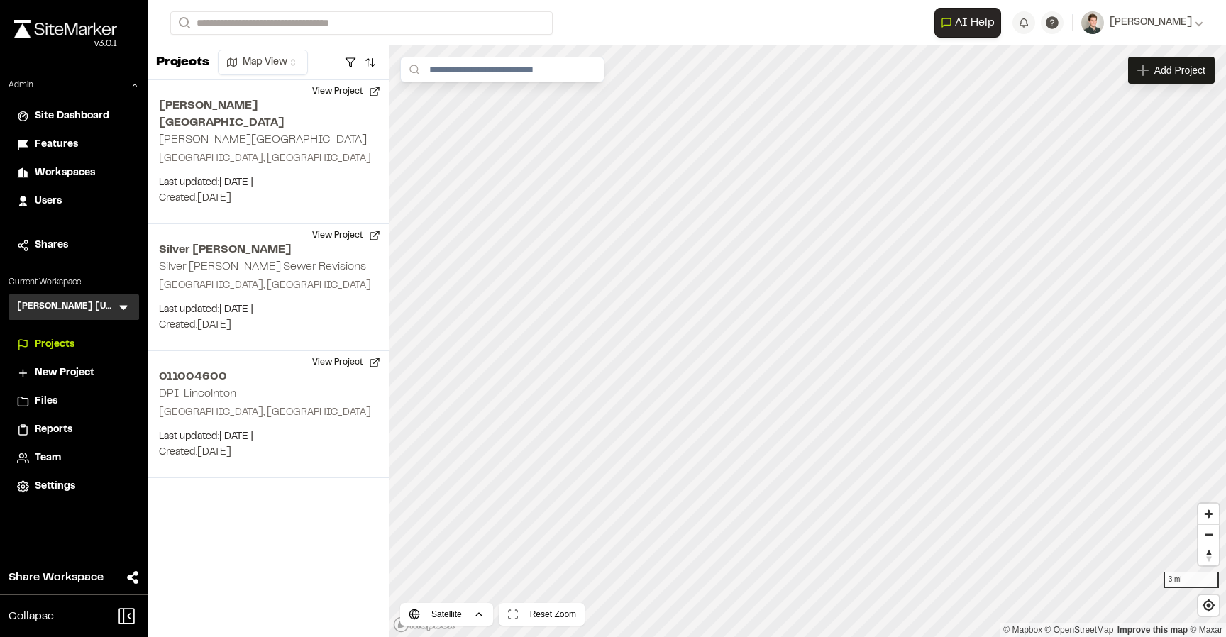
click at [126, 310] on icon at bounding box center [123, 307] width 14 height 14
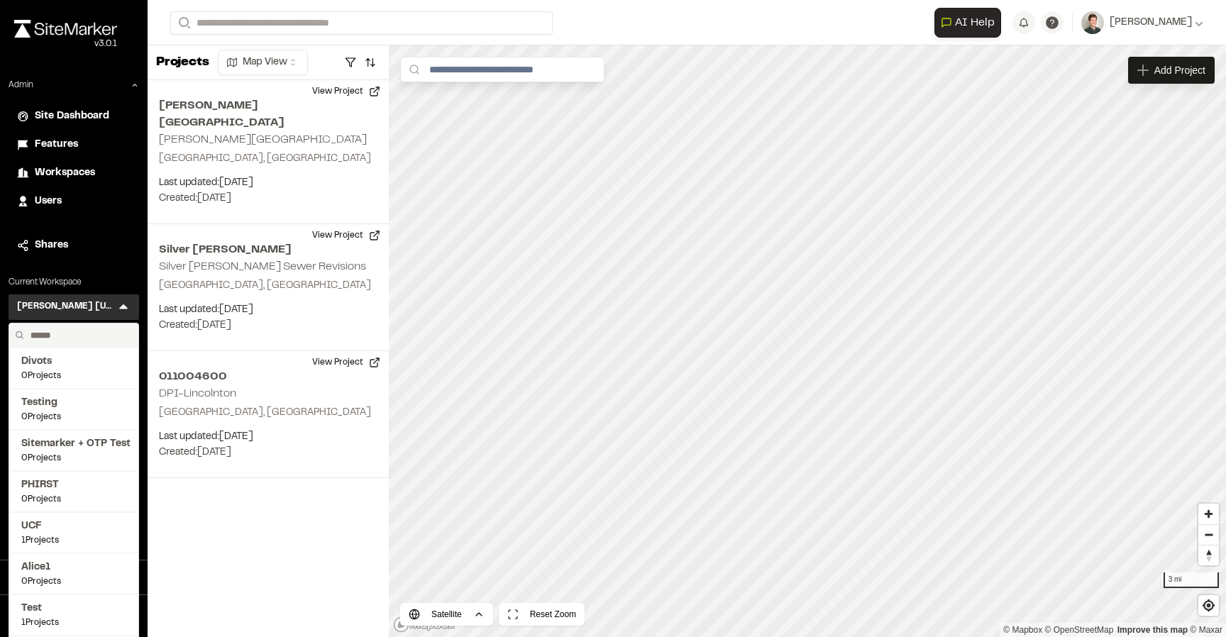
click at [88, 333] on input "text" at bounding box center [79, 336] width 108 height 24
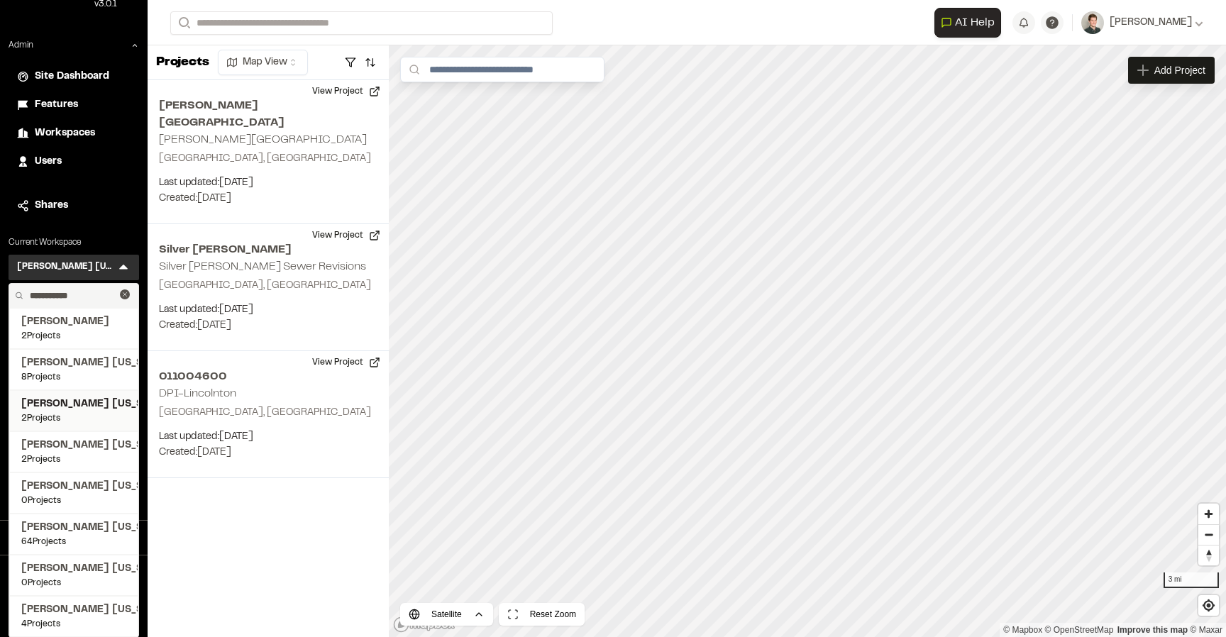
scroll to position [40, 0]
type input "**********"
click at [82, 364] on span "Kimley Horn Florida" at bounding box center [73, 363] width 105 height 16
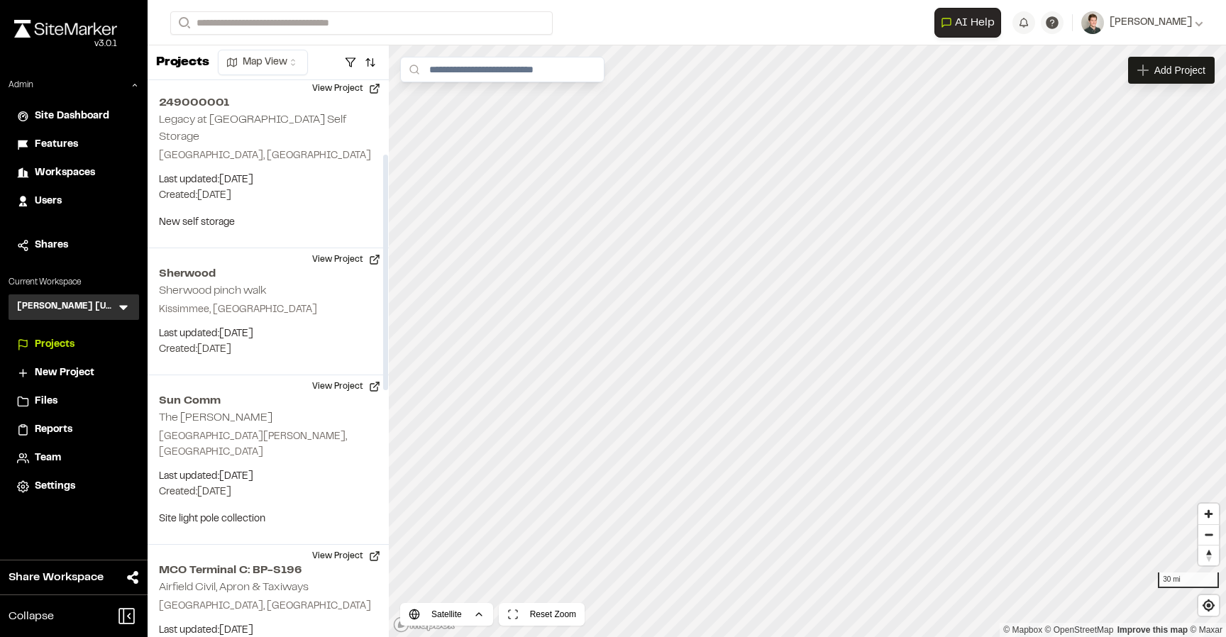
scroll to position [203, 0]
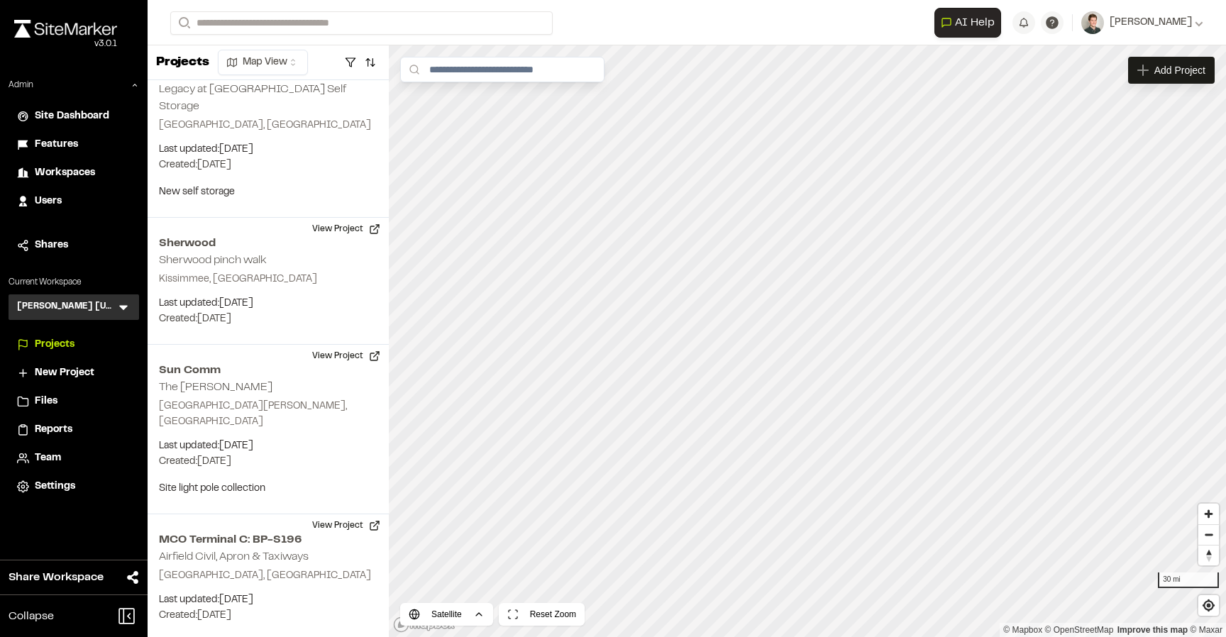
click at [127, 306] on icon at bounding box center [123, 308] width 9 height 5
click at [72, 335] on icon at bounding box center [74, 339] width 16 height 16
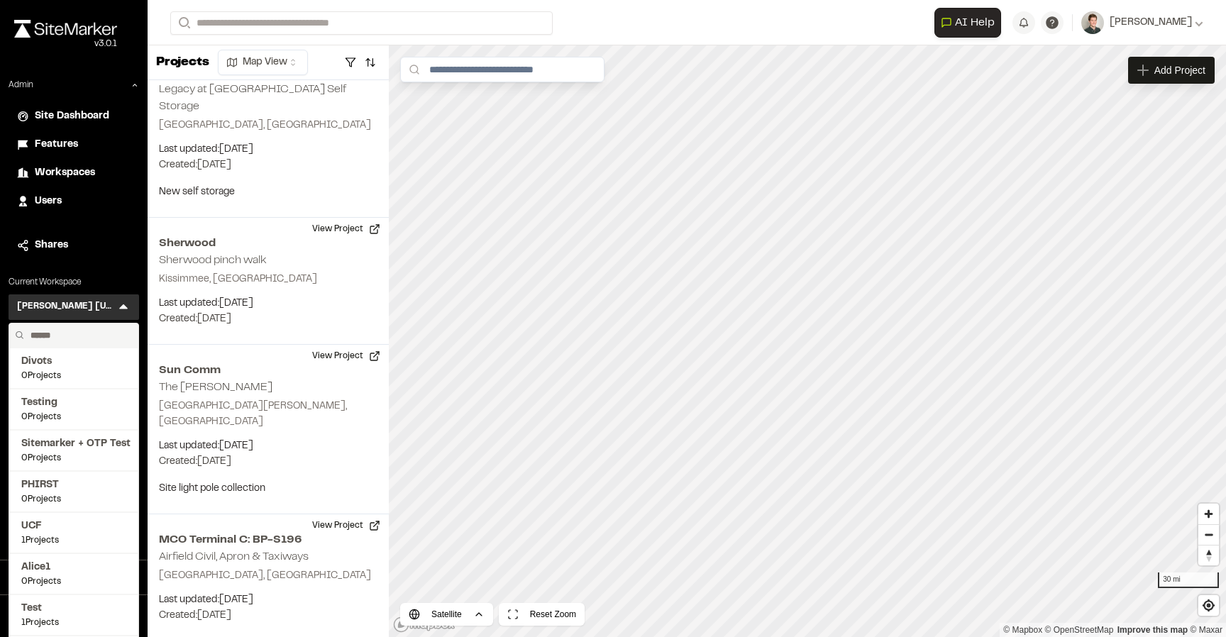
click at [72, 335] on input "text" at bounding box center [79, 336] width 108 height 24
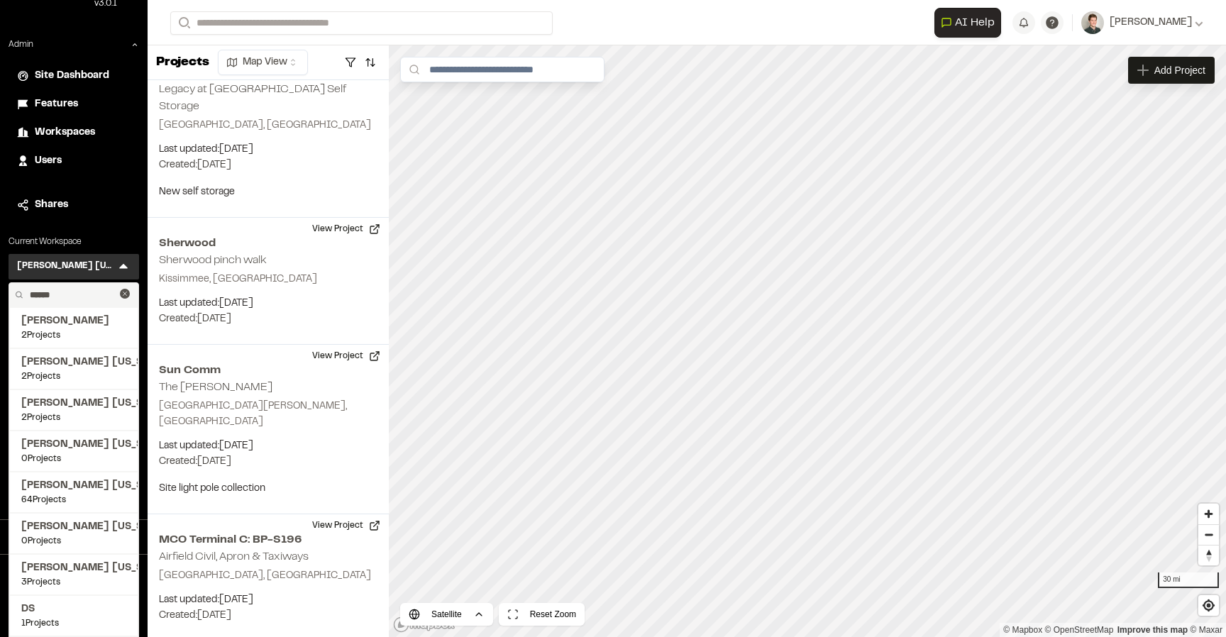
scroll to position [82, 0]
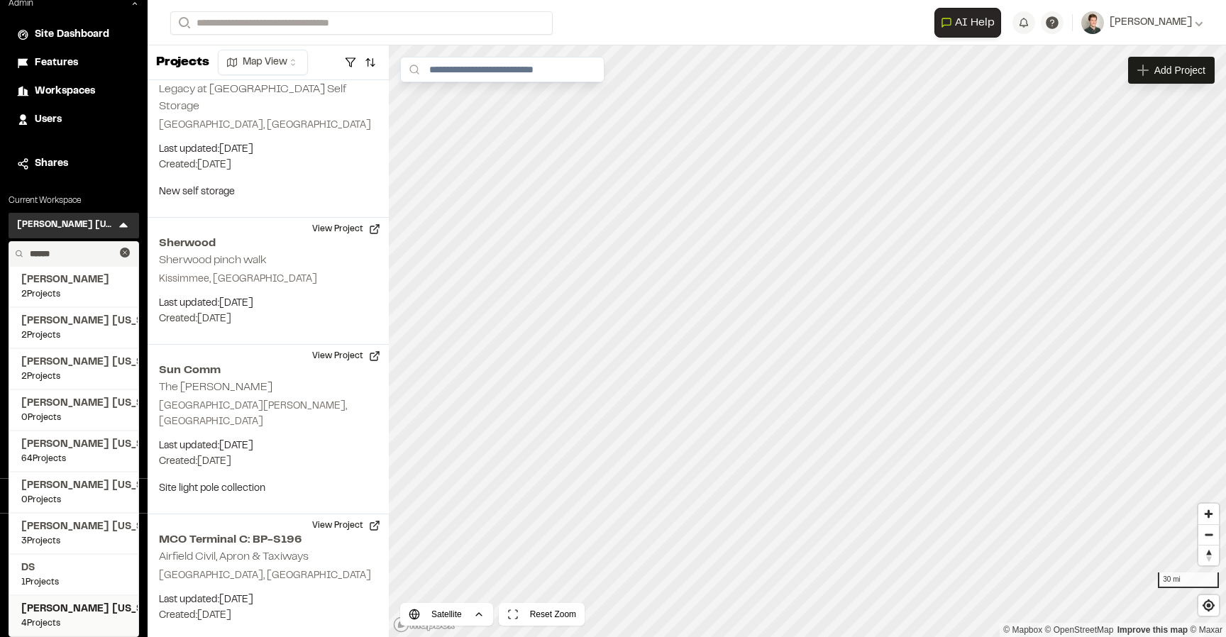
type input "******"
click at [74, 608] on span "[PERSON_NAME] [US_STATE]" at bounding box center [73, 610] width 105 height 16
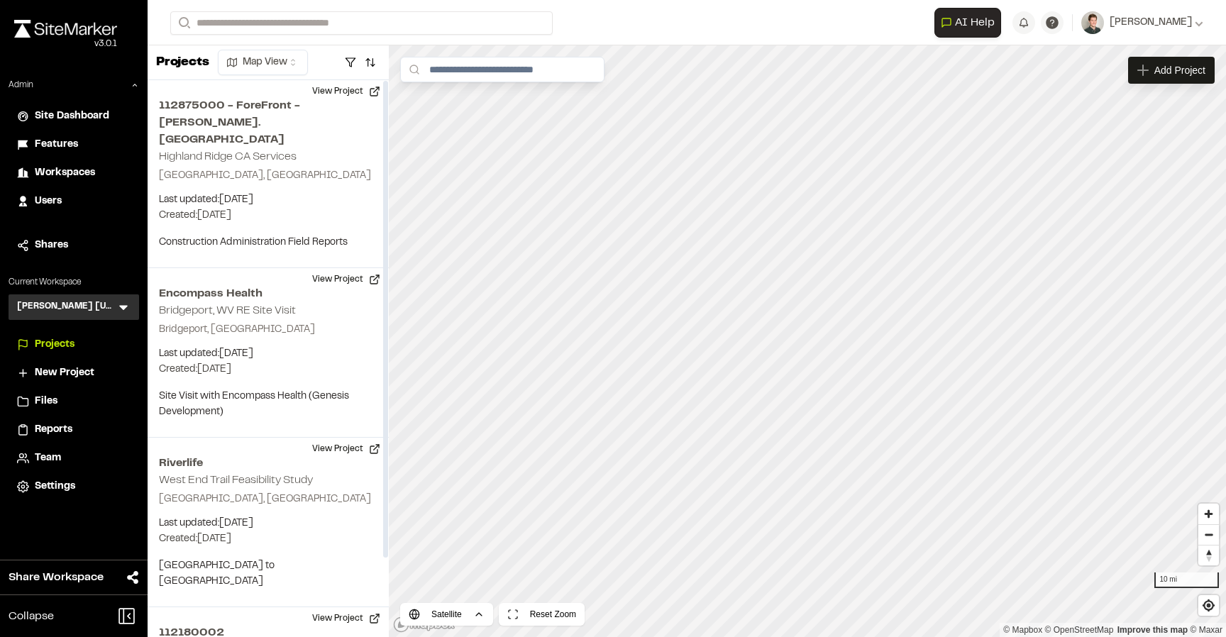
click at [121, 307] on icon at bounding box center [123, 308] width 9 height 5
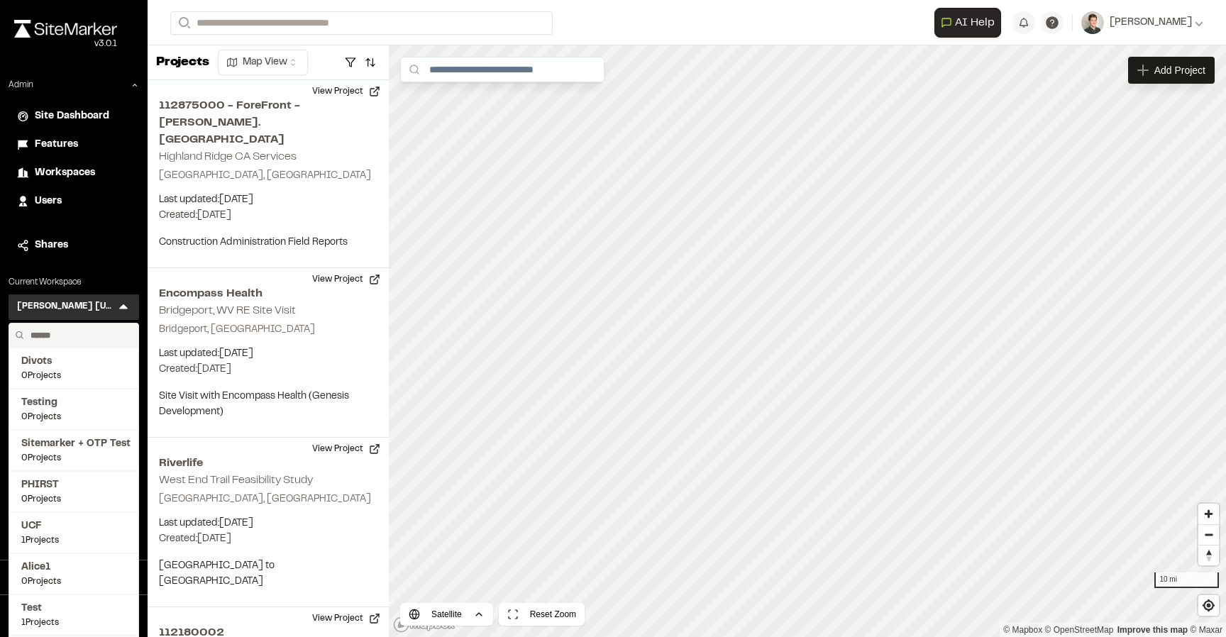
click at [92, 333] on input "text" at bounding box center [79, 336] width 108 height 24
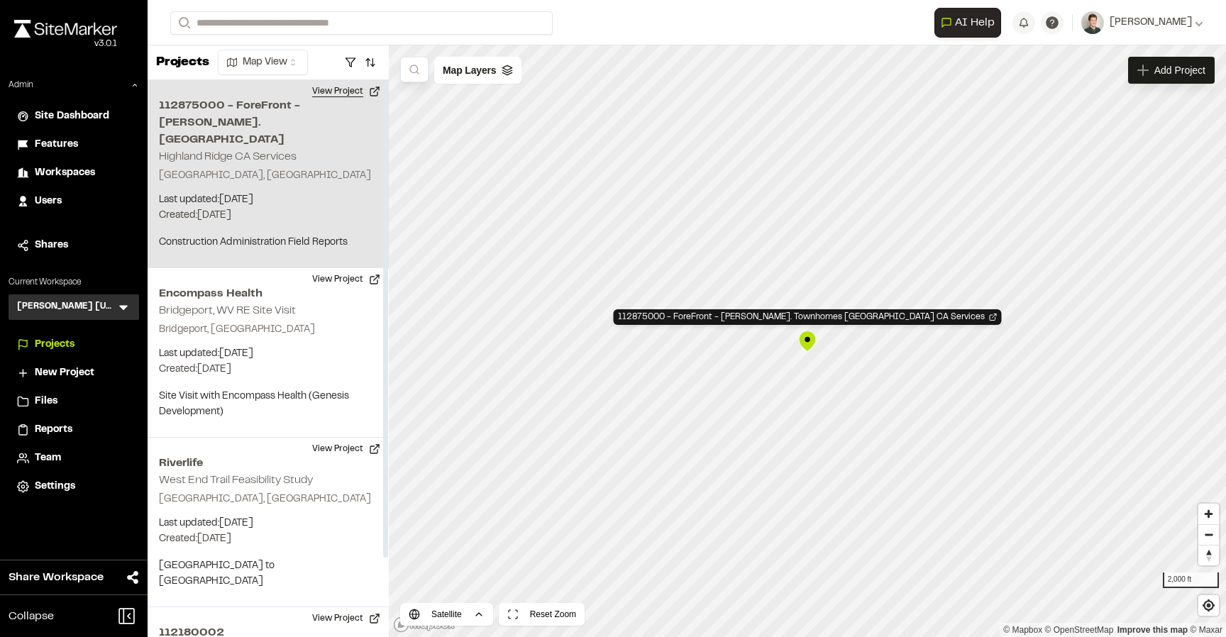
click at [356, 100] on button "View Project" at bounding box center [346, 91] width 85 height 23
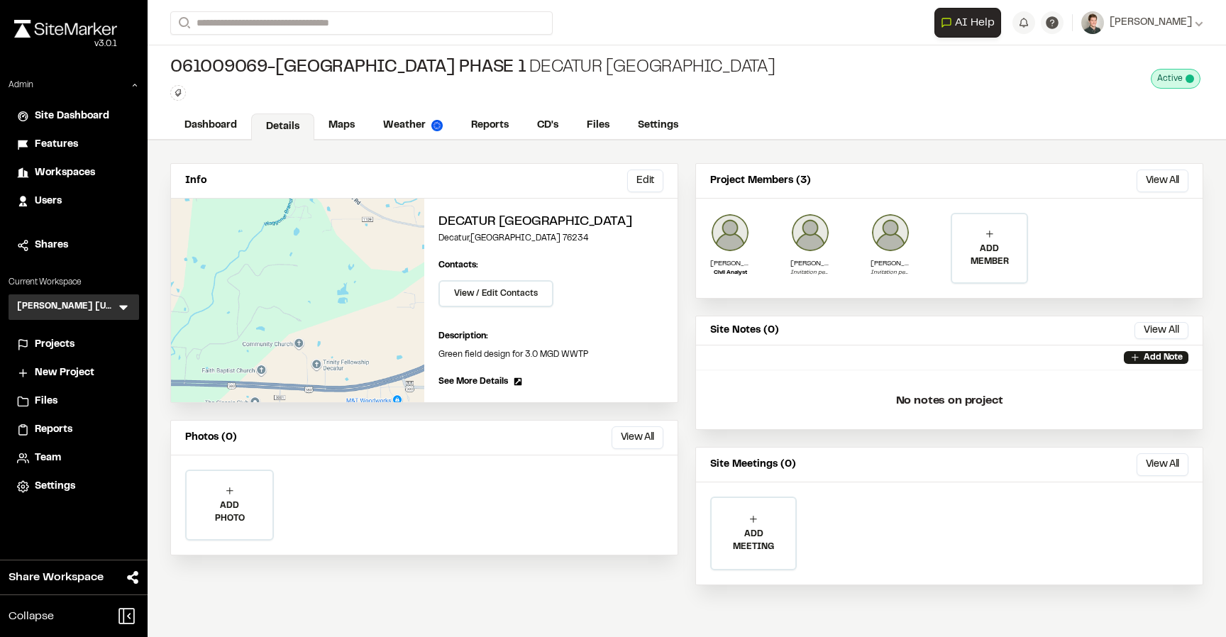
click at [659, 153] on div "Info Edit Edit Decatur [GEOGRAPHIC_DATA] Edit Contacts: View / Edit Contacts Ma…" at bounding box center [687, 382] width 1078 height 485
click at [363, 85] on div "Type Enter or comma to add tag." at bounding box center [472, 93] width 605 height 16
click at [341, 116] on link "Maps" at bounding box center [342, 127] width 56 height 27
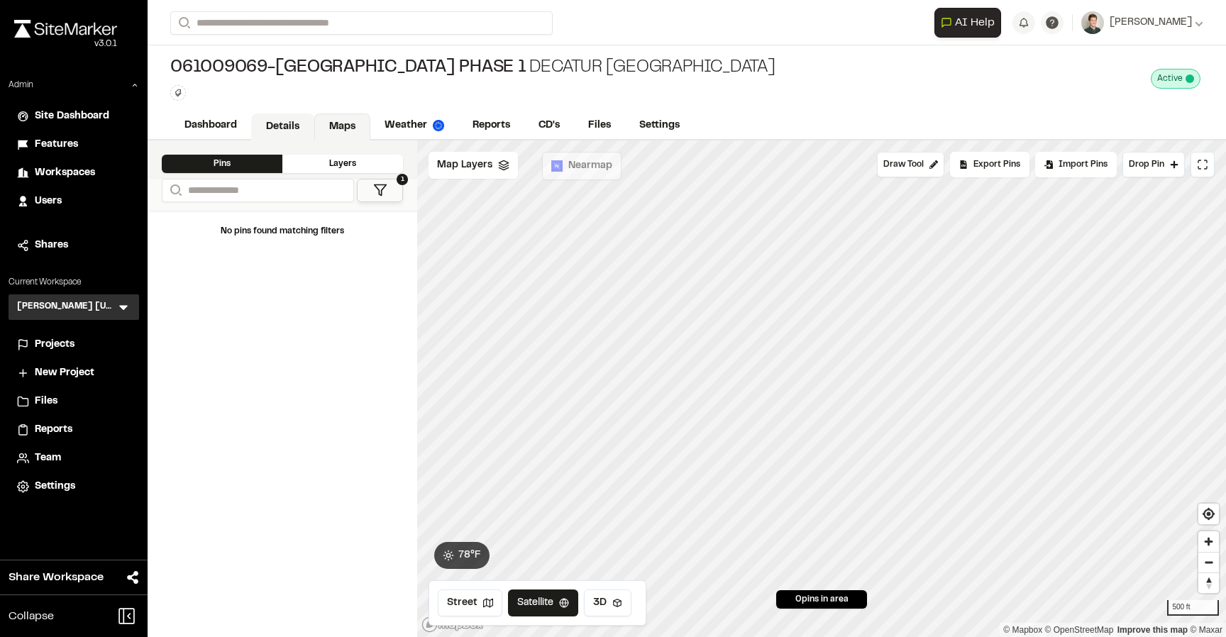
click at [291, 128] on link "Details" at bounding box center [282, 127] width 63 height 27
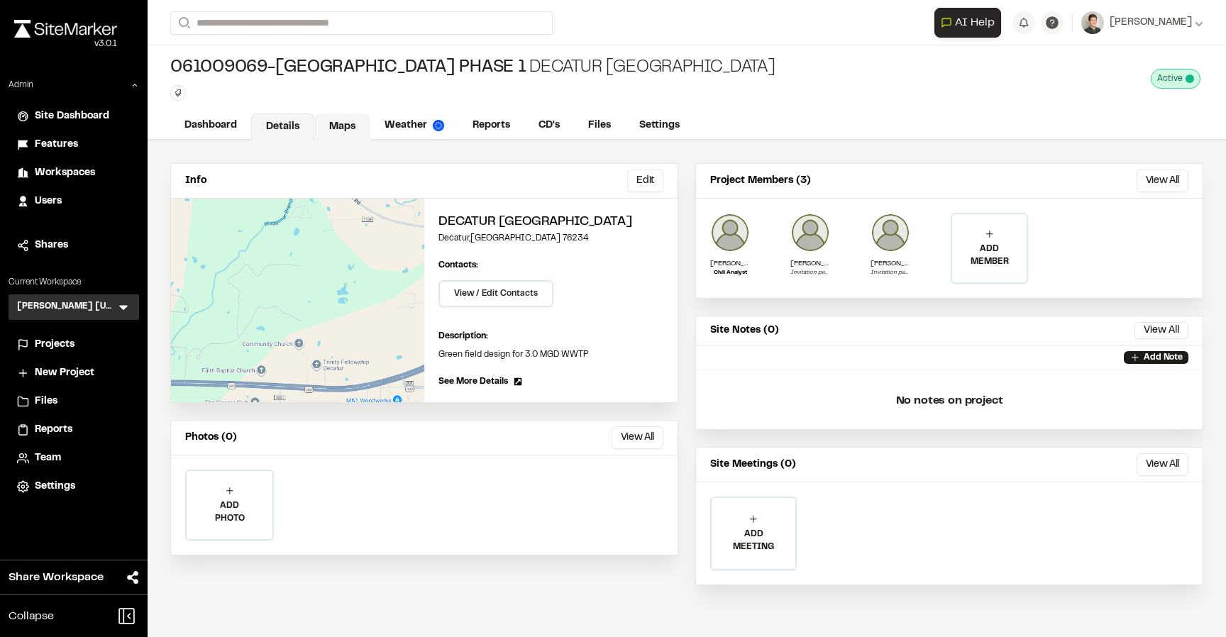
click at [330, 131] on link "Maps" at bounding box center [342, 127] width 56 height 27
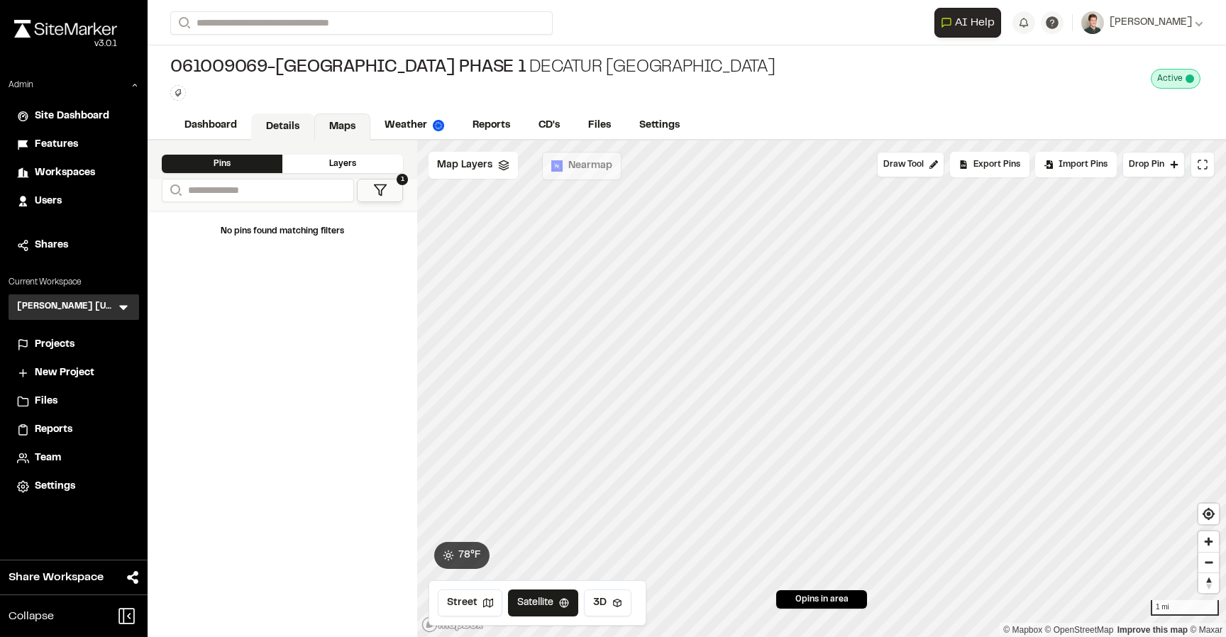
click at [277, 132] on link "Details" at bounding box center [282, 127] width 63 height 27
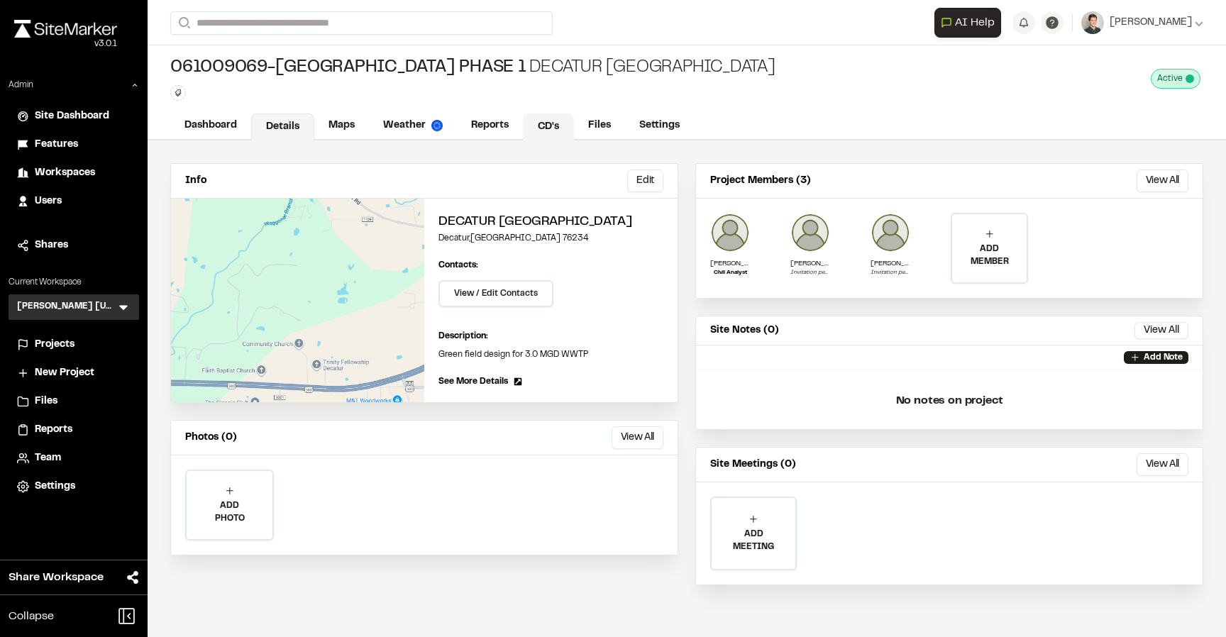
click at [553, 129] on link "CD's" at bounding box center [548, 127] width 51 height 27
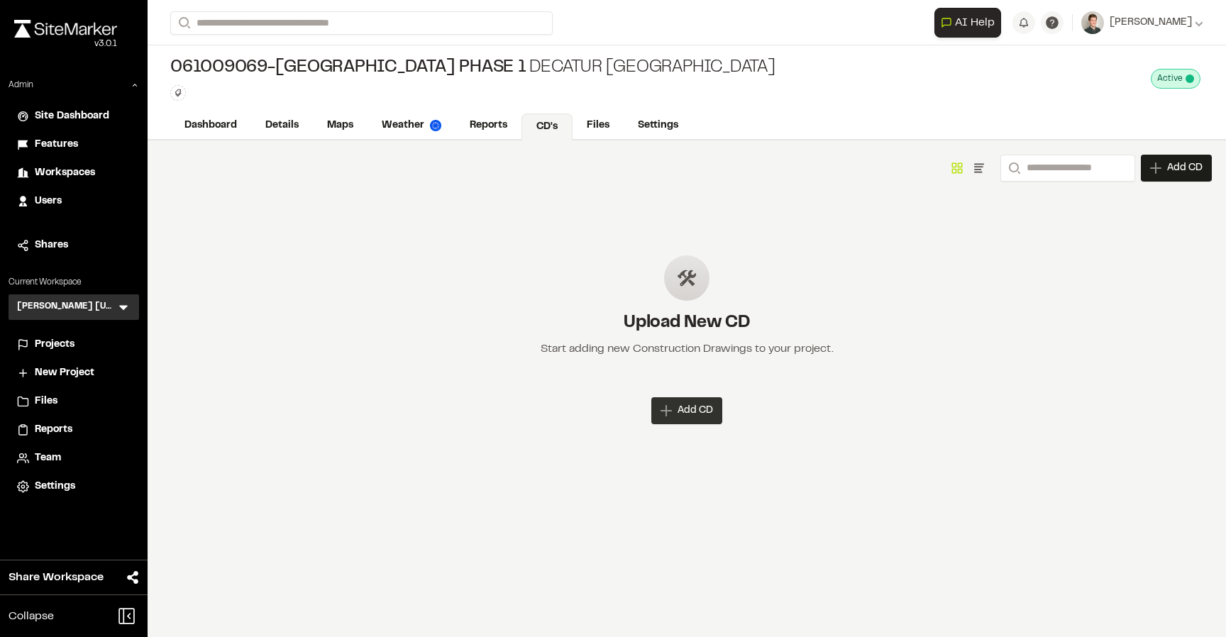
click at [679, 409] on span "Add CD" at bounding box center [695, 411] width 35 height 14
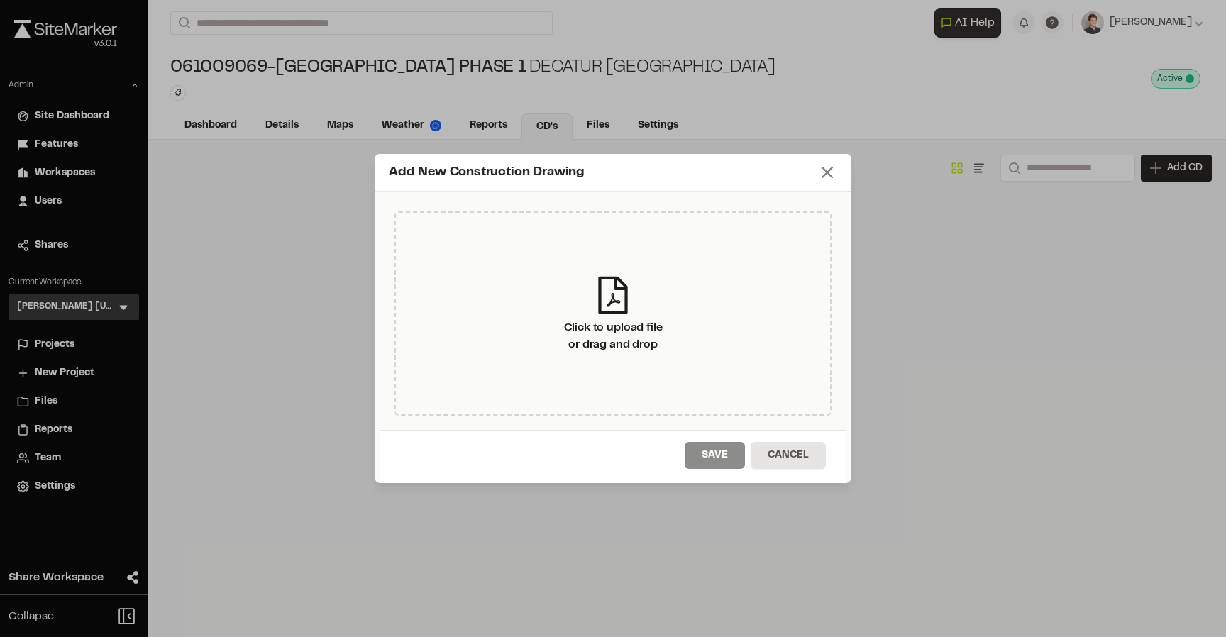
click at [820, 172] on icon at bounding box center [827, 172] width 20 height 20
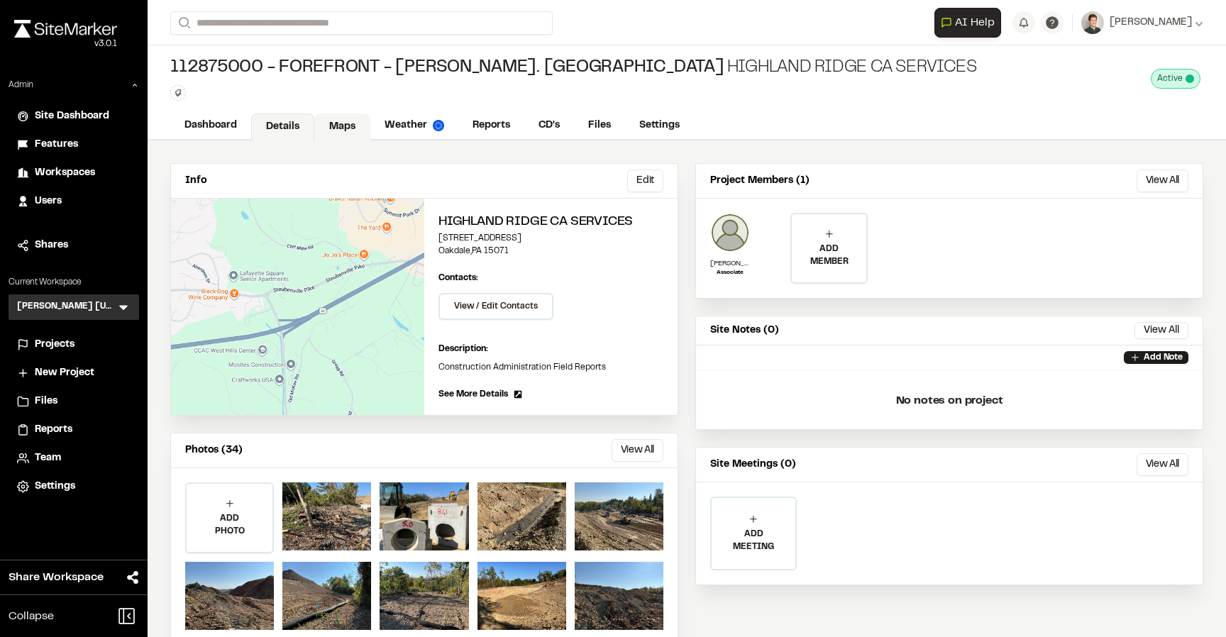
click at [343, 126] on link "Maps" at bounding box center [342, 127] width 56 height 27
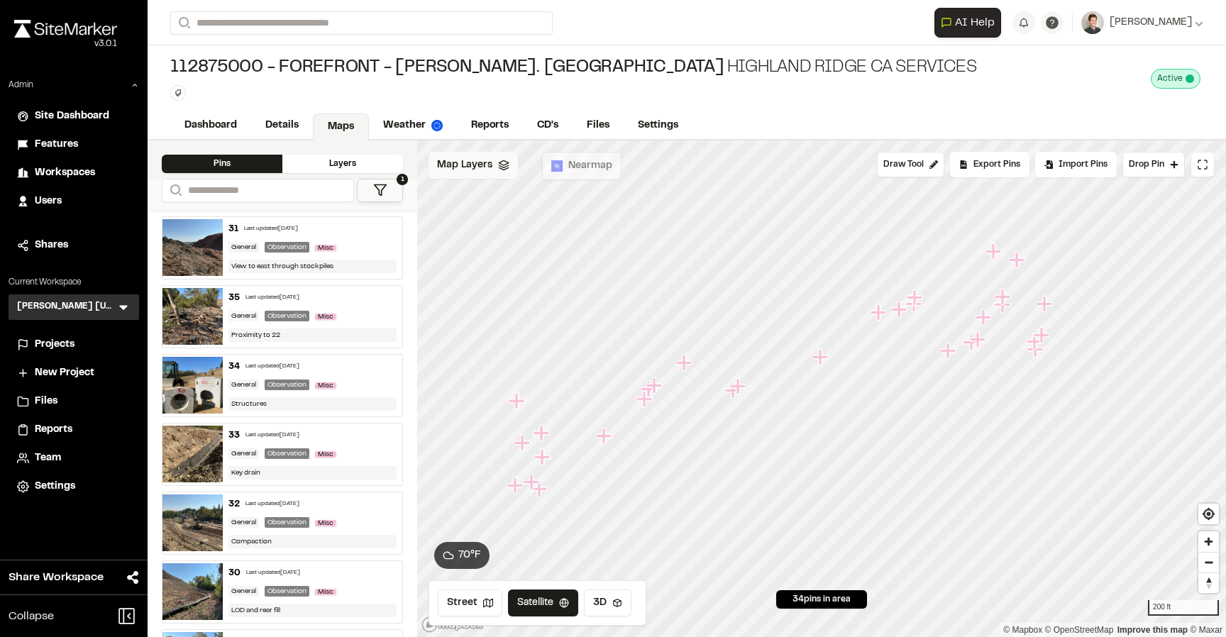
click at [453, 162] on span "Map Layers" at bounding box center [464, 166] width 55 height 16
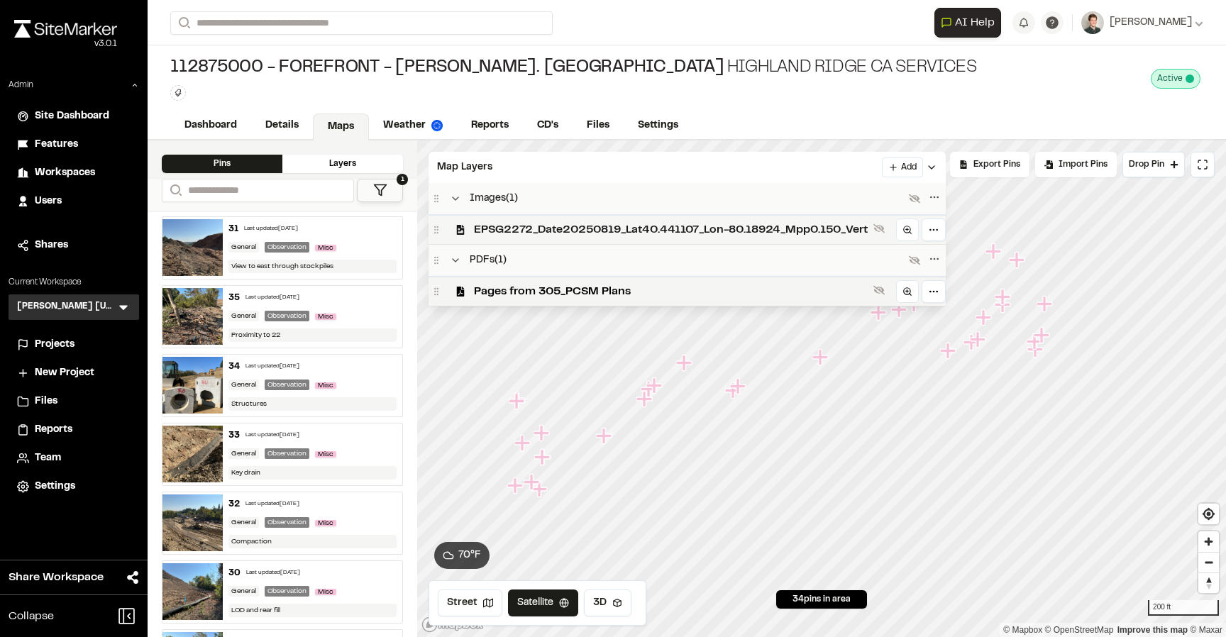
click at [507, 229] on span "EPSG2272_Date20250819_Lat40.441107_Lon-80.18924_Mpp0.150_Vert" at bounding box center [671, 229] width 394 height 17
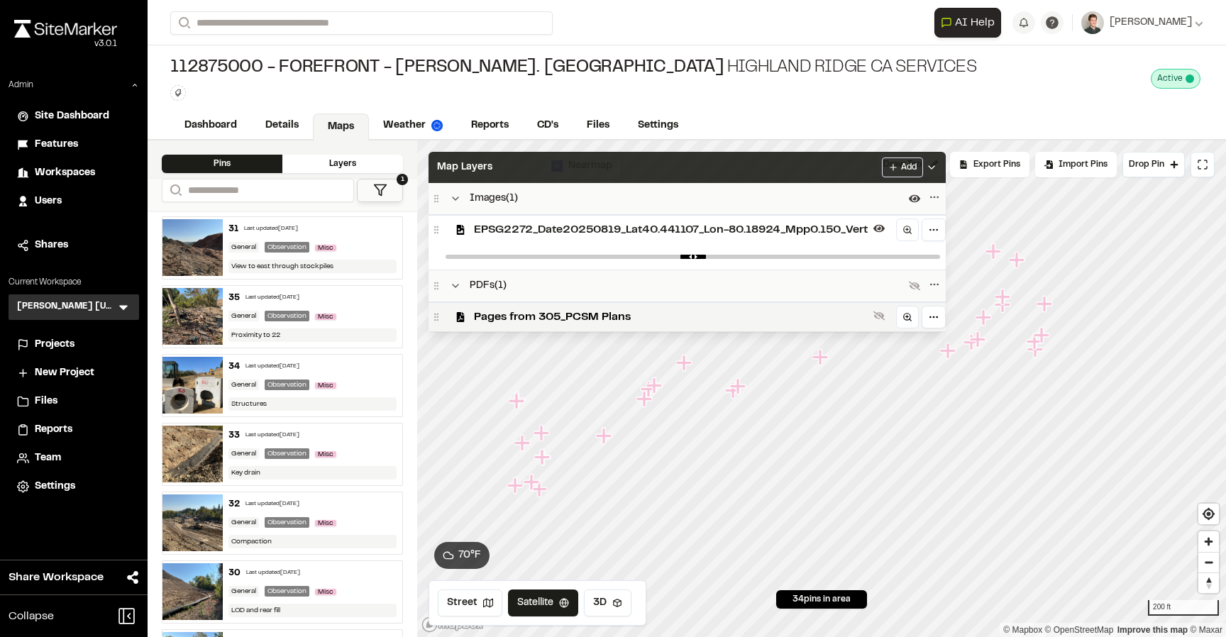
click at [502, 169] on div "Map Layers Add" at bounding box center [687, 167] width 517 height 31
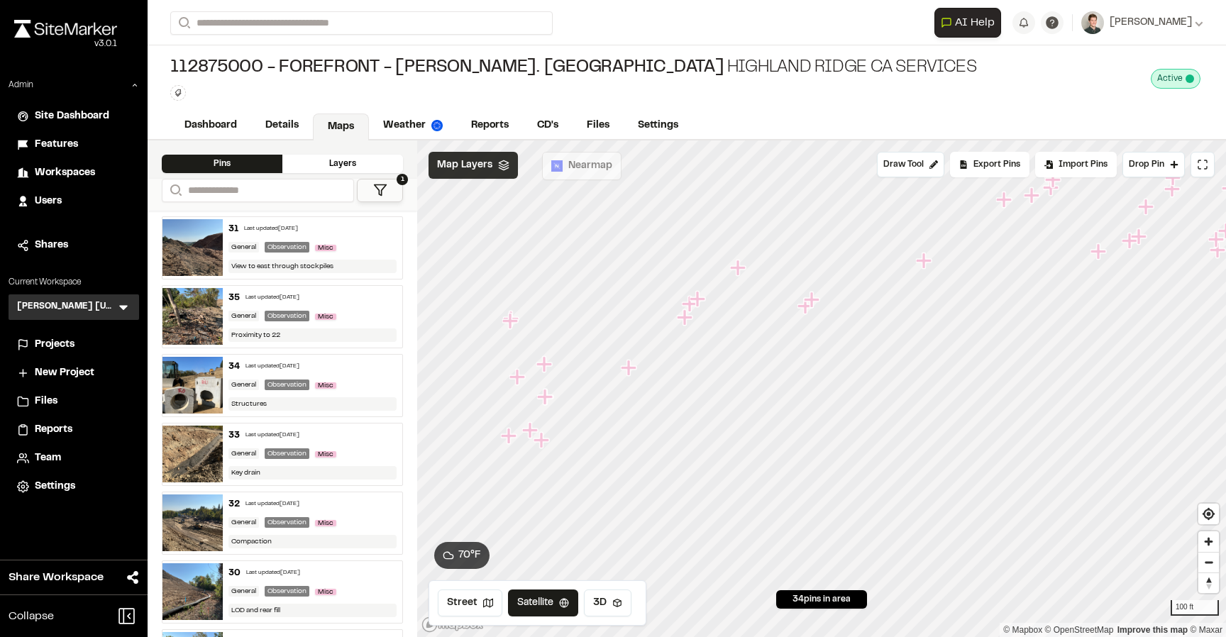
click at [490, 163] on span "Map Layers" at bounding box center [464, 166] width 55 height 16
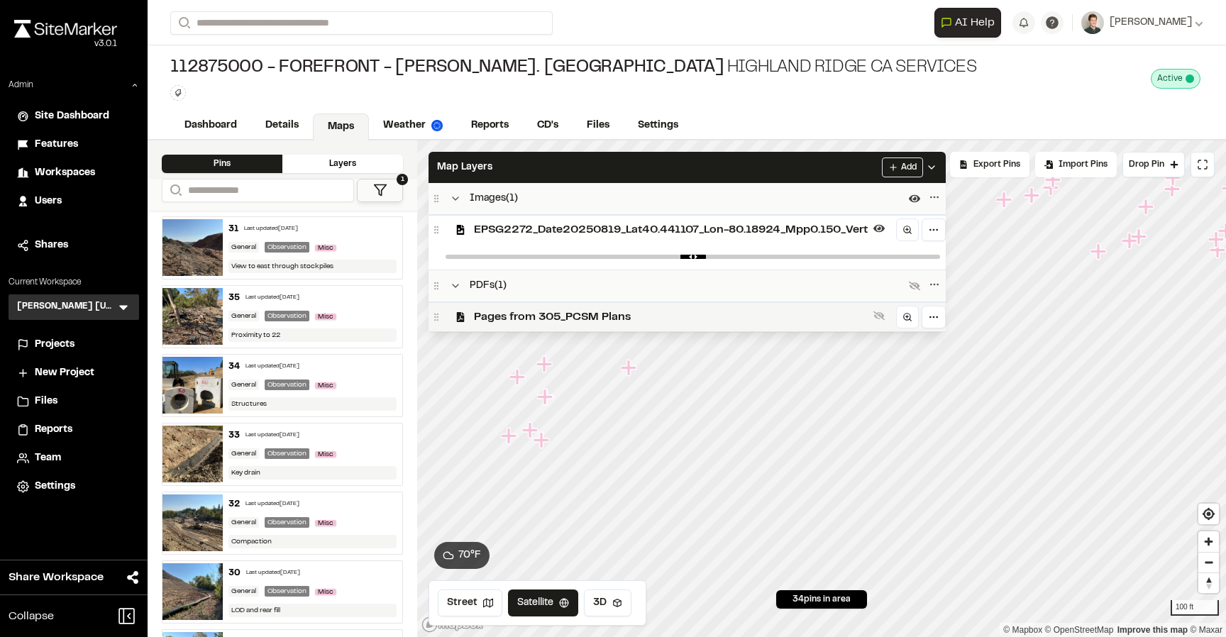
click at [497, 314] on span "Pages from 305_PCSM Plans" at bounding box center [671, 317] width 394 height 17
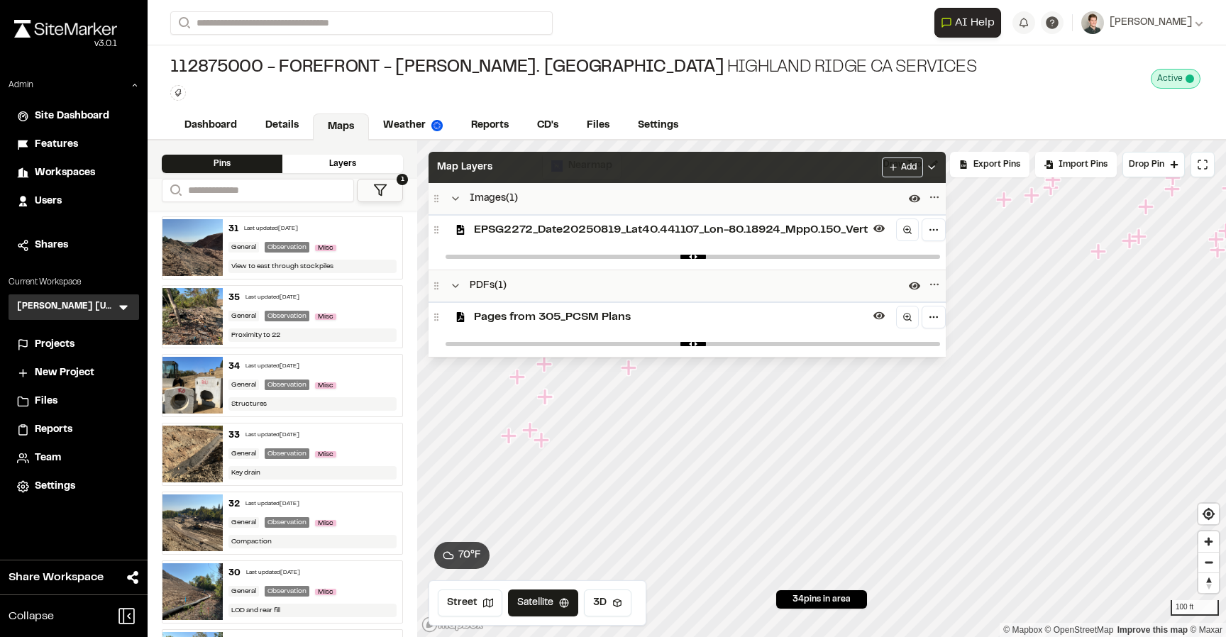
click at [560, 167] on div "Map Layers Add" at bounding box center [687, 167] width 517 height 31
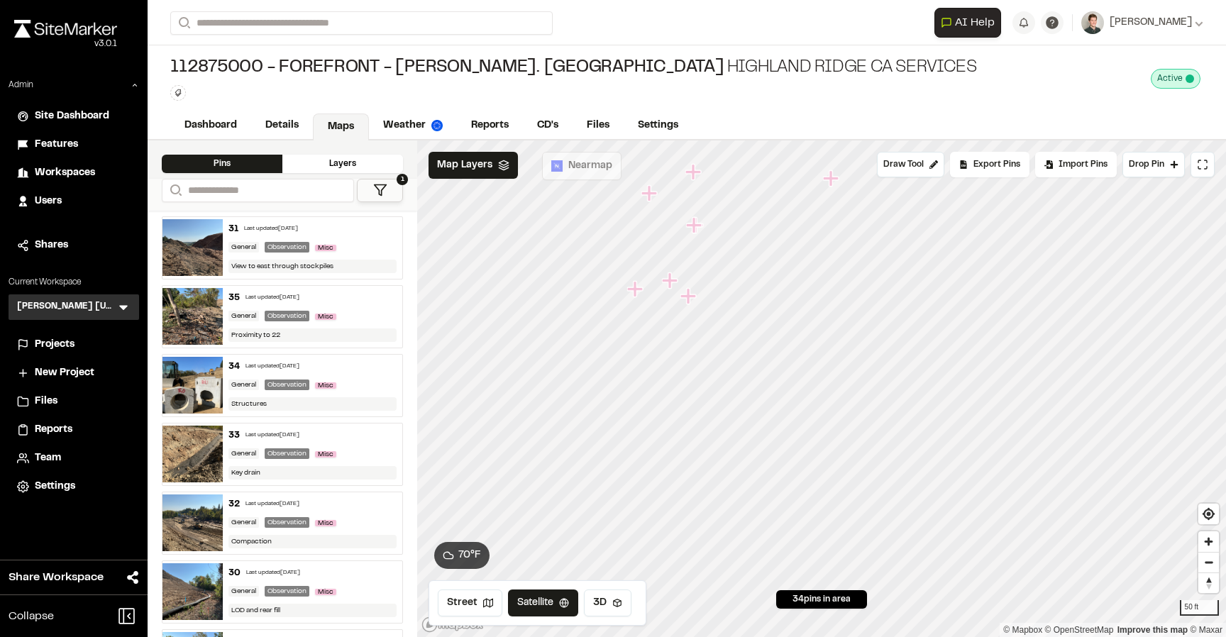
click at [634, 288] on icon "Map marker" at bounding box center [635, 289] width 16 height 16
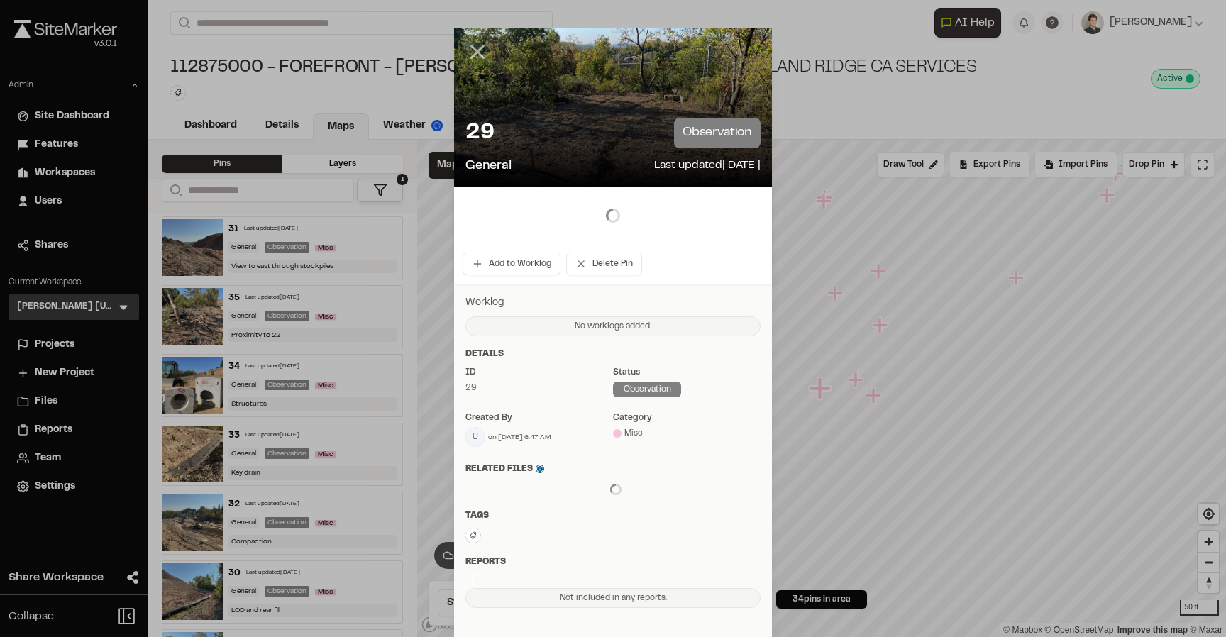
click at [478, 53] on line at bounding box center [478, 52] width 12 height 12
